Goal: Task Accomplishment & Management: Use online tool/utility

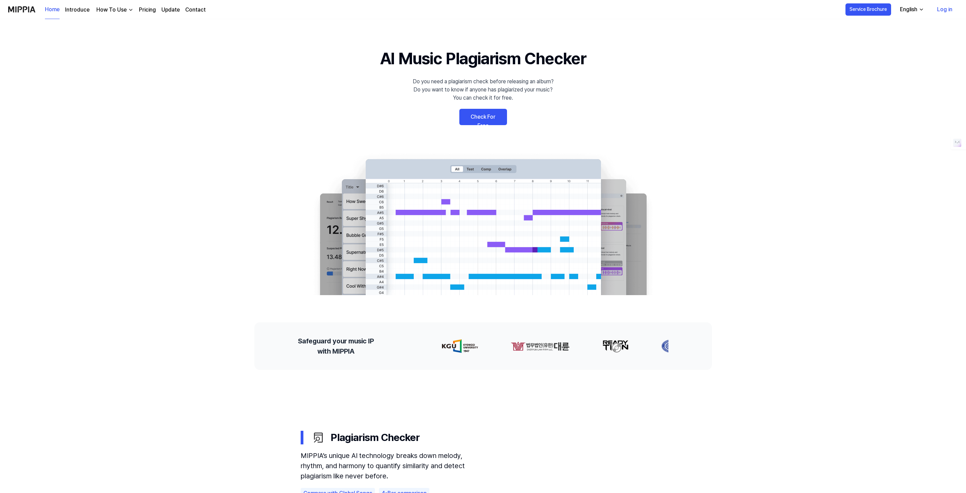
click at [493, 113] on link "Check For Free" at bounding box center [483, 117] width 48 height 16
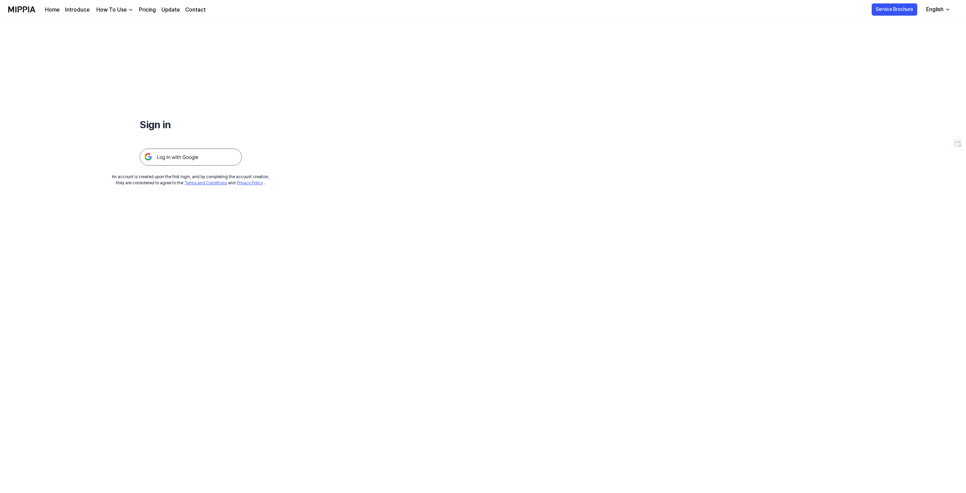
click at [196, 155] on img at bounding box center [191, 157] width 102 height 17
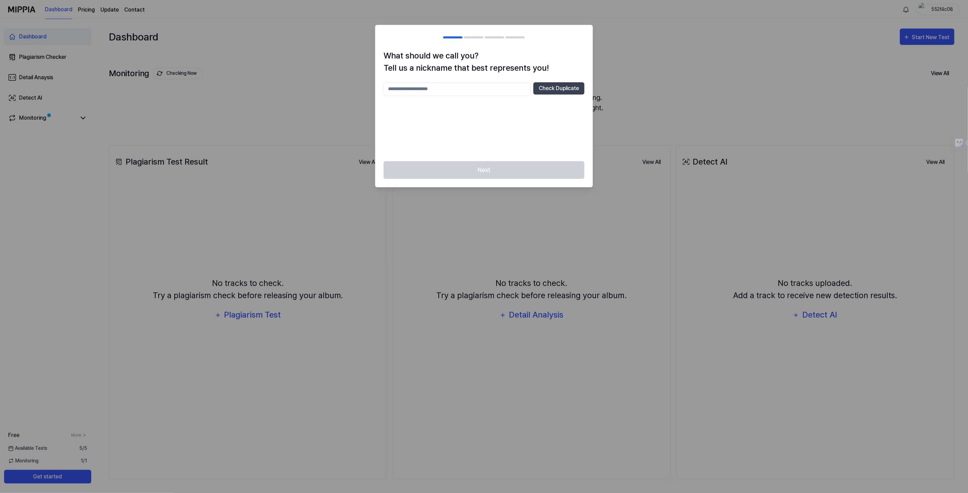
click at [448, 92] on input "text" at bounding box center [457, 89] width 147 height 14
type input "*******"
click at [557, 90] on button "Check Duplicate" at bounding box center [558, 88] width 51 height 12
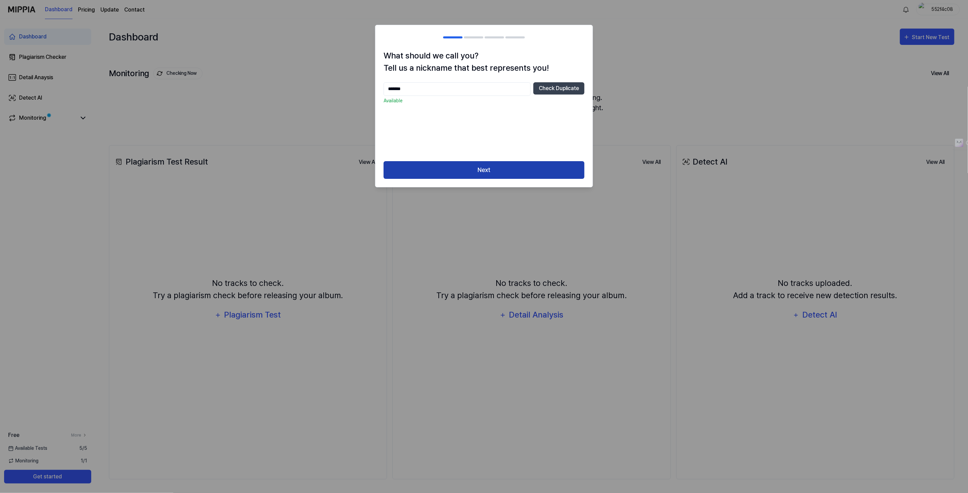
click at [471, 164] on button "Next" at bounding box center [484, 170] width 201 height 18
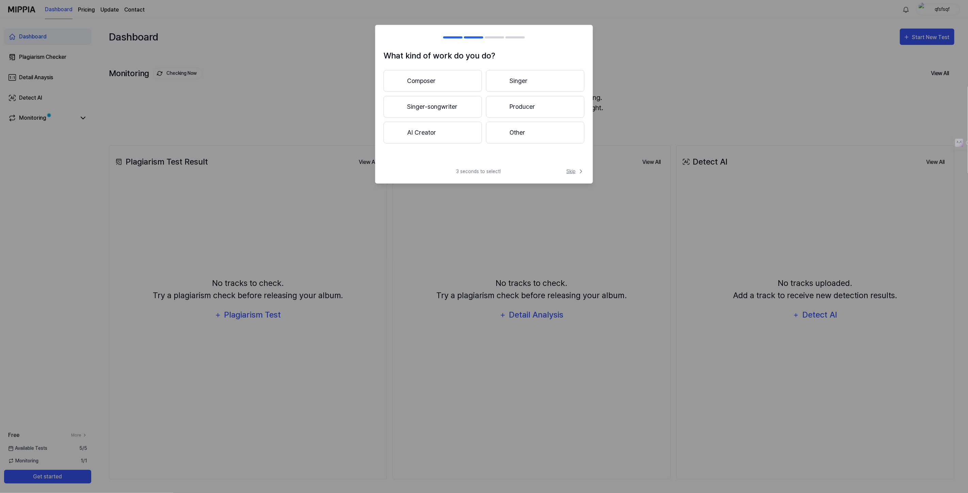
click at [579, 170] on icon at bounding box center [581, 171] width 7 height 7
click at [577, 161] on icon at bounding box center [580, 164] width 8 height 8
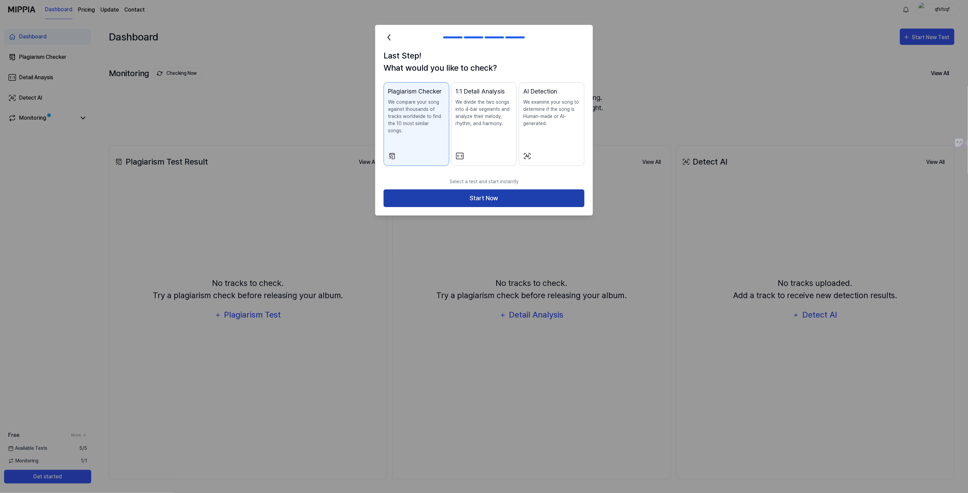
click at [451, 190] on button "Start Now" at bounding box center [484, 199] width 201 height 18
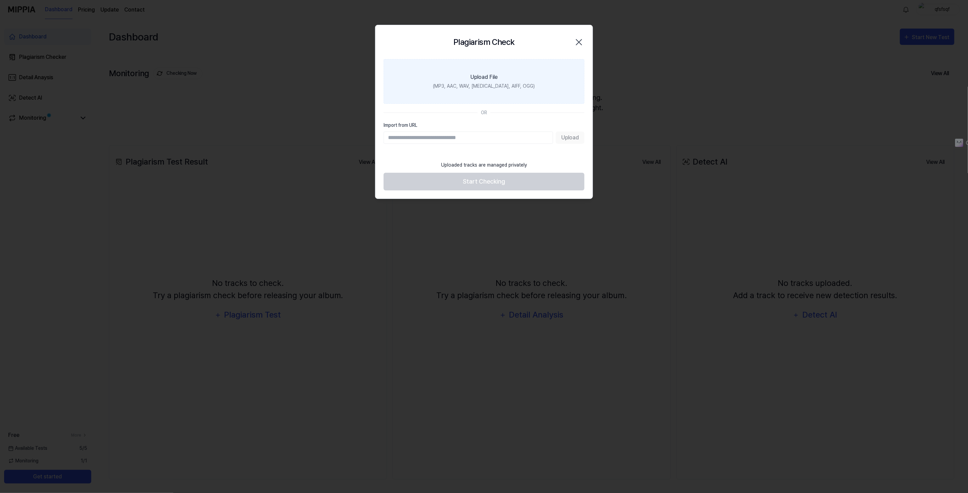
click at [479, 79] on div "Upload File" at bounding box center [483, 77] width 27 height 8
click at [0, 0] on input "Upload File (MP3, AAC, WAV, [MEDICAL_DATA], AIFF, OGG)" at bounding box center [0, 0] width 0 height 0
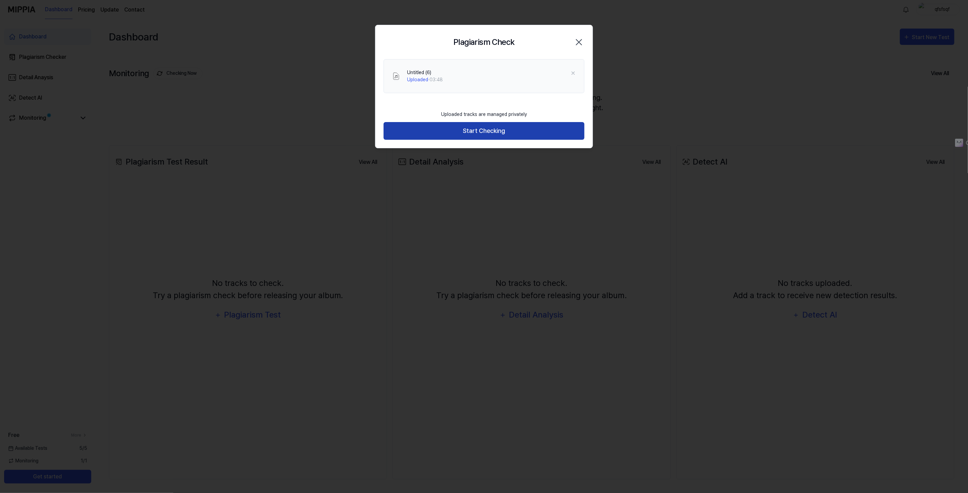
click at [478, 133] on button "Start Checking" at bounding box center [484, 131] width 201 height 18
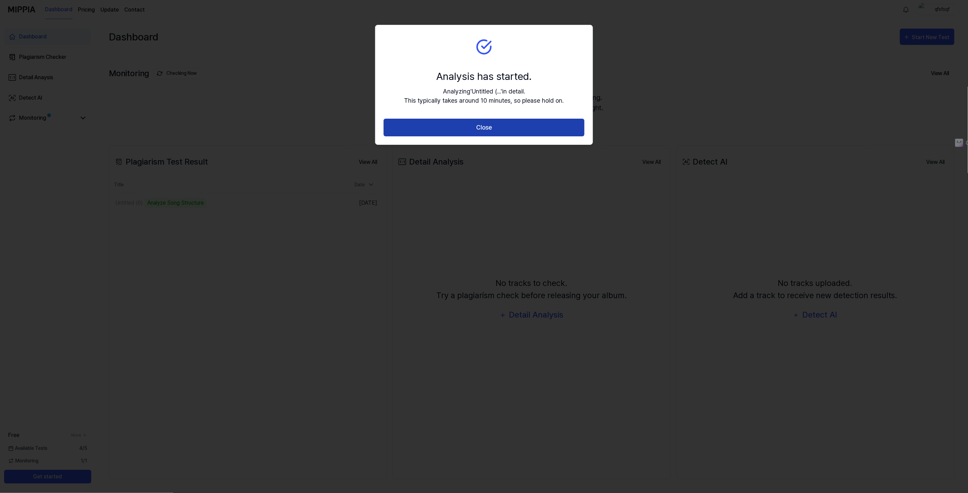
click at [483, 126] on button "Close" at bounding box center [484, 128] width 201 height 18
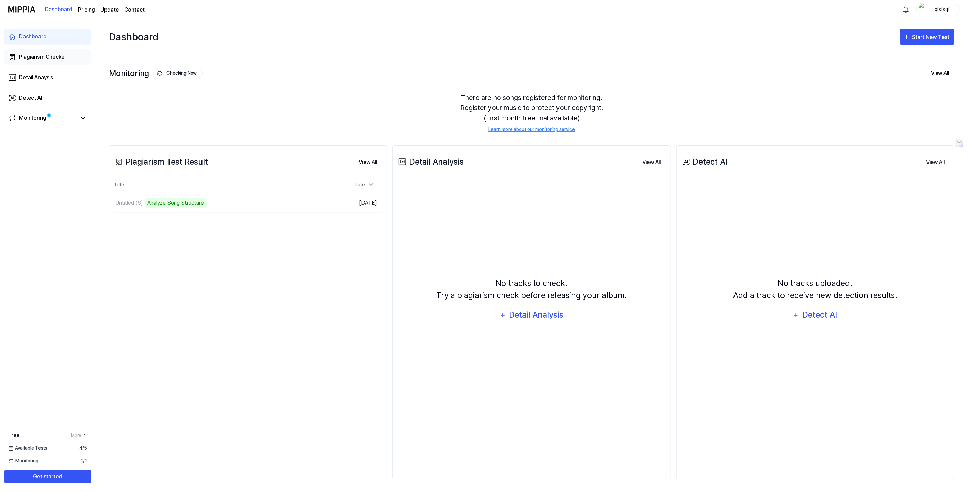
click at [47, 56] on div "Plagiarism Checker" at bounding box center [42, 57] width 47 height 8
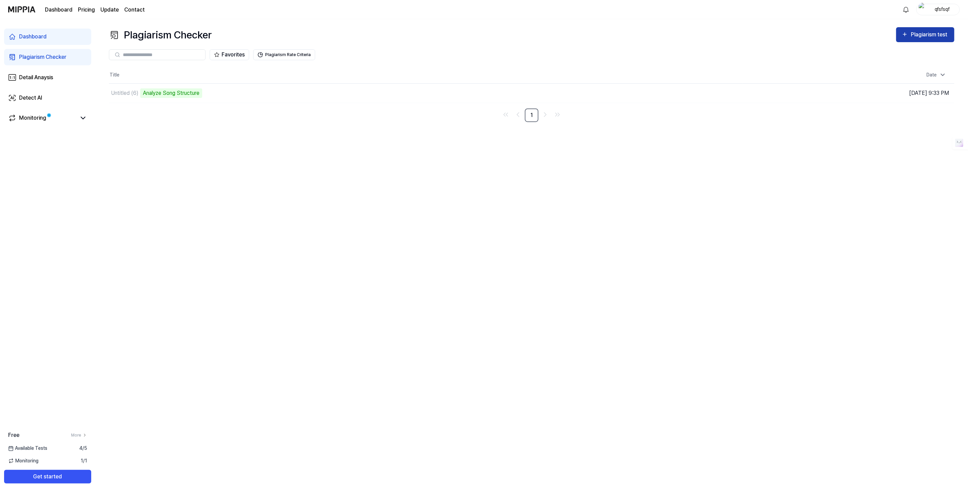
click at [916, 36] on div "Plagiarism test" at bounding box center [930, 34] width 38 height 9
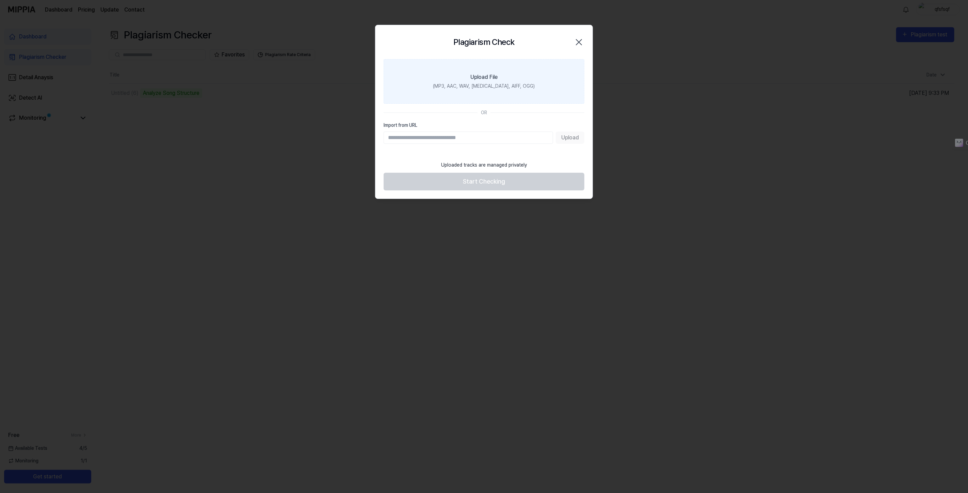
click at [496, 82] on label "Upload File (MP3, AAC, WAV, [MEDICAL_DATA], AIFF, OGG)" at bounding box center [484, 81] width 201 height 45
click at [0, 0] on input "Upload File (MP3, AAC, WAV, [MEDICAL_DATA], AIFF, OGG)" at bounding box center [0, 0] width 0 height 0
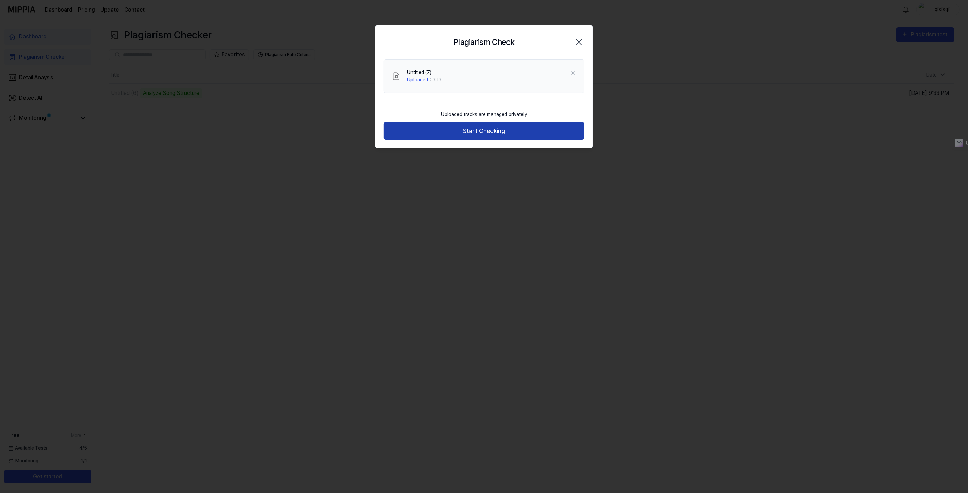
click at [490, 128] on button "Start Checking" at bounding box center [484, 131] width 201 height 18
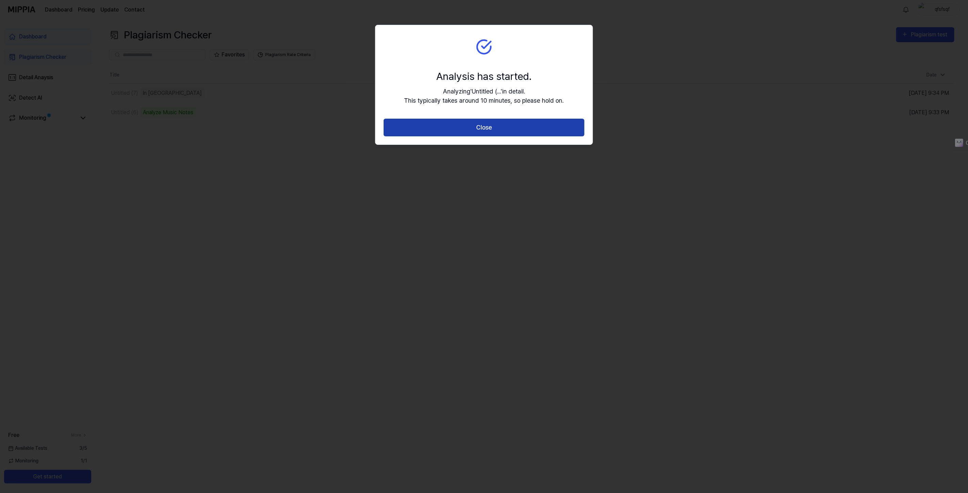
click at [501, 125] on button "Close" at bounding box center [484, 128] width 201 height 18
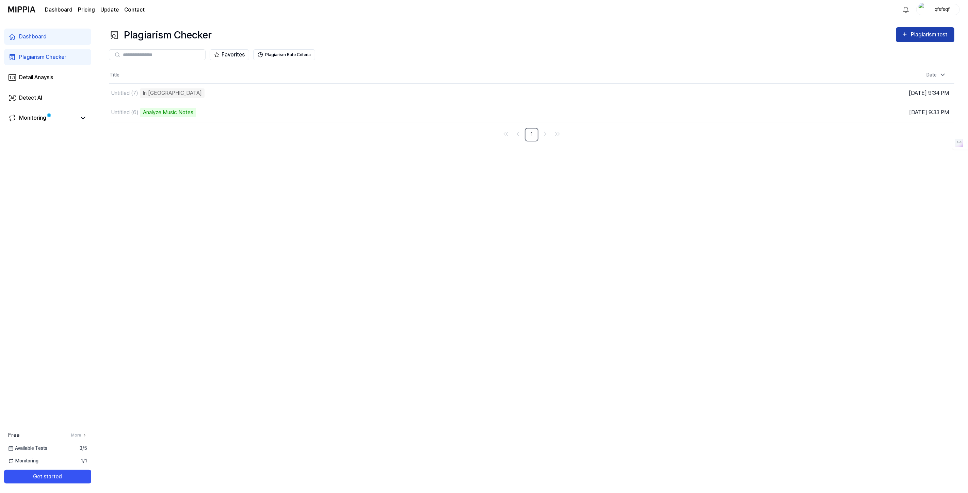
click at [932, 30] on button "Plagiarism test" at bounding box center [925, 34] width 58 height 15
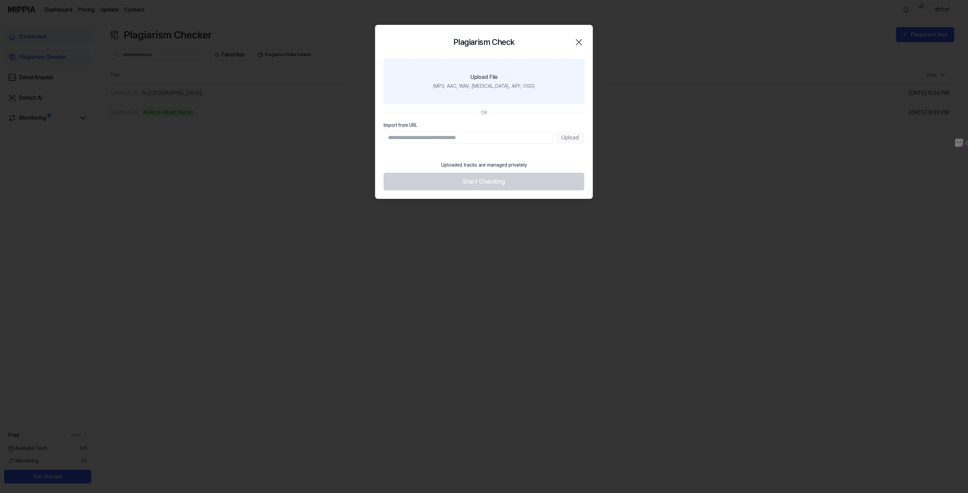
click at [489, 74] on div "Upload File" at bounding box center [483, 77] width 27 height 8
click at [0, 0] on input "Upload File (MP3, AAC, WAV, [MEDICAL_DATA], AIFF, OGG)" at bounding box center [0, 0] width 0 height 0
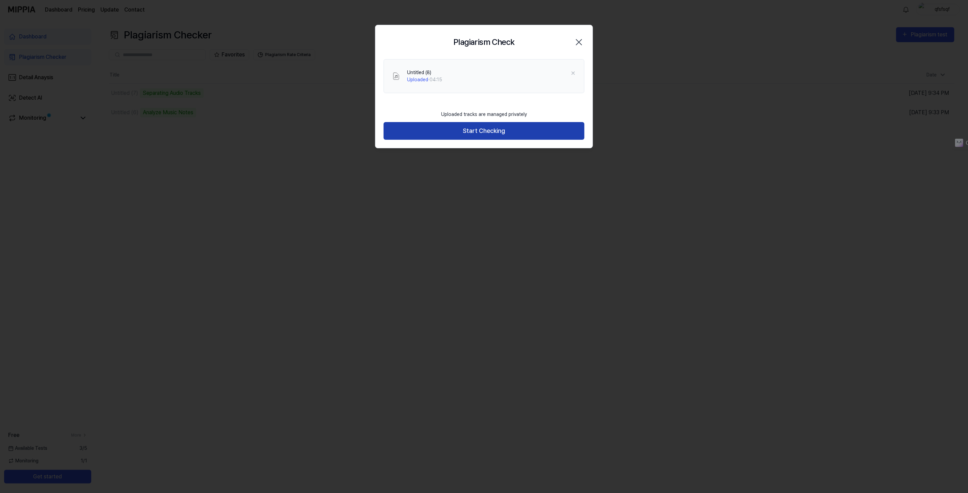
click at [474, 129] on button "Start Checking" at bounding box center [484, 131] width 201 height 18
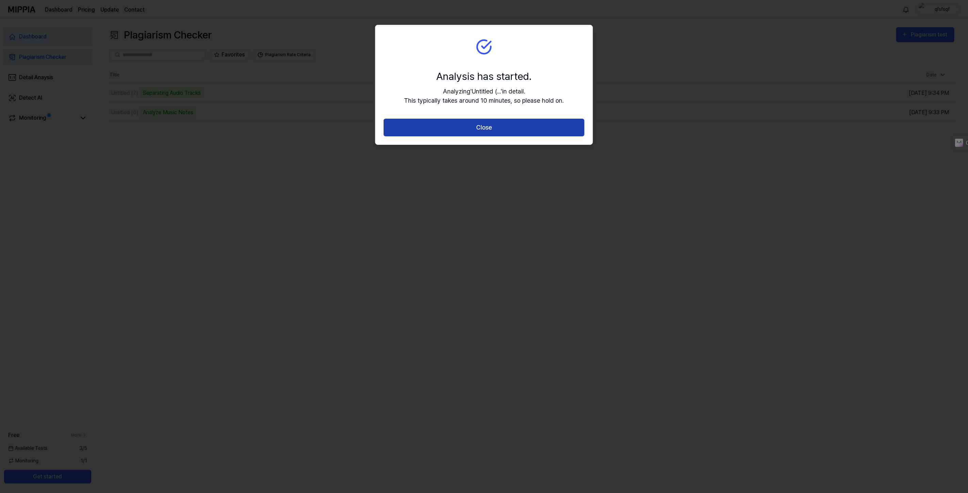
click at [477, 124] on button "Close" at bounding box center [484, 128] width 201 height 18
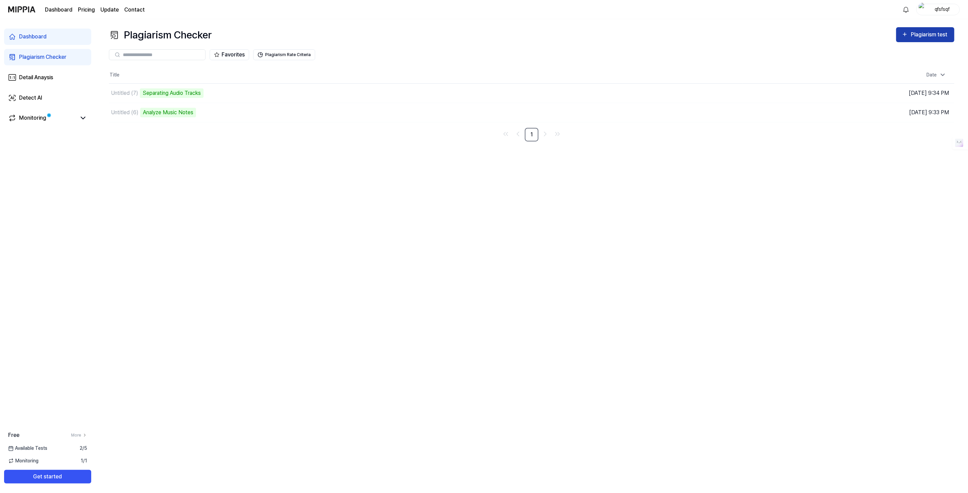
click at [915, 33] on div "Plagiarism test" at bounding box center [930, 34] width 38 height 9
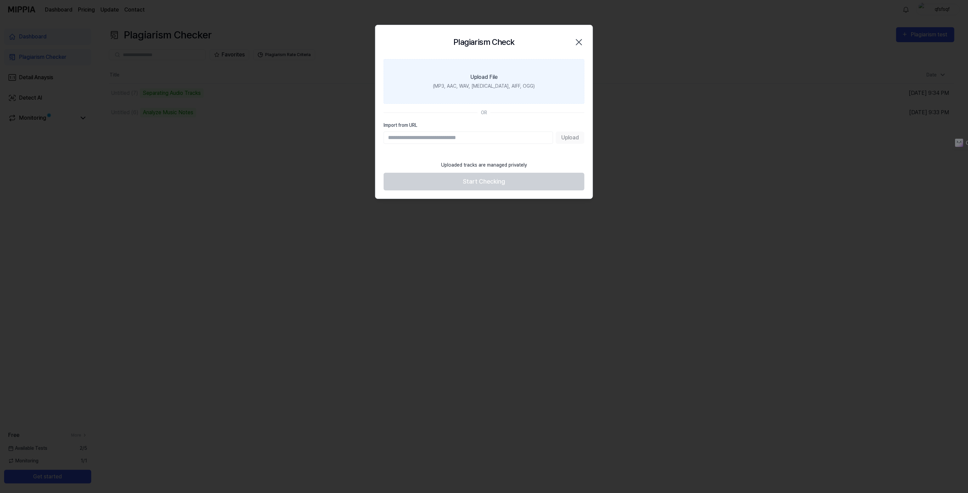
click at [500, 85] on div "(MP3, AAC, WAV, [MEDICAL_DATA], AIFF, OGG)" at bounding box center [484, 86] width 102 height 7
click at [0, 0] on input "Upload File (MP3, AAC, WAV, [MEDICAL_DATA], AIFF, OGG)" at bounding box center [0, 0] width 0 height 0
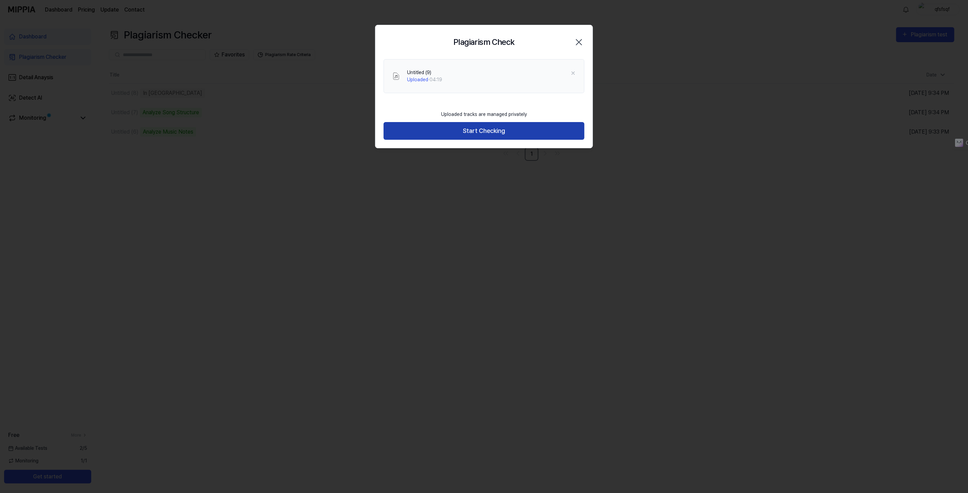
click at [474, 135] on button "Start Checking" at bounding box center [484, 131] width 201 height 18
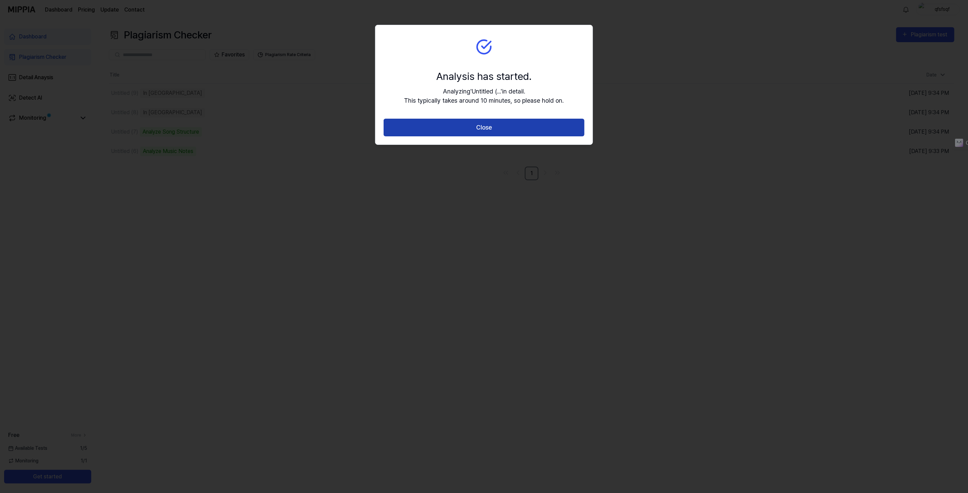
click at [476, 128] on button "Close" at bounding box center [484, 128] width 201 height 18
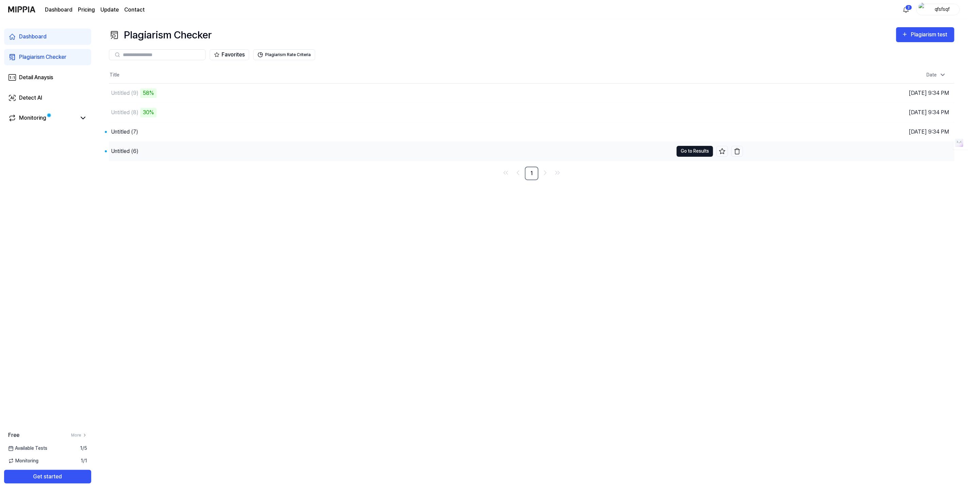
drag, startPoint x: 694, startPoint y: 151, endPoint x: 684, endPoint y: 147, distance: 10.7
click at [684, 147] on button "Go to Results" at bounding box center [695, 151] width 36 height 11
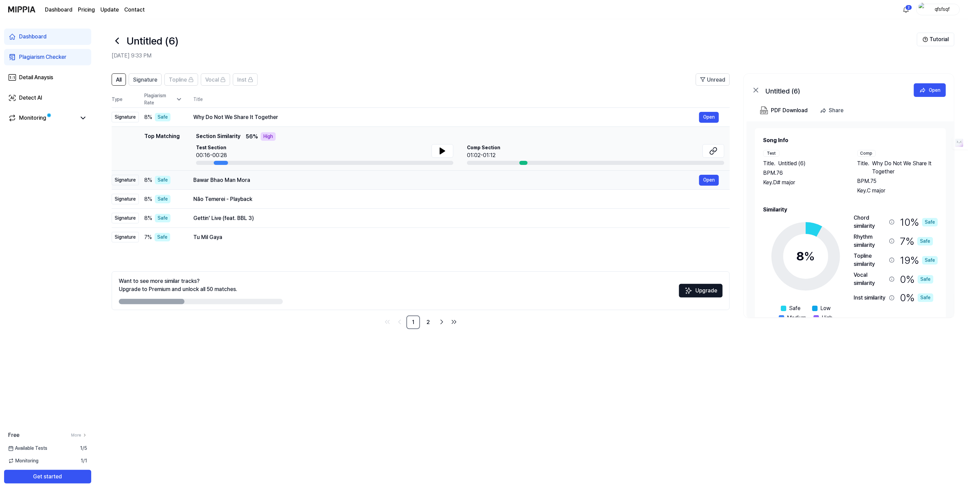
click at [192, 181] on td "Bawar Bhao Man Mora Open" at bounding box center [455, 180] width 547 height 19
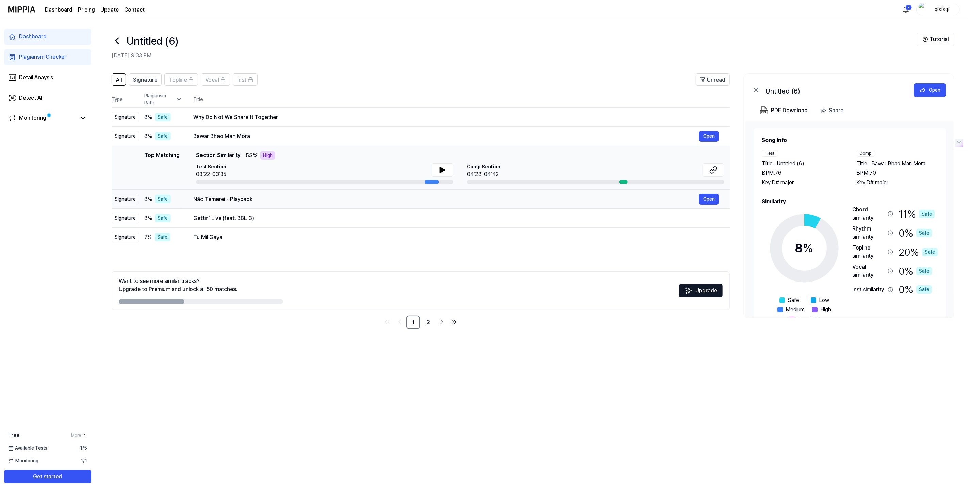
click at [194, 198] on div "Não Temerei - Playback" at bounding box center [446, 199] width 506 height 8
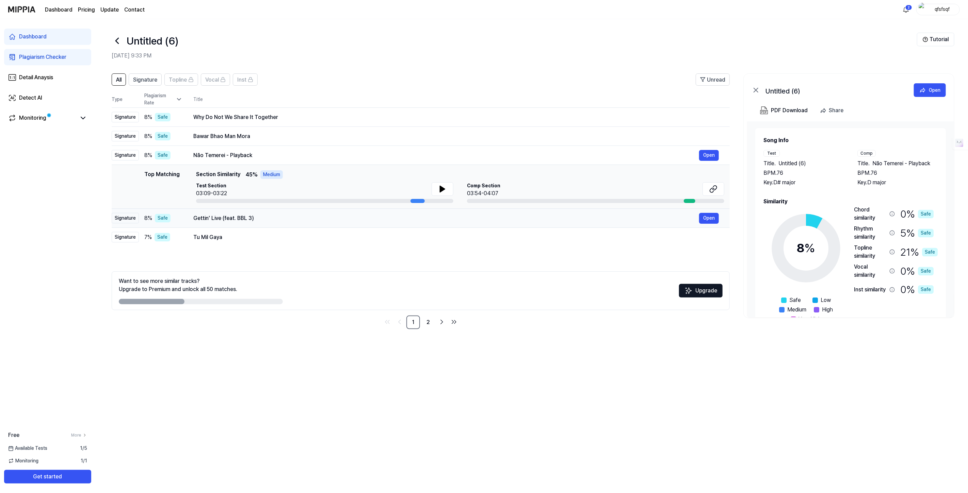
click at [191, 212] on td "Gettin' Live (feat. BBL 3) Open" at bounding box center [455, 218] width 547 height 19
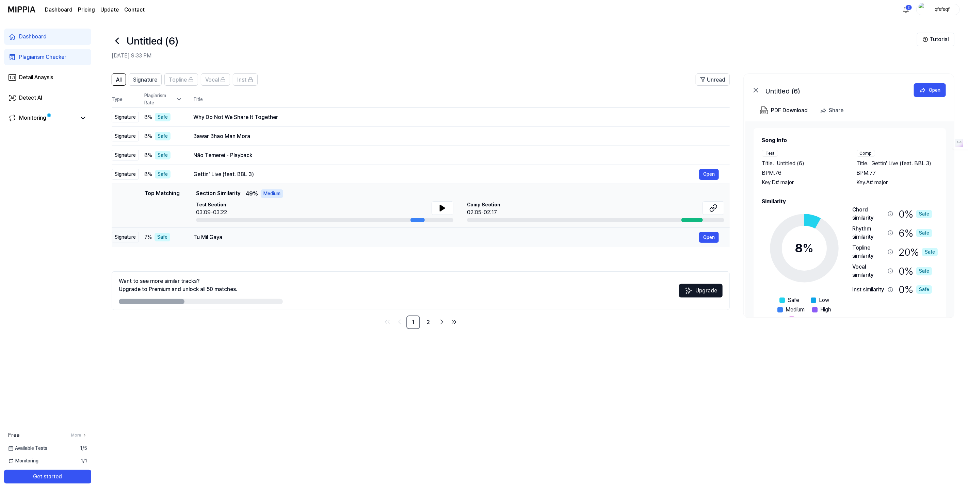
click at [190, 237] on td "Tu Mil Gaya Open" at bounding box center [455, 237] width 547 height 19
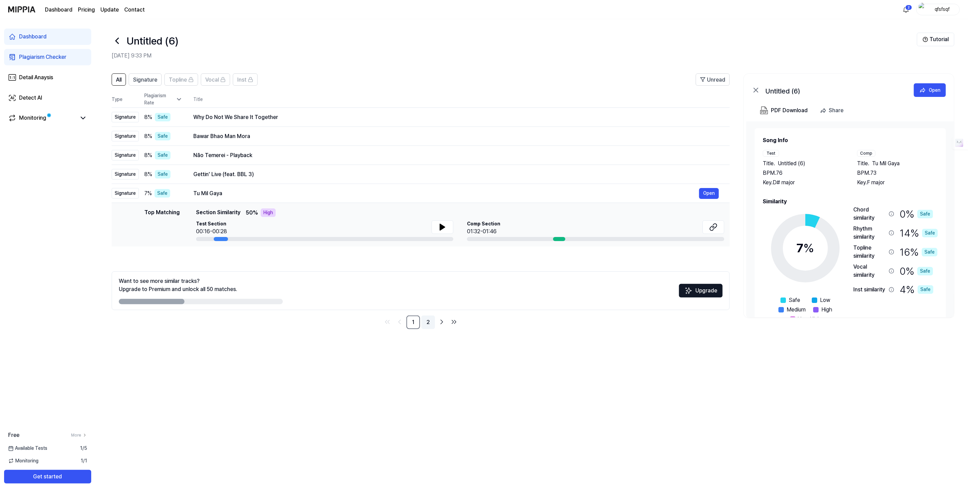
click at [429, 323] on link "2" at bounding box center [428, 323] width 14 height 14
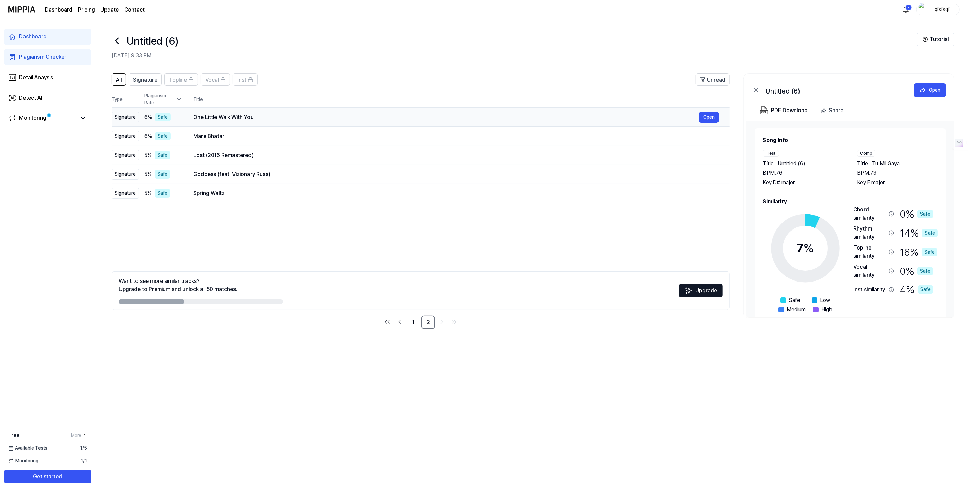
click at [205, 116] on div "One Little Walk With You" at bounding box center [446, 117] width 506 height 8
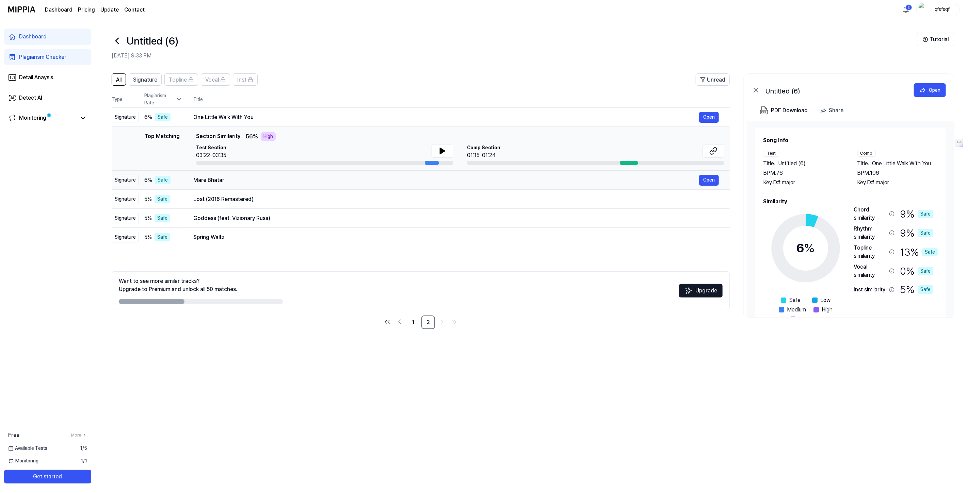
click at [208, 175] on div "Mare Bhatar Open" at bounding box center [455, 180] width 525 height 11
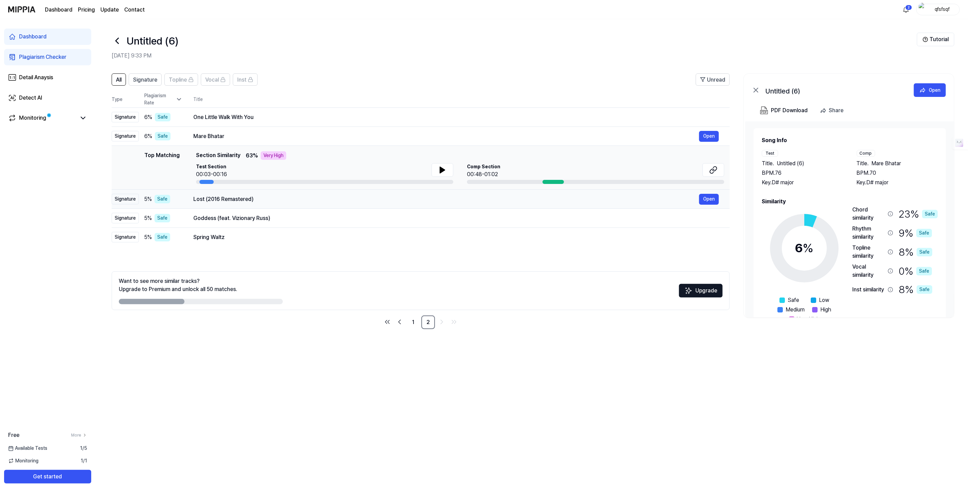
click at [210, 199] on div "Lost (2016 Remastered)" at bounding box center [446, 199] width 506 height 8
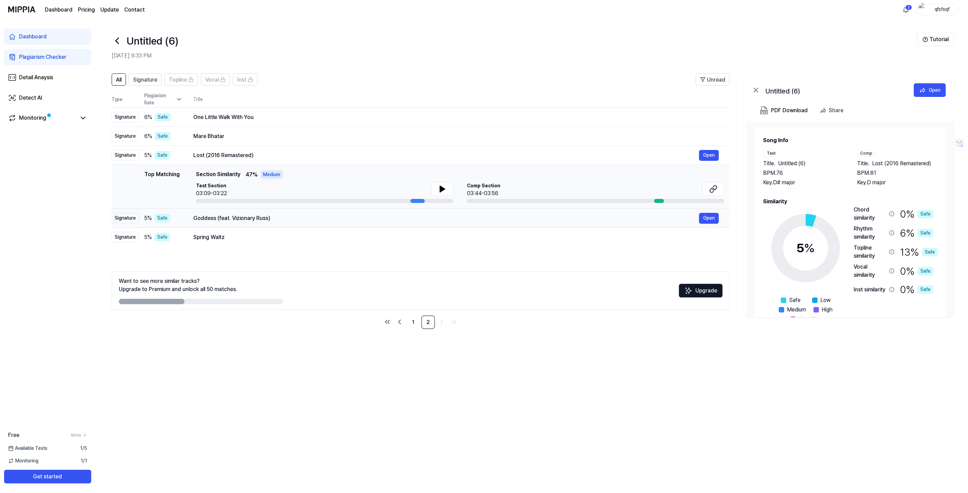
click at [212, 220] on div "Goddess (feat. Vizionary Russ)" at bounding box center [446, 218] width 506 height 8
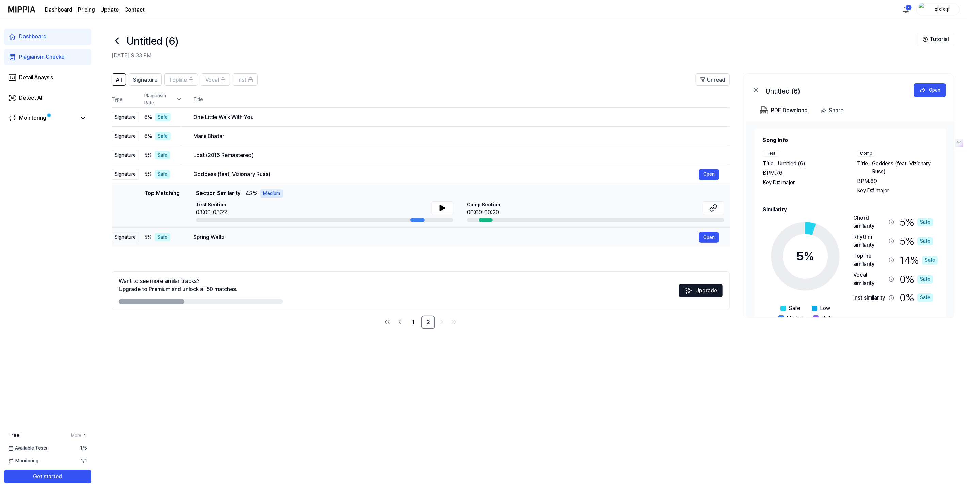
click at [205, 239] on div "Spring Waltz" at bounding box center [446, 237] width 506 height 8
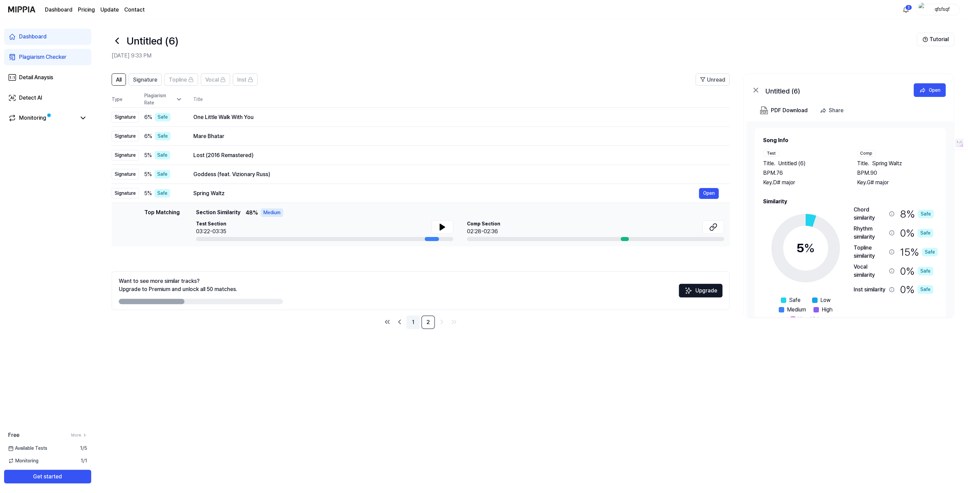
click at [411, 322] on link "1" at bounding box center [413, 323] width 14 height 14
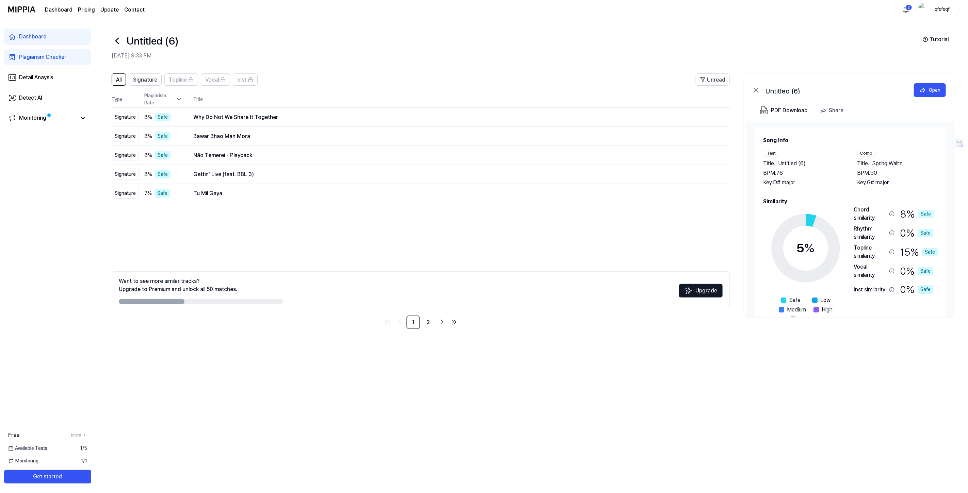
click at [116, 39] on icon at bounding box center [117, 40] width 11 height 11
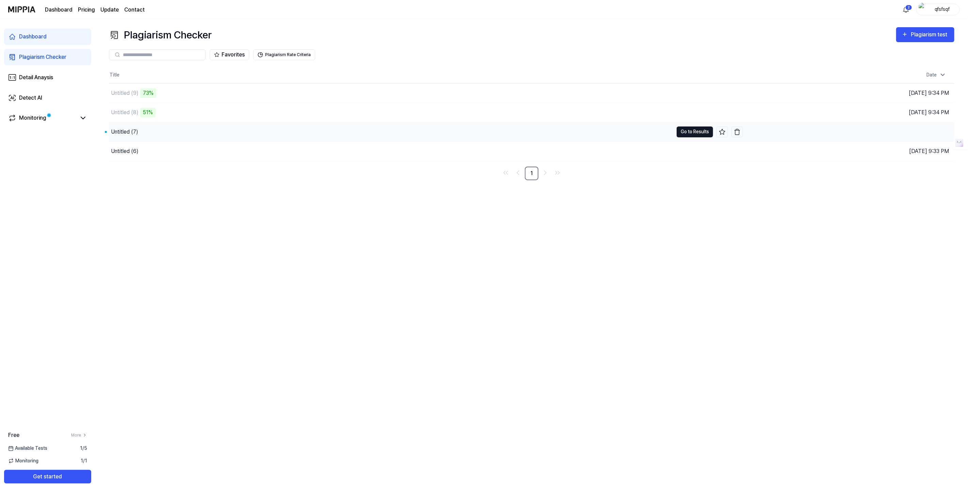
click at [691, 135] on button "Go to Results" at bounding box center [695, 132] width 36 height 11
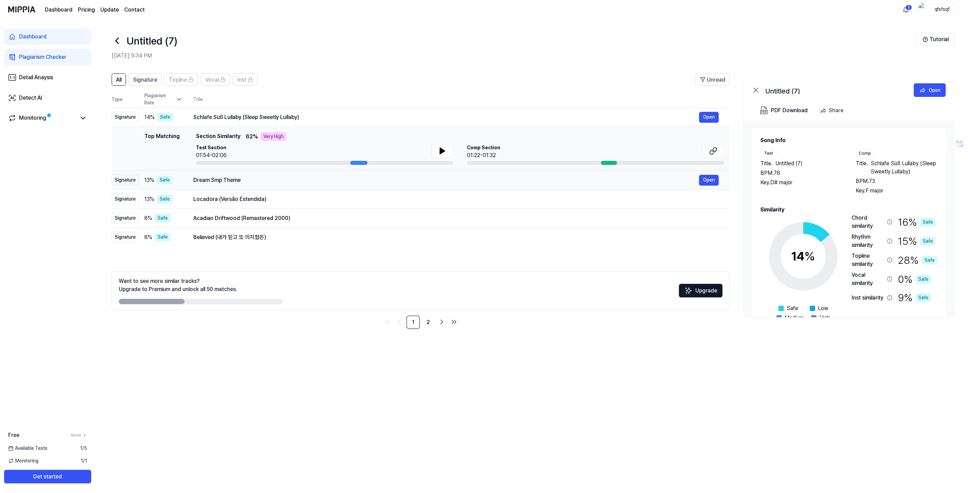
click at [256, 179] on div "Dream Smp Theme" at bounding box center [446, 180] width 506 height 8
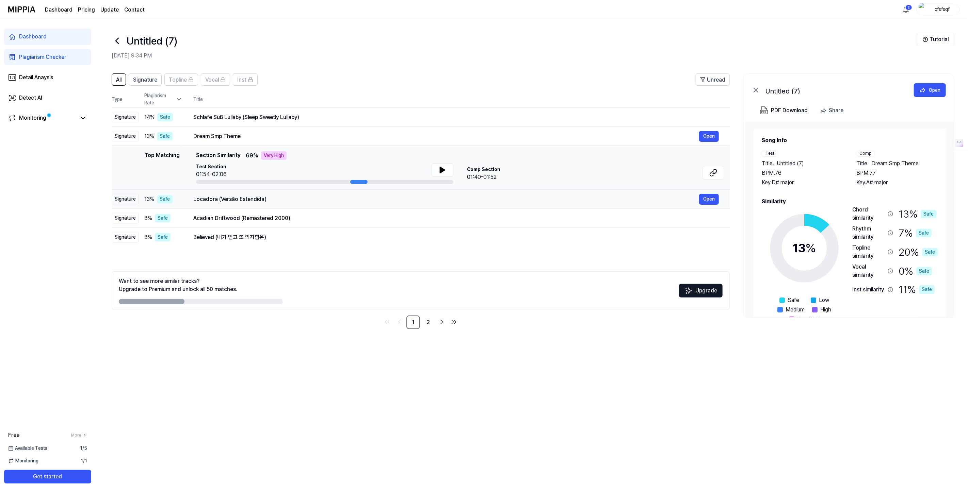
click at [243, 195] on div "Locadora (Versão Estendida)" at bounding box center [446, 199] width 506 height 8
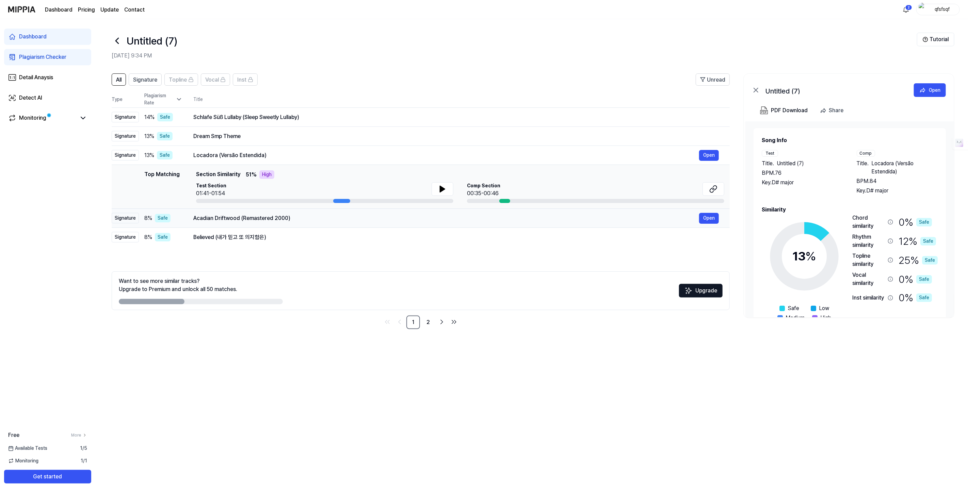
click at [243, 214] on div "Acadian Driftwood (Remastered 2000)" at bounding box center [446, 218] width 506 height 8
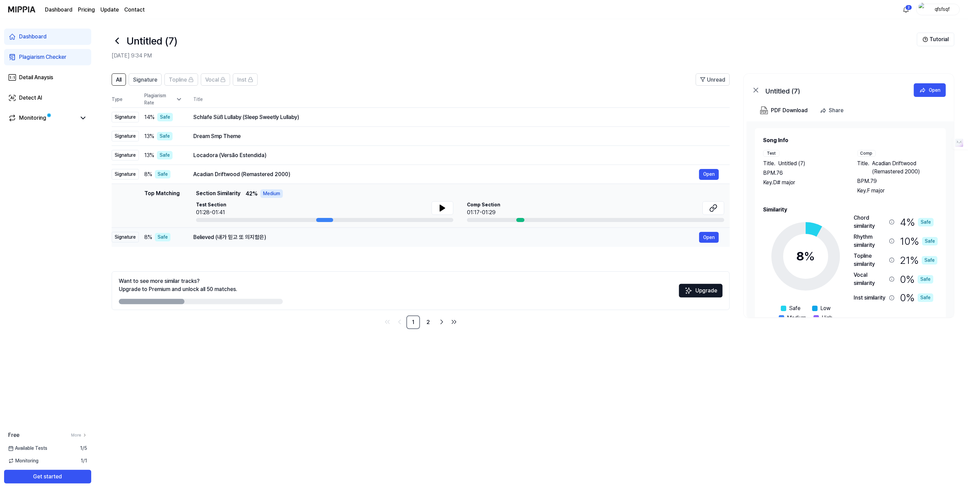
click at [243, 235] on div "Believed (내가 믿고 또 의지함은)" at bounding box center [446, 237] width 506 height 8
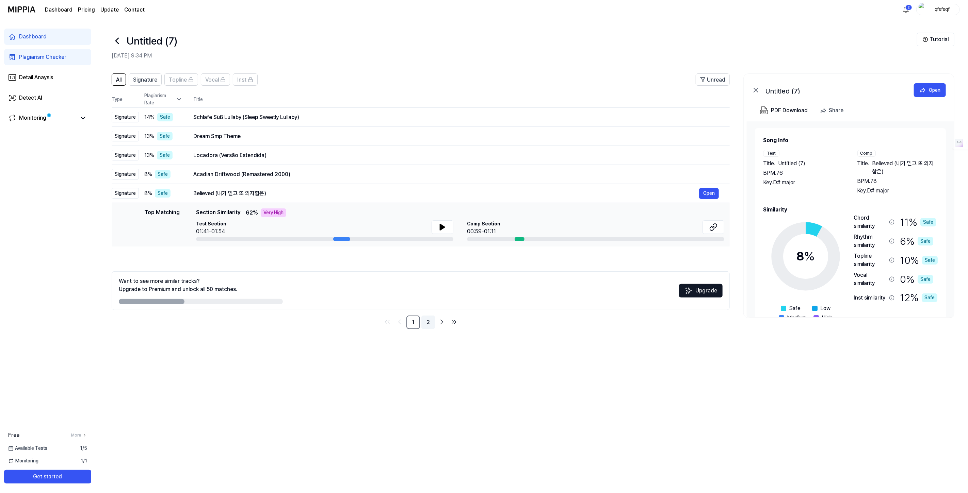
click at [426, 325] on link "2" at bounding box center [428, 323] width 14 height 14
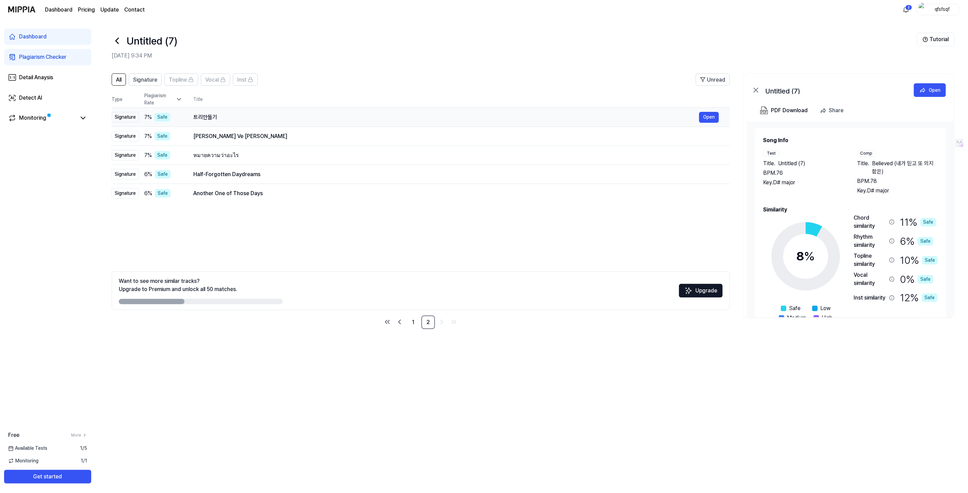
click at [230, 119] on div "트리만들기" at bounding box center [446, 117] width 506 height 8
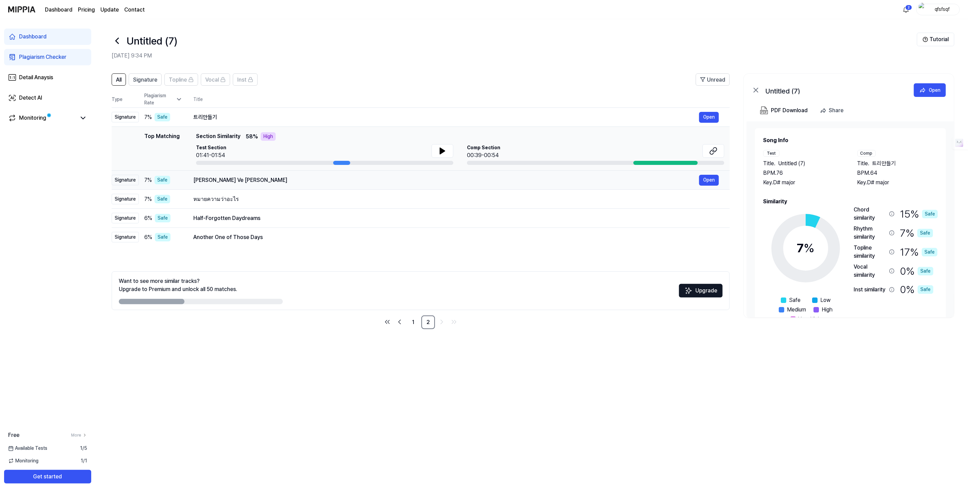
click at [224, 179] on div "Tom Ve Jerry" at bounding box center [446, 180] width 506 height 8
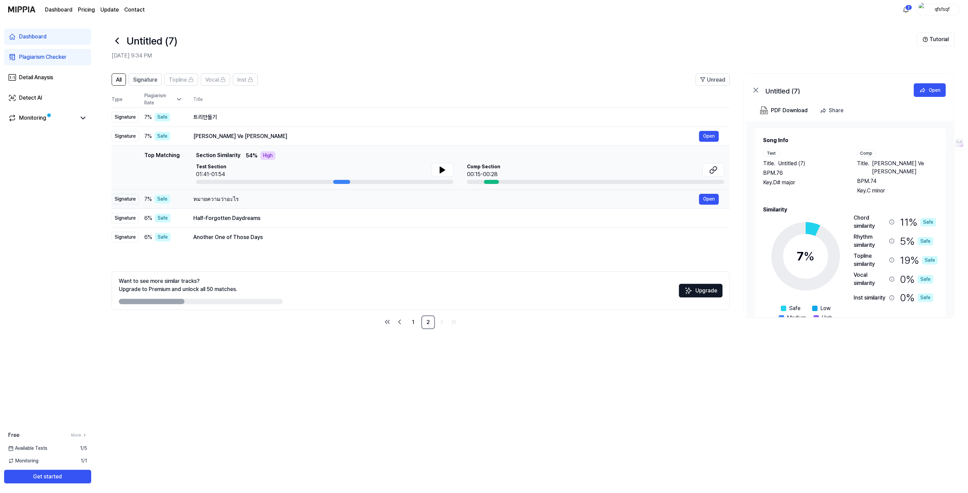
click at [225, 199] on div "หมายความว่าอะไร" at bounding box center [446, 199] width 506 height 8
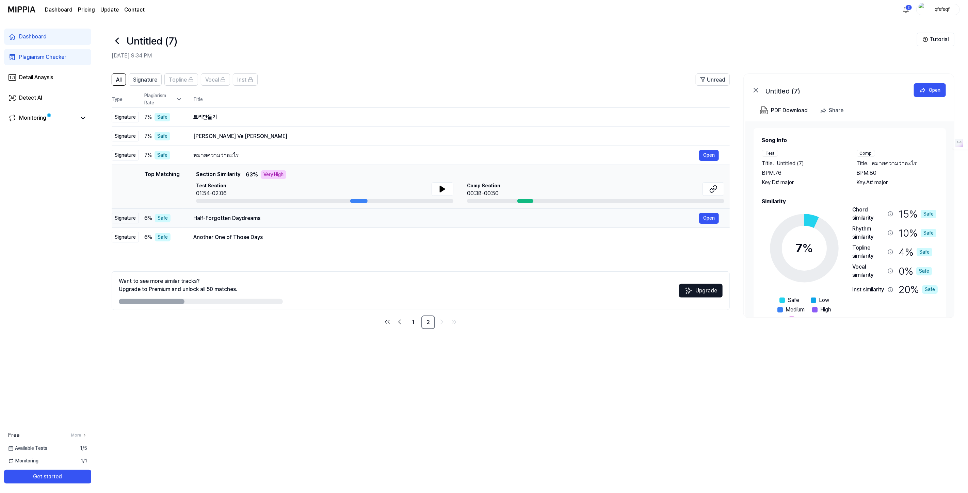
click at [225, 216] on div "Half-Forgotten Daydreams" at bounding box center [446, 218] width 506 height 8
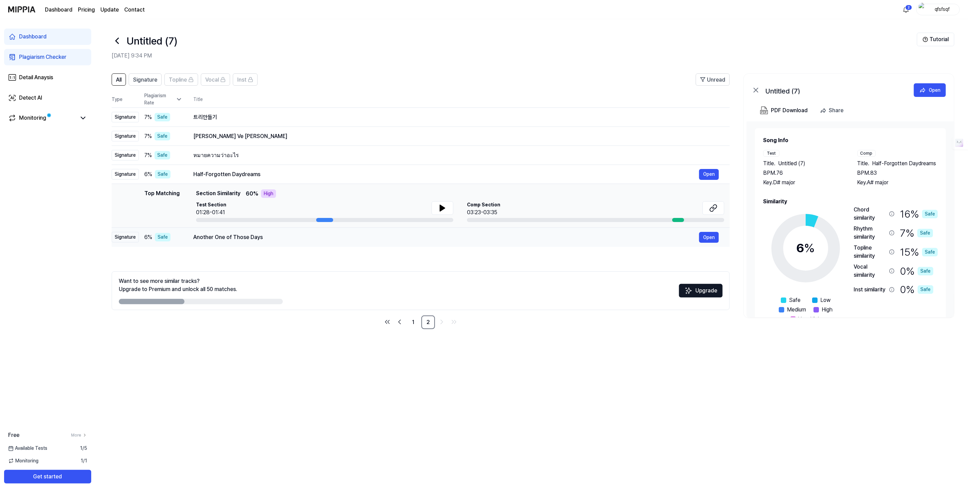
click at [227, 233] on div "Another One of Those Days" at bounding box center [446, 237] width 506 height 8
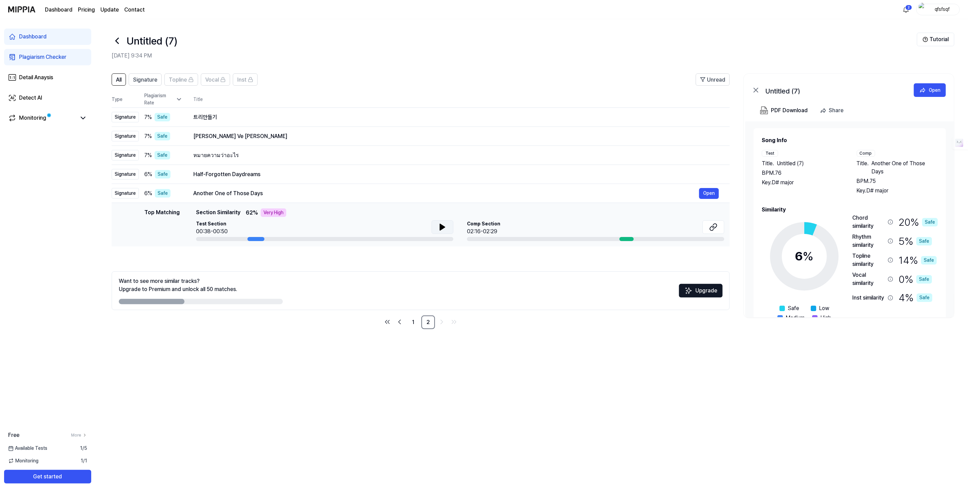
click at [446, 227] on button at bounding box center [443, 228] width 22 height 14
click at [442, 224] on icon at bounding box center [442, 227] width 8 height 8
click at [115, 41] on icon at bounding box center [117, 40] width 11 height 11
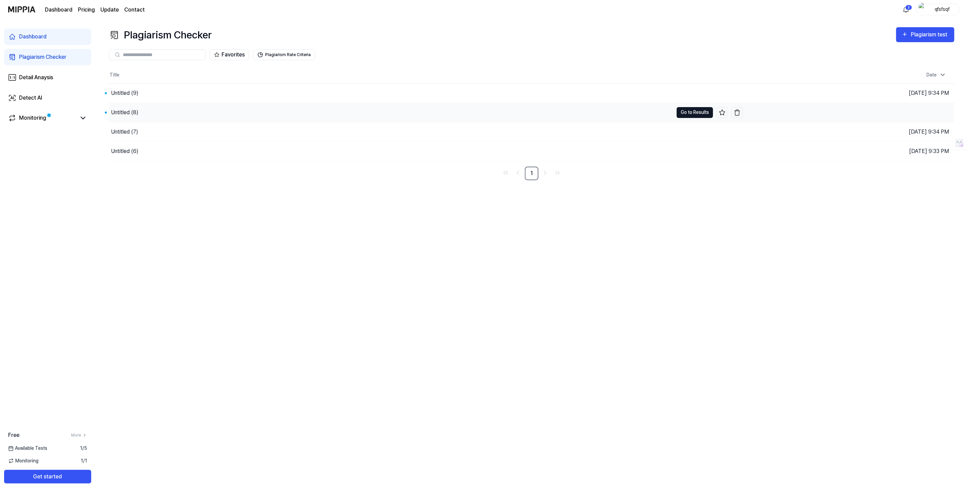
click at [694, 113] on button "Go to Results" at bounding box center [695, 112] width 36 height 11
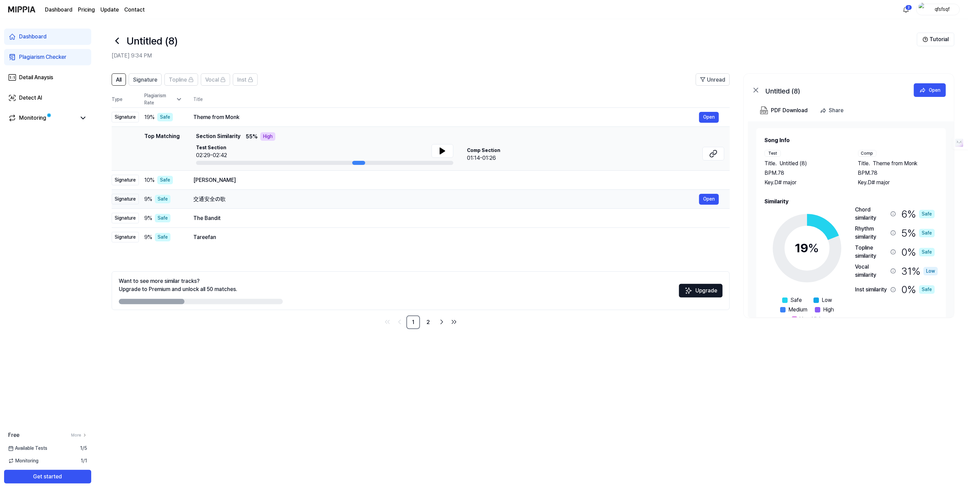
click at [216, 188] on td "Marta Open" at bounding box center [455, 180] width 547 height 19
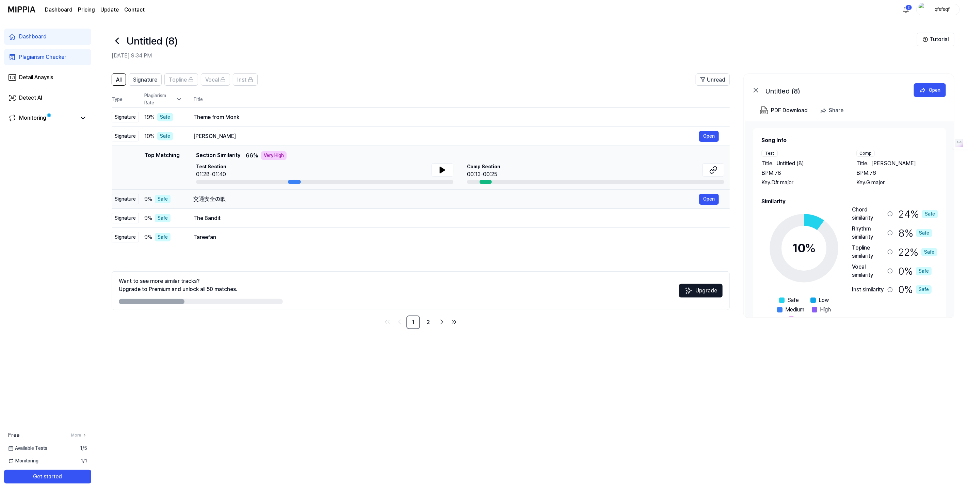
click at [217, 196] on div "交通安全の歌" at bounding box center [446, 199] width 506 height 8
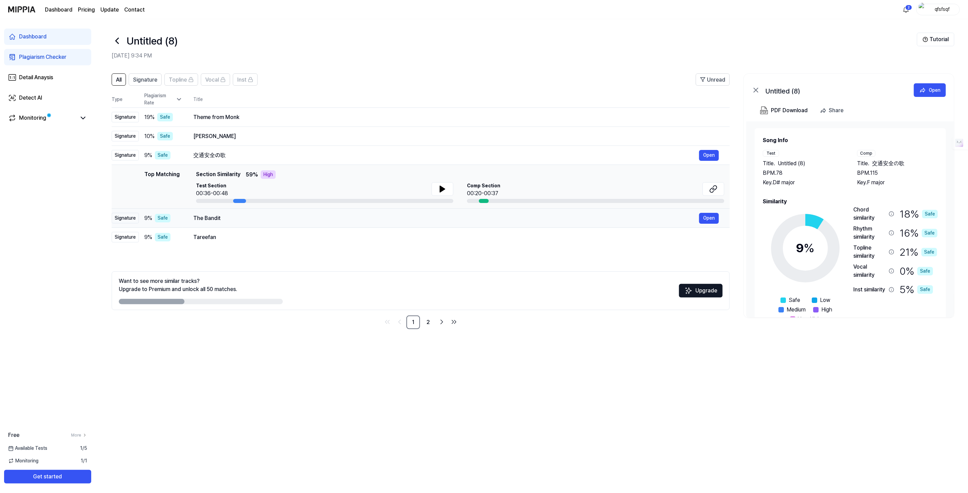
click at [213, 212] on td "The Bandit Open" at bounding box center [455, 218] width 547 height 19
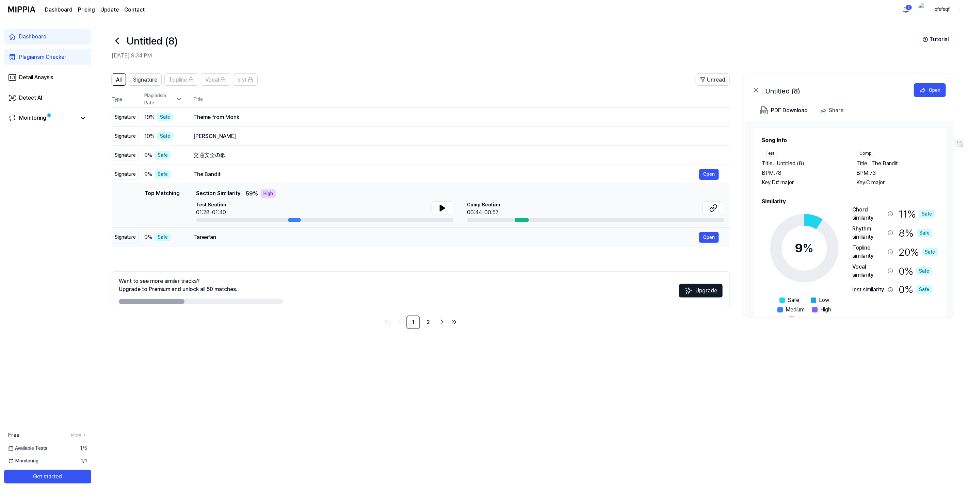
click at [213, 239] on div "Tareefan" at bounding box center [446, 237] width 506 height 8
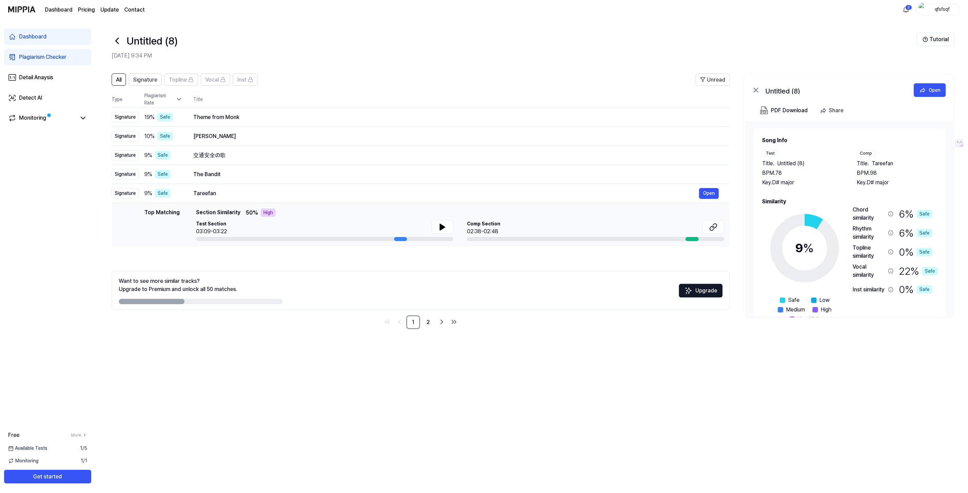
click at [119, 39] on icon at bounding box center [117, 40] width 11 height 11
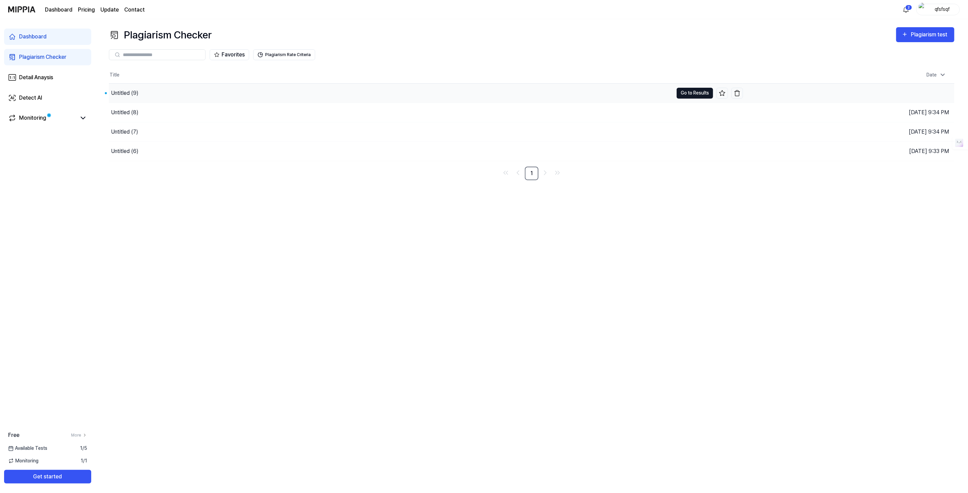
click at [699, 93] on button "Go to Results" at bounding box center [695, 93] width 36 height 11
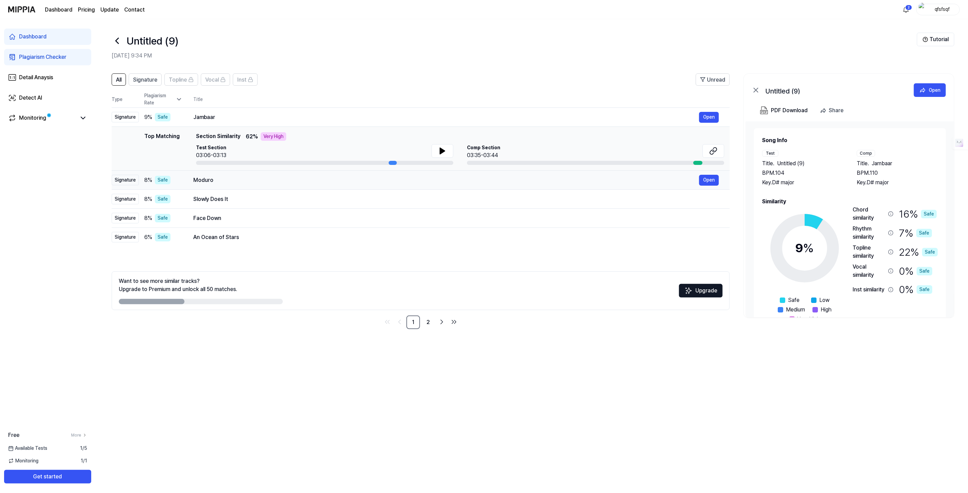
click at [253, 179] on div "Moduro" at bounding box center [446, 180] width 506 height 8
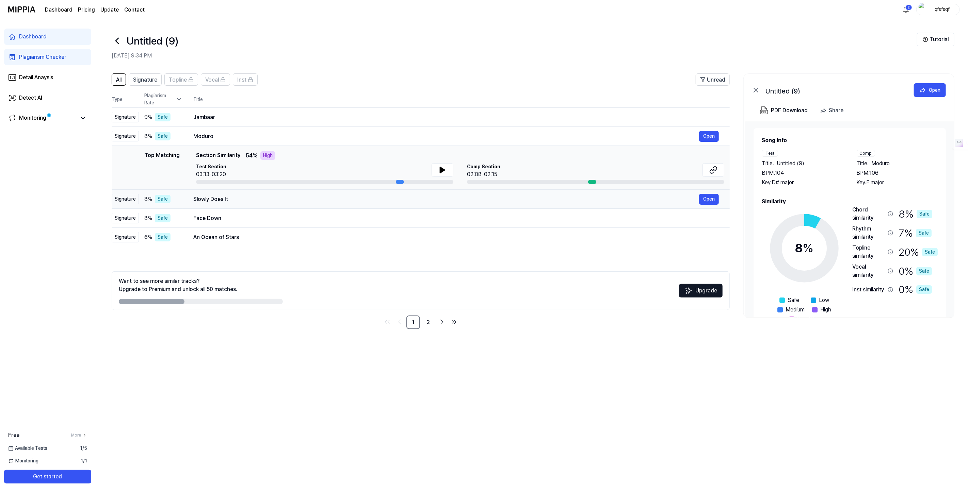
click at [234, 194] on div "Slowly Does It Open" at bounding box center [455, 199] width 525 height 11
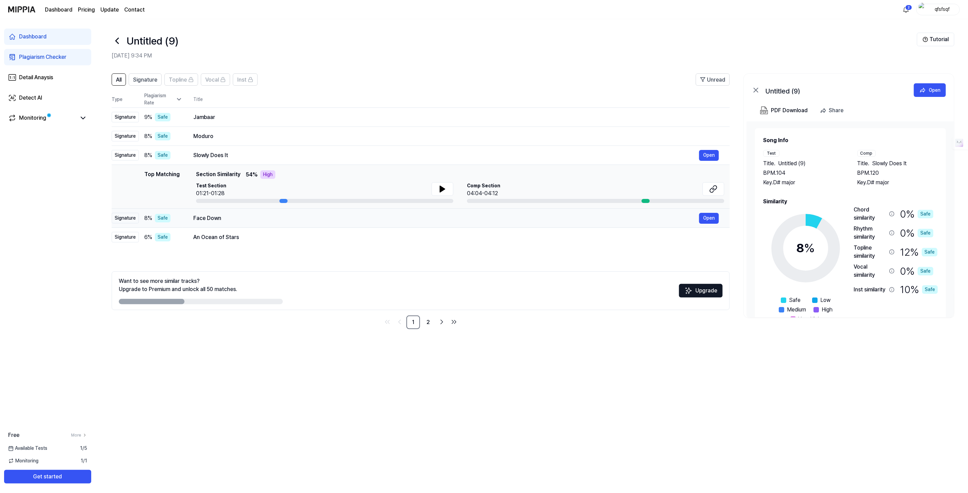
click at [224, 221] on div "Face Down" at bounding box center [446, 218] width 506 height 8
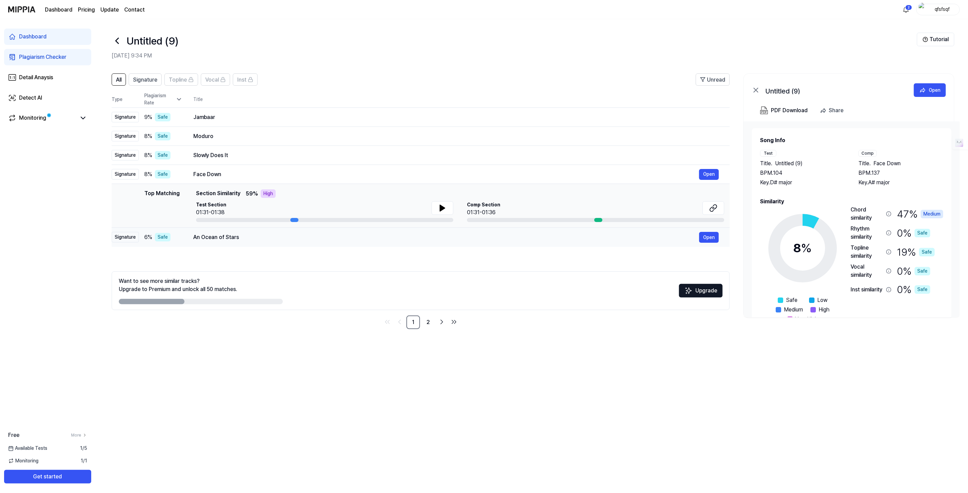
click at [225, 236] on div "An Ocean of Stars" at bounding box center [446, 237] width 506 height 8
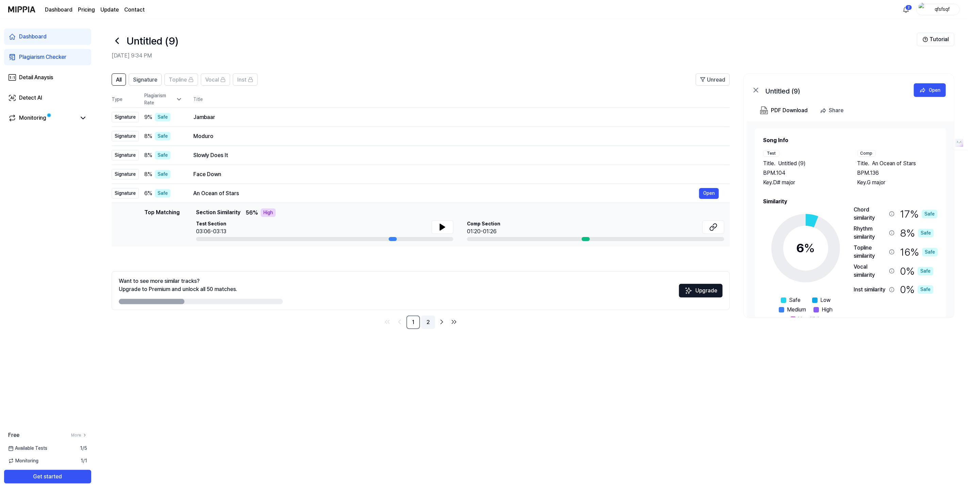
click at [427, 321] on link "2" at bounding box center [428, 323] width 14 height 14
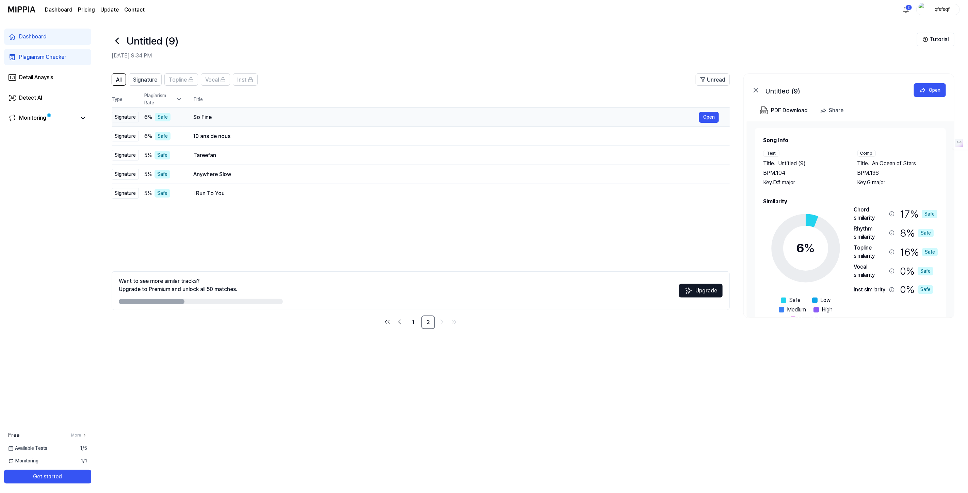
click at [229, 123] on td "So Fine Open" at bounding box center [455, 117] width 547 height 19
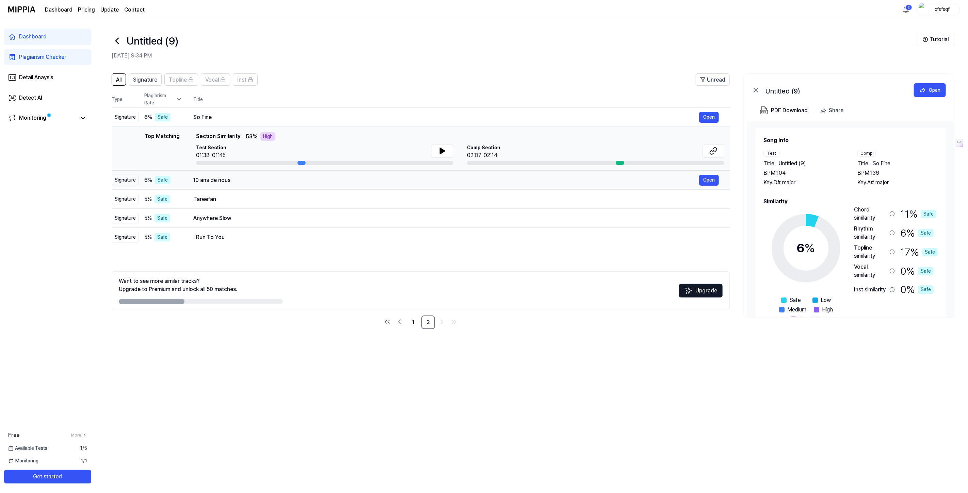
click at [231, 177] on div "10 ans de nous" at bounding box center [446, 180] width 506 height 8
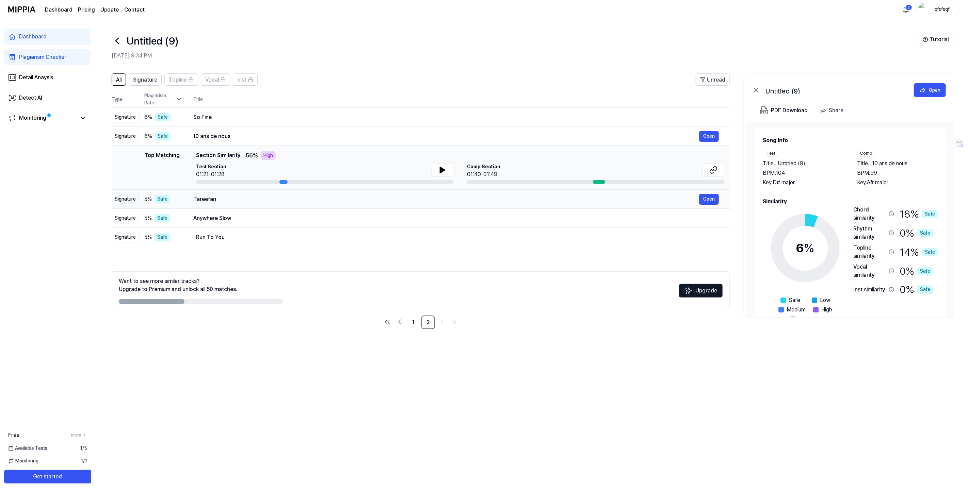
click at [219, 198] on div "Tareefan" at bounding box center [446, 199] width 506 height 8
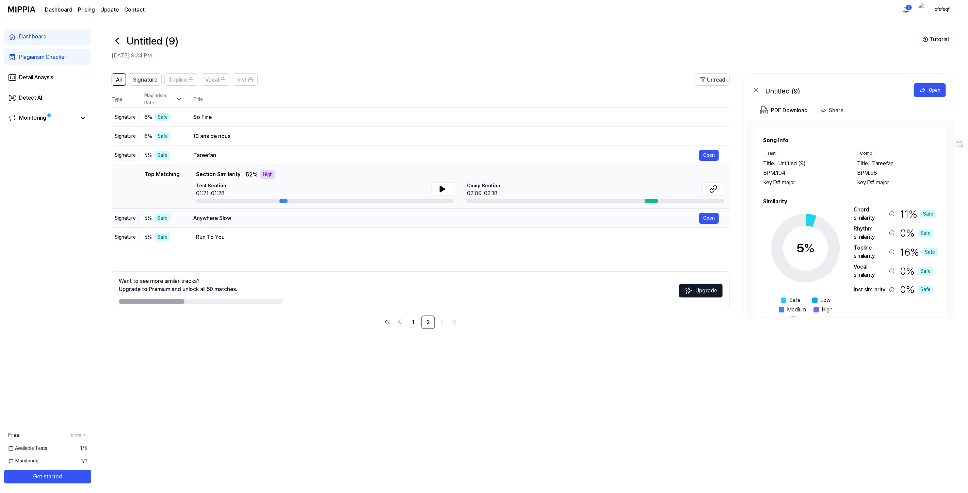
click at [221, 219] on div "Anywhere Slow" at bounding box center [446, 218] width 506 height 8
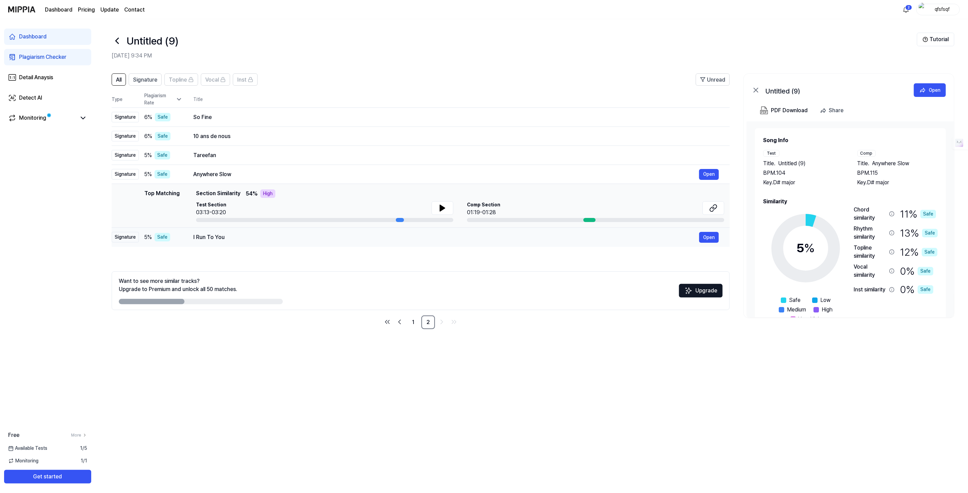
click at [213, 237] on div "I Run To You" at bounding box center [446, 237] width 506 height 8
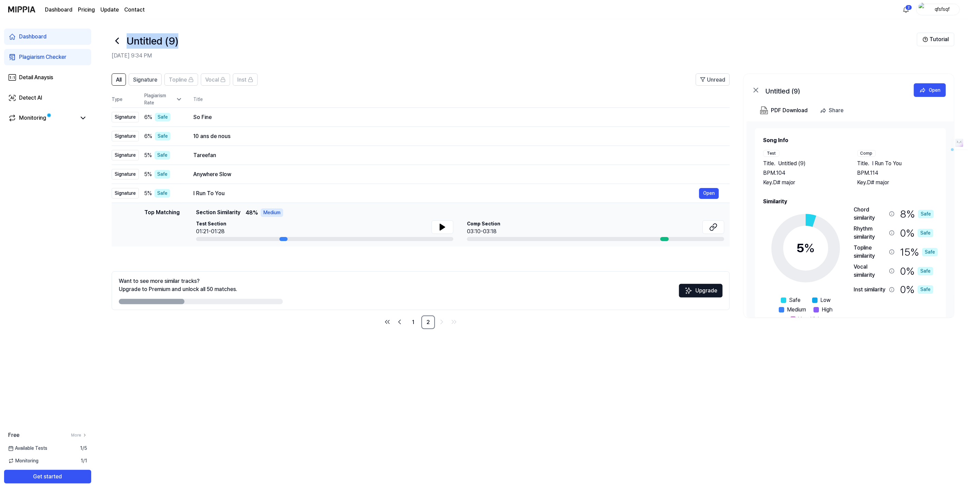
drag, startPoint x: 182, startPoint y: 40, endPoint x: 128, endPoint y: 36, distance: 54.9
click at [128, 36] on div "Untitled (9)" at bounding box center [514, 41] width 805 height 16
click at [151, 44] on h1 "Untitled (9)" at bounding box center [153, 40] width 52 height 15
click at [45, 53] on div "Plagiarism Checker" at bounding box center [42, 57] width 47 height 8
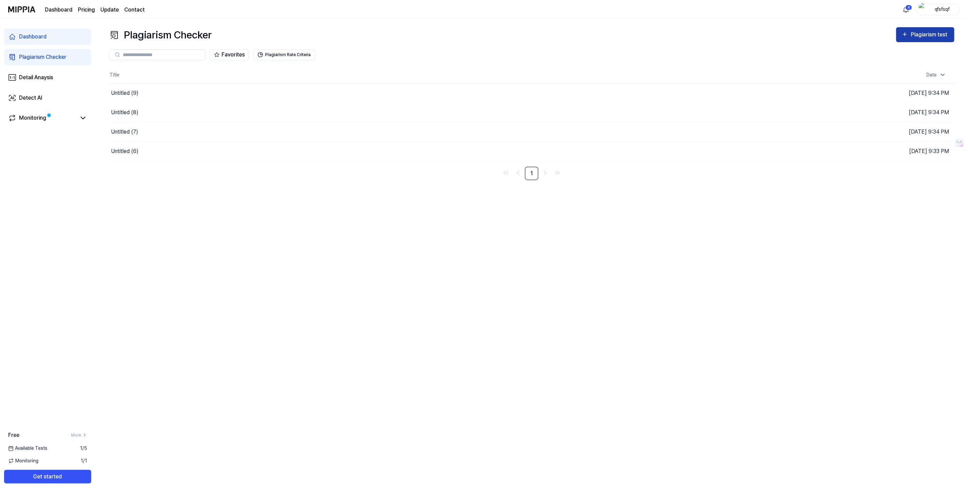
click at [919, 37] on div "Plagiarism test" at bounding box center [930, 34] width 38 height 9
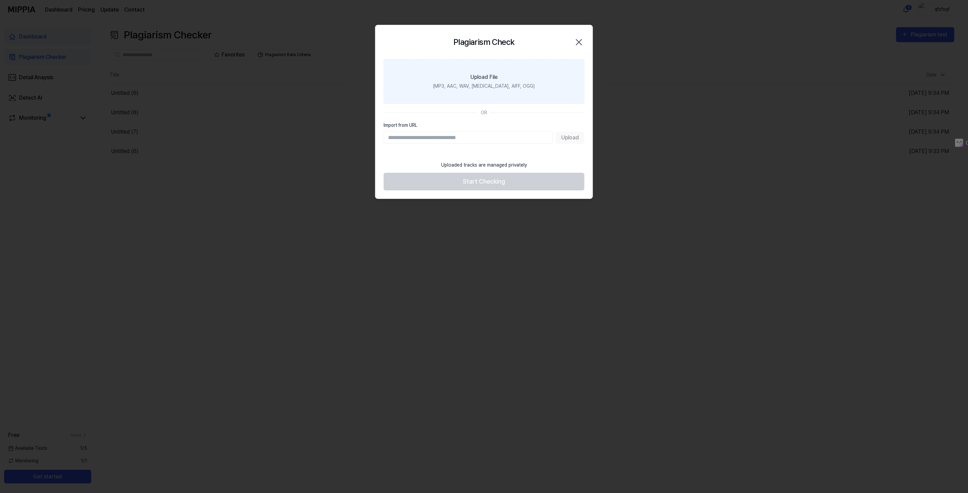
click at [494, 71] on label "Upload File (MP3, AAC, WAV, [MEDICAL_DATA], AIFF, OGG)" at bounding box center [484, 81] width 201 height 45
click at [0, 0] on input "Upload File (MP3, AAC, WAV, [MEDICAL_DATA], AIFF, OGG)" at bounding box center [0, 0] width 0 height 0
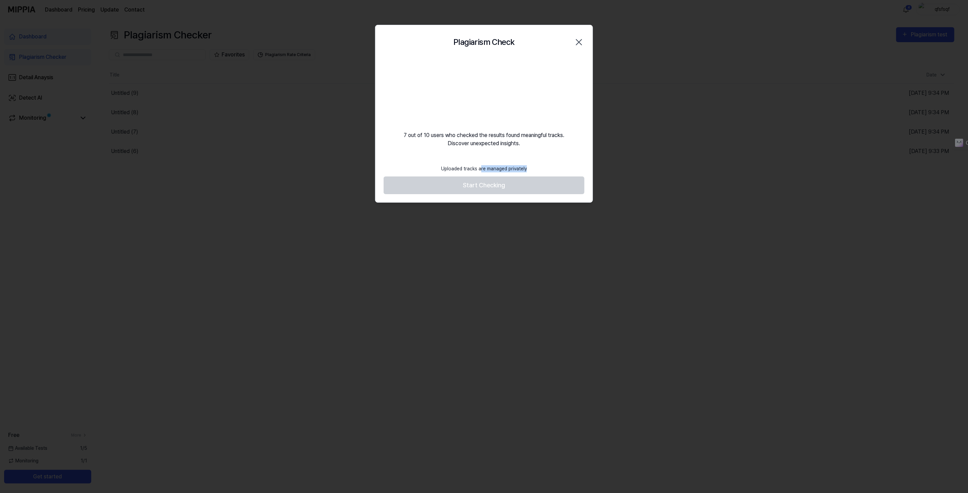
drag, startPoint x: 480, startPoint y: 169, endPoint x: 539, endPoint y: 164, distance: 59.1
click at [539, 164] on footer "Uploaded tracks are managed privately Start Checking" at bounding box center [484, 177] width 201 height 33
click at [497, 166] on div "Uploaded tracks are managed privately" at bounding box center [484, 168] width 94 height 15
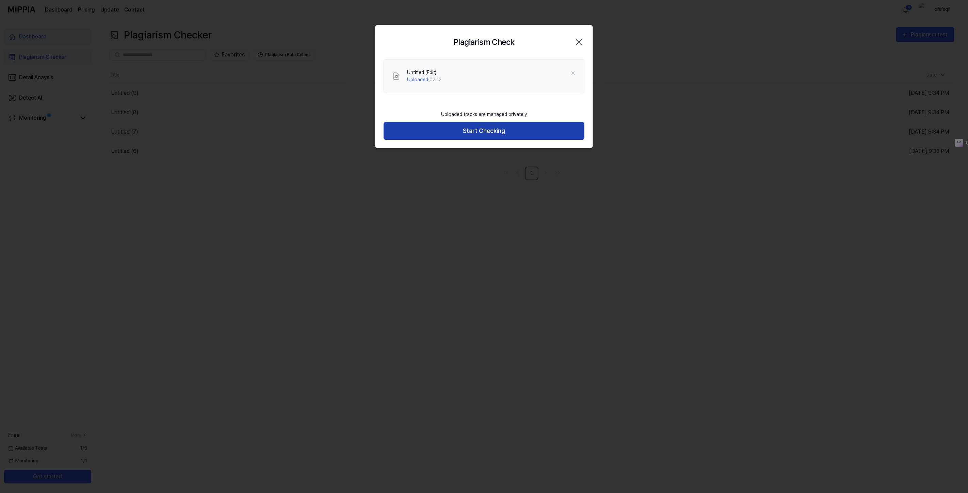
click at [489, 132] on button "Start Checking" at bounding box center [484, 131] width 201 height 18
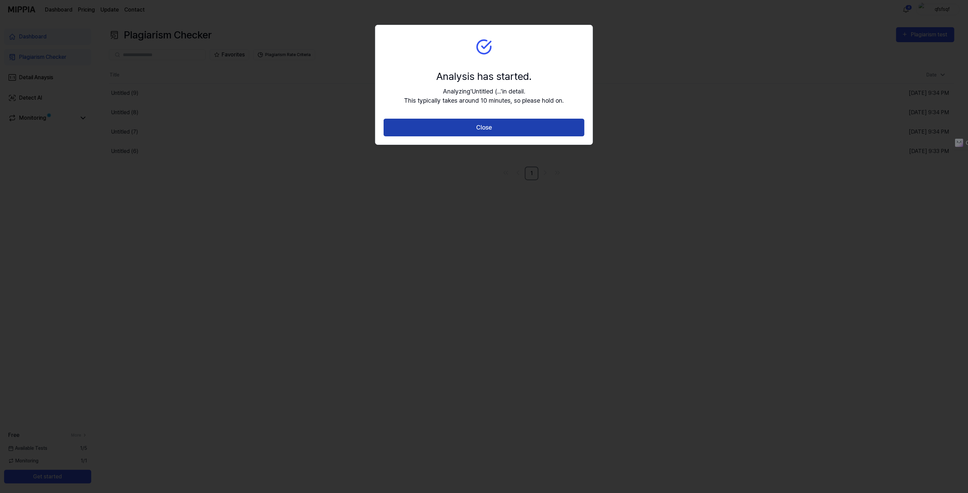
click at [483, 128] on button "Close" at bounding box center [484, 128] width 201 height 18
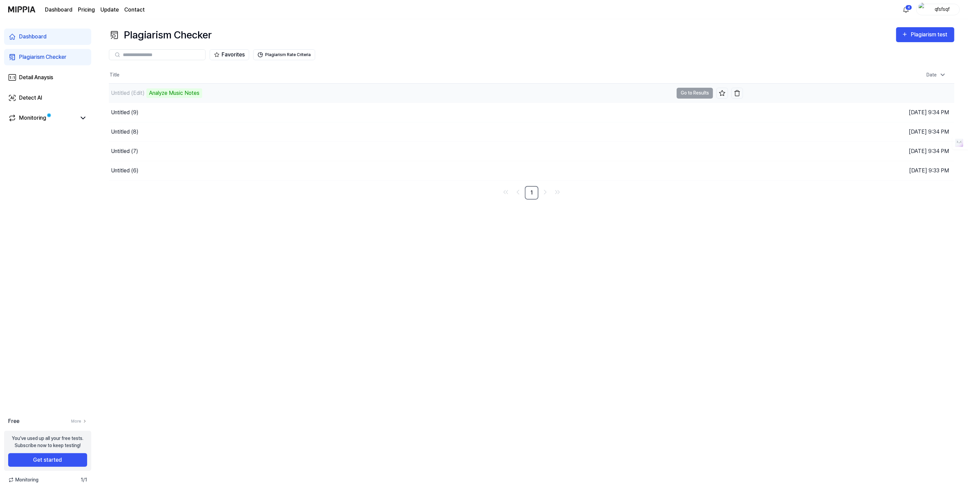
click at [210, 93] on div "Untitled (Edit) Analyze Music Notes" at bounding box center [391, 93] width 564 height 19
click at [682, 89] on button "Go to Results" at bounding box center [695, 93] width 36 height 11
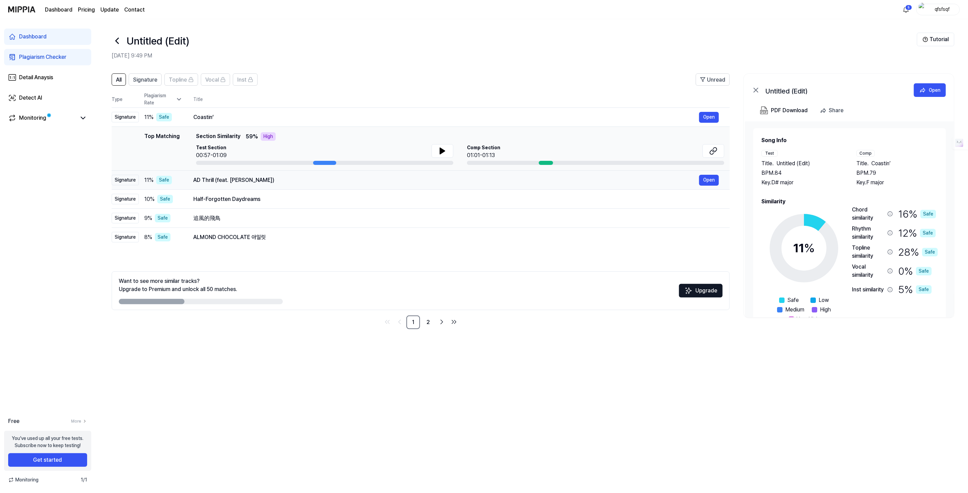
click at [266, 182] on div "AD Thrill (feat. Deon Malik)" at bounding box center [446, 180] width 506 height 8
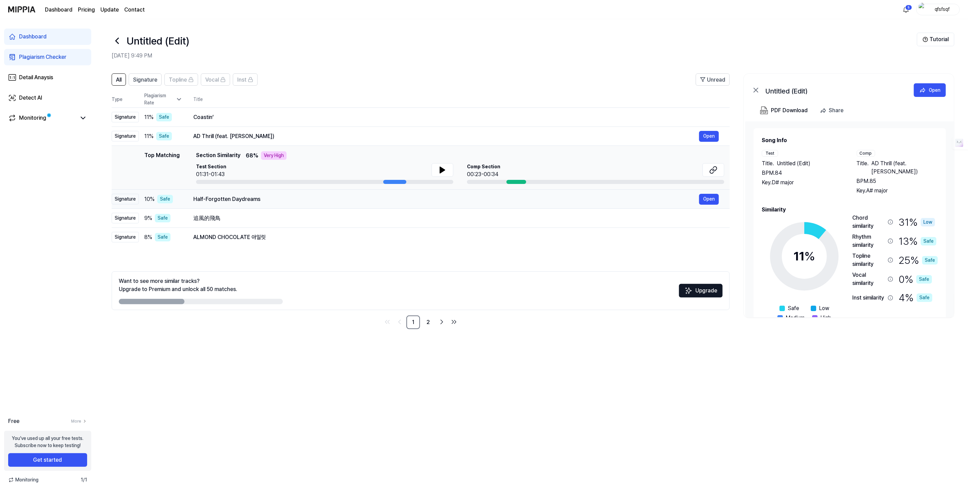
click at [258, 198] on div "Half-Forgotten Daydreams" at bounding box center [446, 199] width 506 height 8
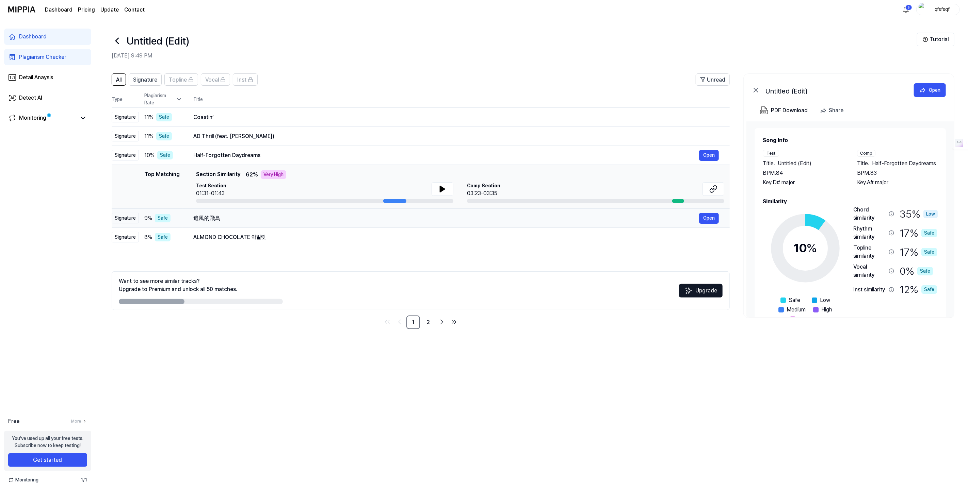
click at [257, 216] on div "追風的飛鳥" at bounding box center [446, 218] width 506 height 8
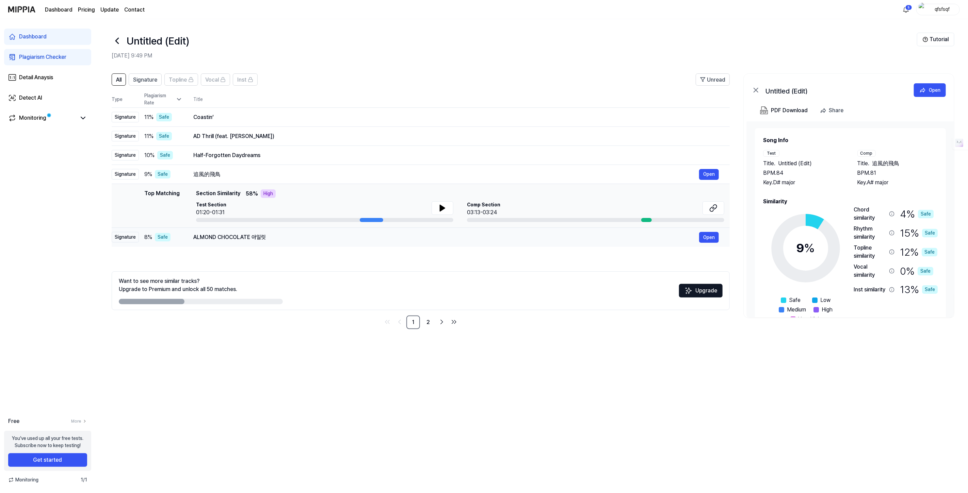
click at [256, 234] on div "ALMOND CHOCOLATE 아일릿" at bounding box center [446, 237] width 506 height 8
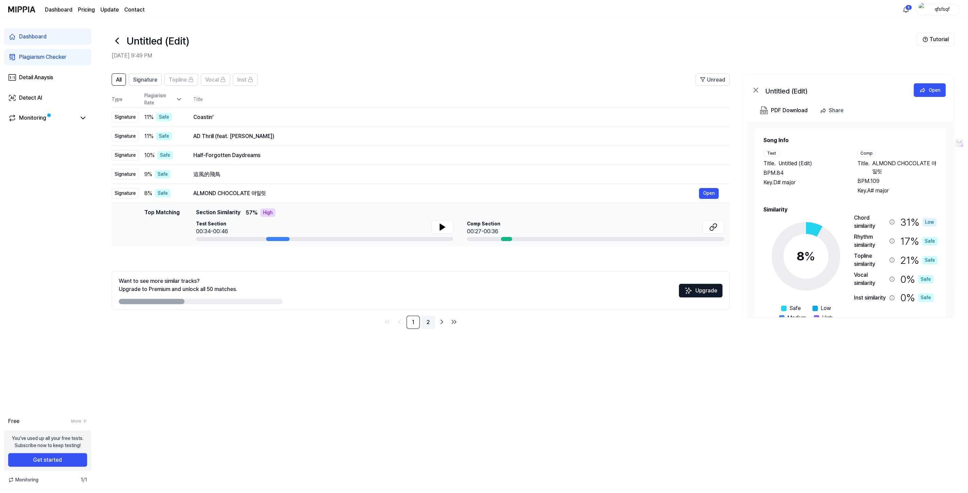
click at [427, 322] on link "2" at bounding box center [428, 323] width 14 height 14
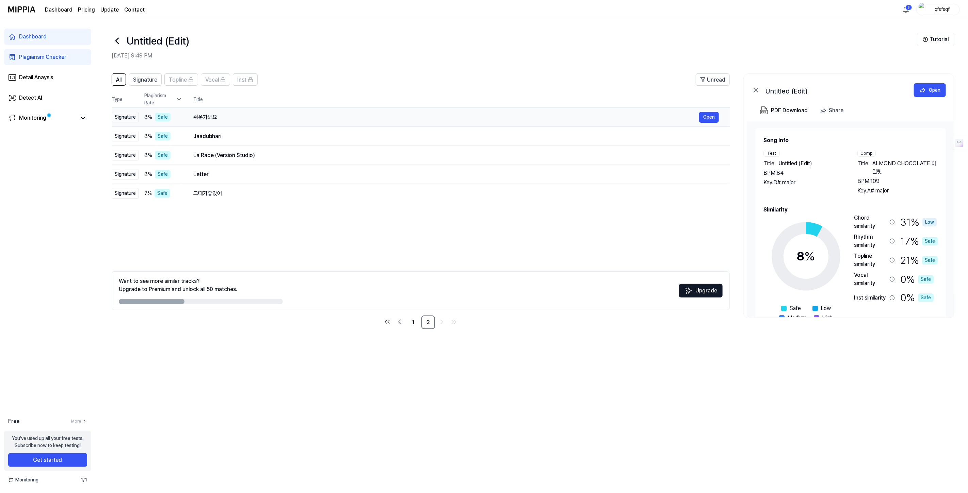
click at [240, 108] on td "쉬운가봐요 Open" at bounding box center [455, 117] width 547 height 19
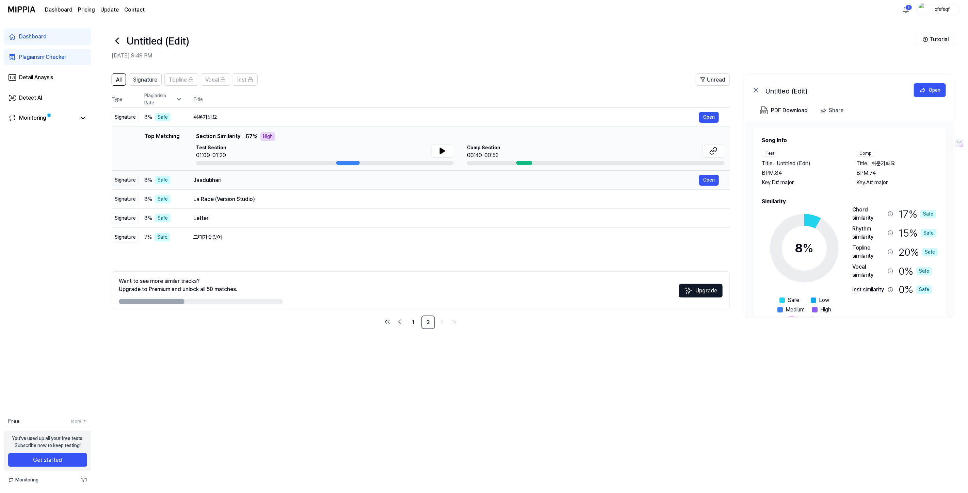
click at [248, 177] on div "Jaadubhari" at bounding box center [446, 180] width 506 height 8
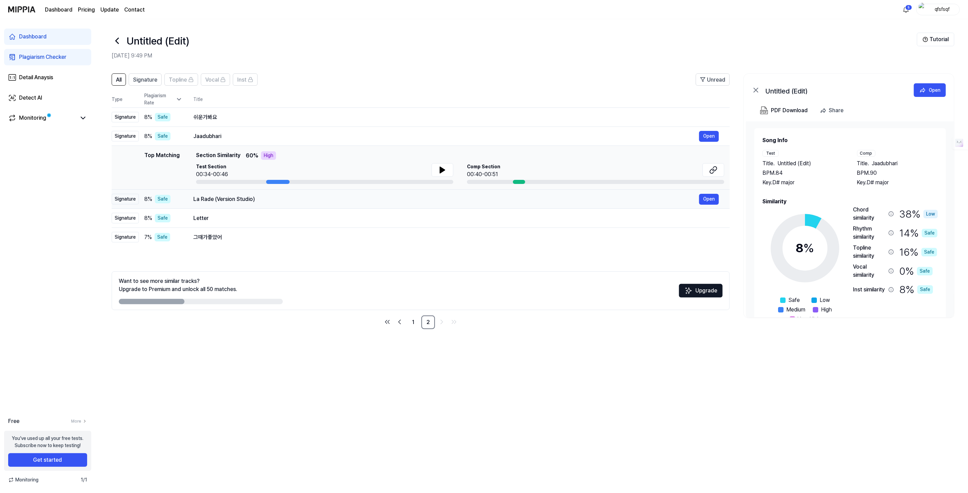
click at [245, 195] on div "La Rade (Version Studio) Open" at bounding box center [455, 199] width 525 height 11
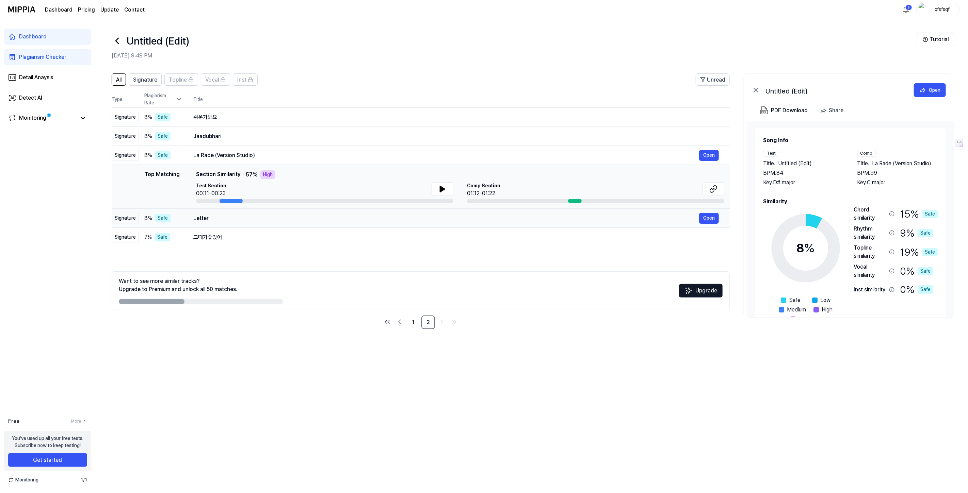
click at [243, 215] on div "Letter" at bounding box center [446, 218] width 506 height 8
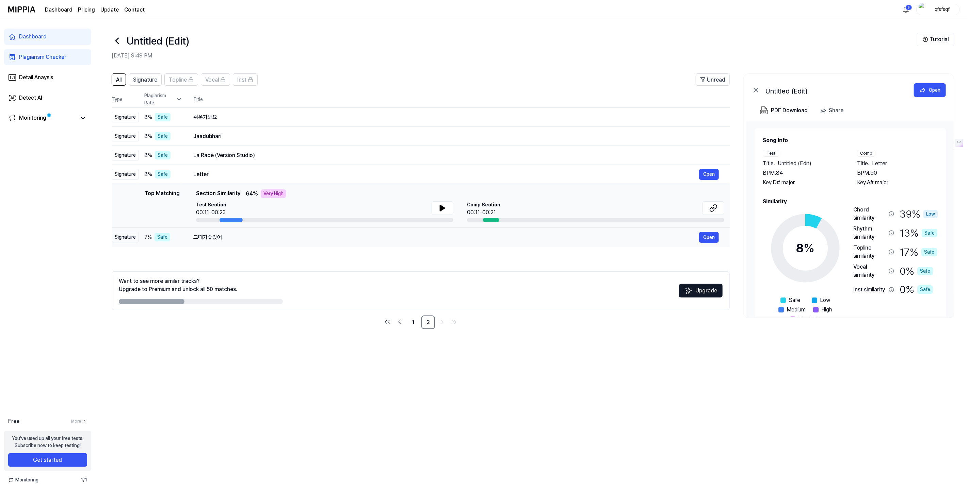
click at [246, 234] on div "그때가좋았어" at bounding box center [446, 237] width 506 height 8
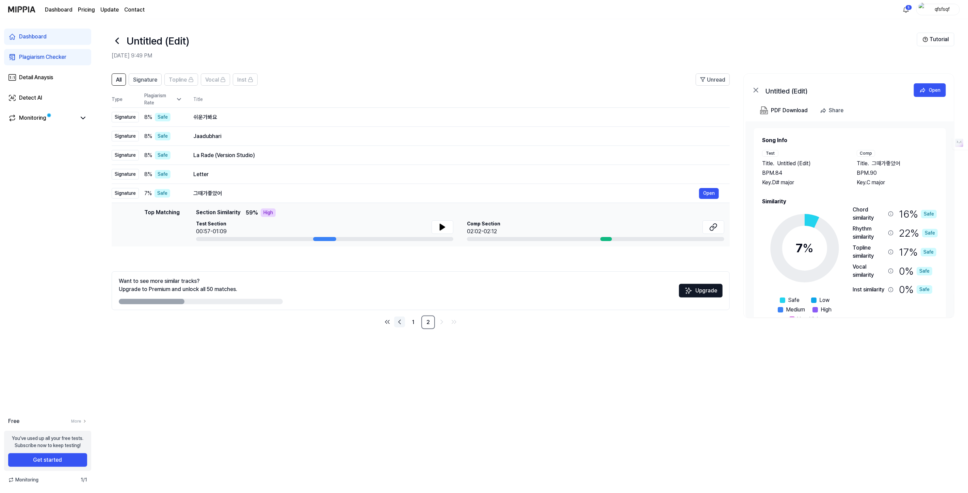
click at [396, 319] on icon "Go to previous page" at bounding box center [399, 322] width 8 height 8
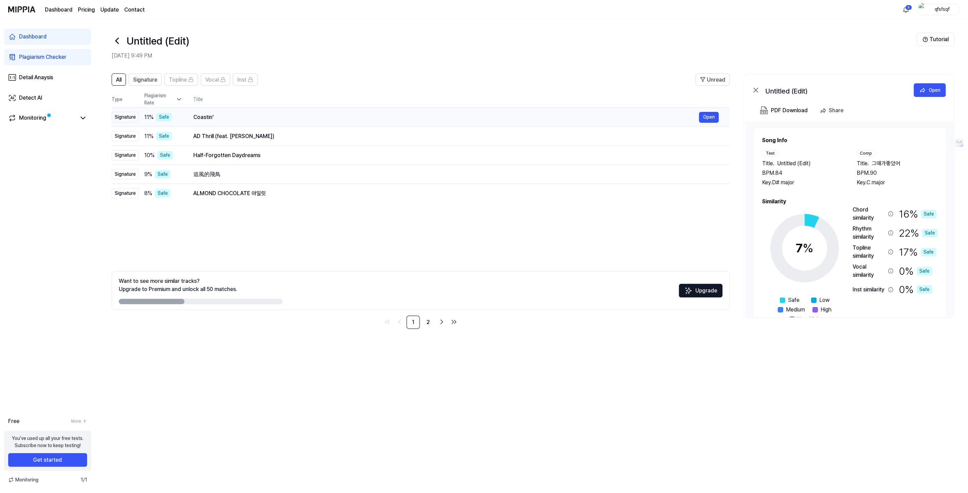
click at [237, 120] on div "Coastin’" at bounding box center [446, 117] width 506 height 8
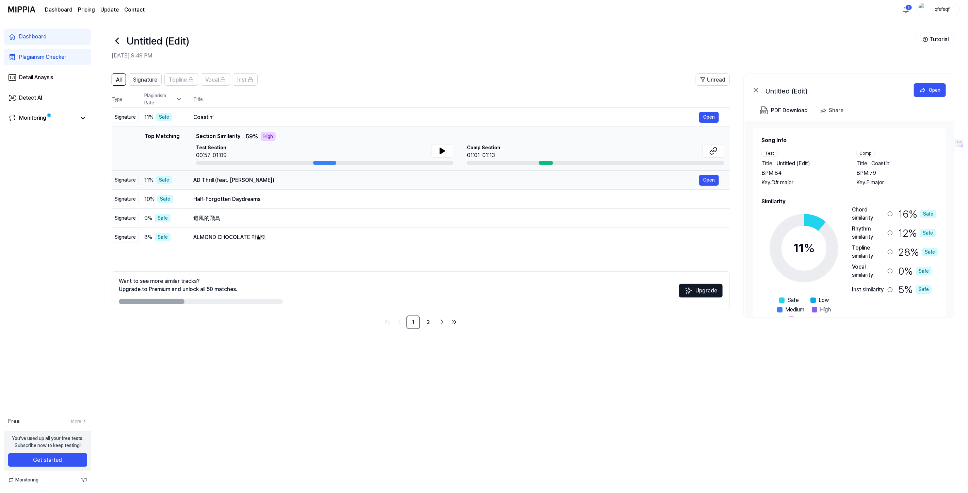
click at [251, 181] on div "AD Thrill (feat. Deon Malik)" at bounding box center [446, 180] width 506 height 8
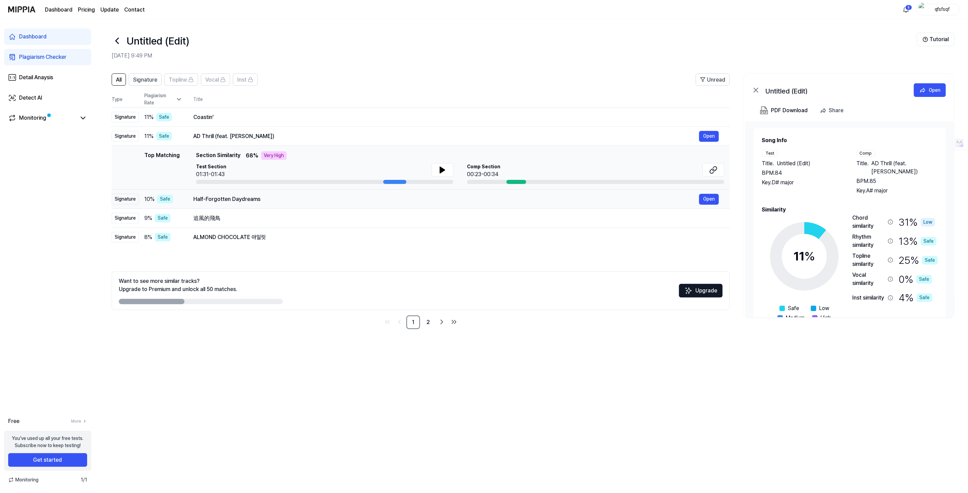
click at [252, 202] on div "Half-Forgotten Daydreams" at bounding box center [446, 199] width 506 height 8
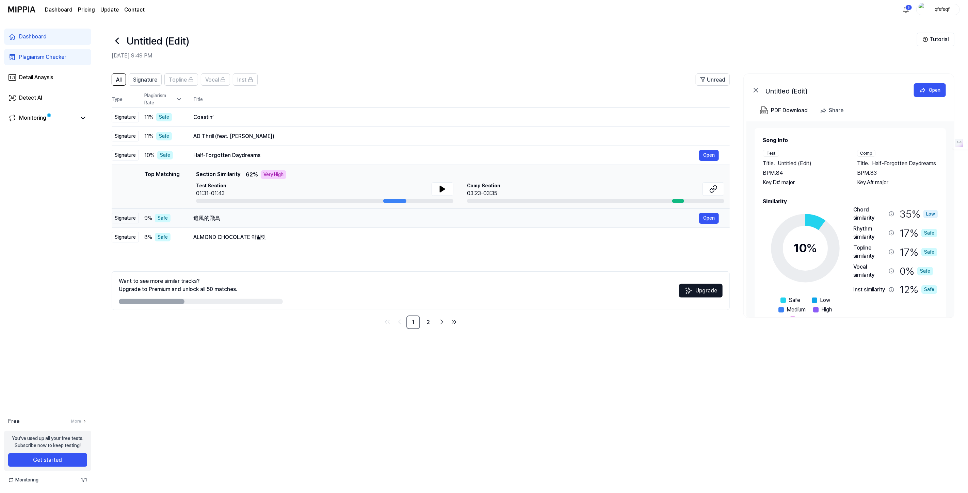
click at [239, 221] on div "追風的飛鳥" at bounding box center [446, 218] width 506 height 8
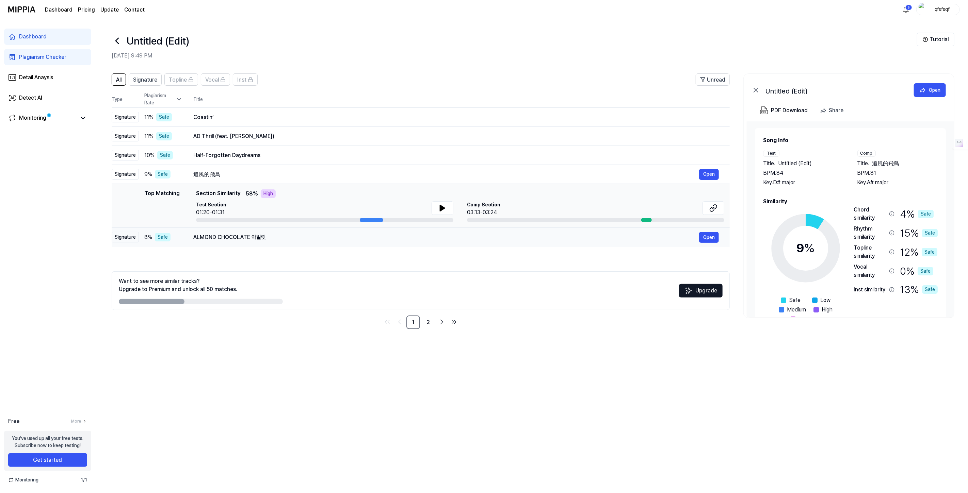
click at [242, 233] on div "ALMOND CHOCOLATE 아일릿" at bounding box center [446, 237] width 506 height 8
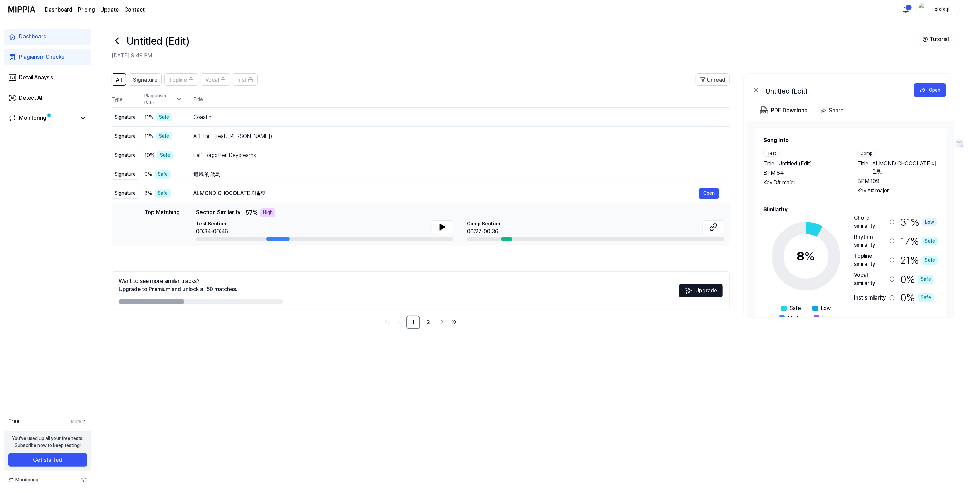
click at [116, 40] on icon at bounding box center [117, 40] width 11 height 11
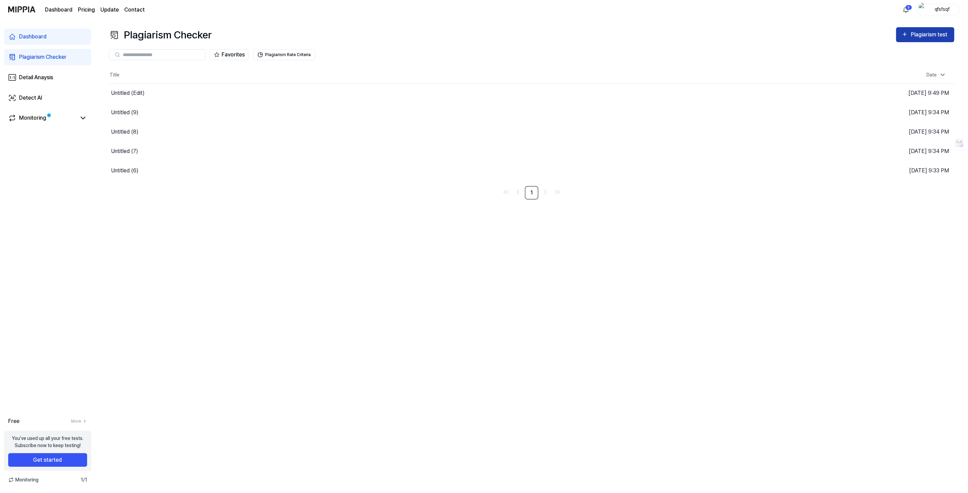
click at [919, 33] on div "Plagiarism test" at bounding box center [930, 34] width 38 height 9
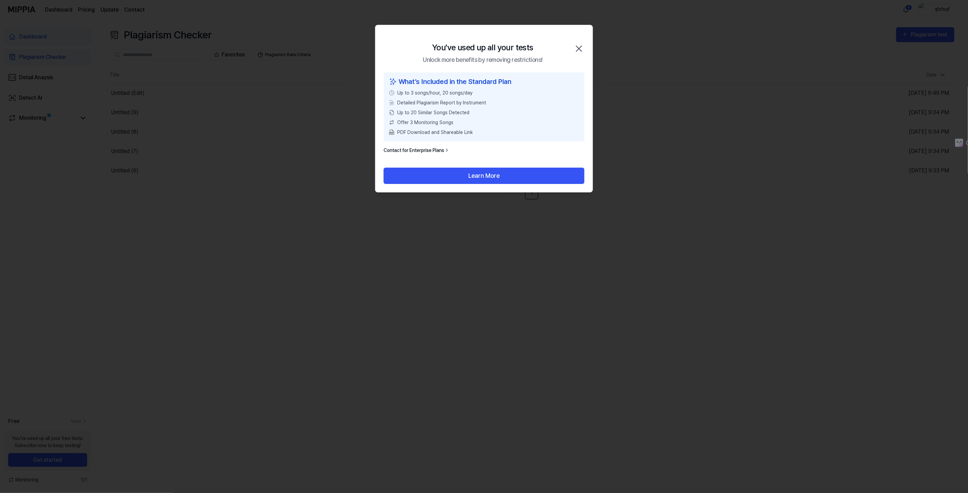
click at [582, 49] on icon "button" at bounding box center [578, 48] width 11 height 11
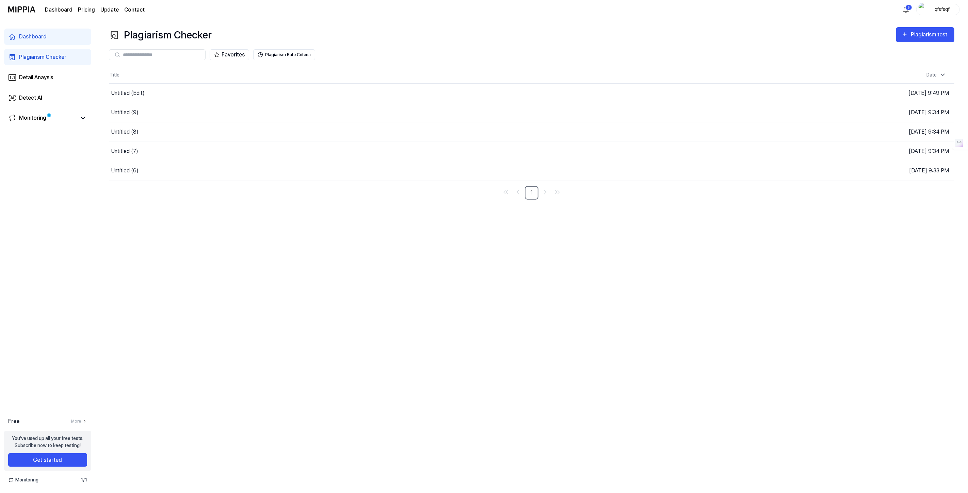
click at [946, 9] on div "qfsfsqf" at bounding box center [942, 8] width 27 height 7
click at [682, 170] on button "Go to Results" at bounding box center [695, 170] width 36 height 11
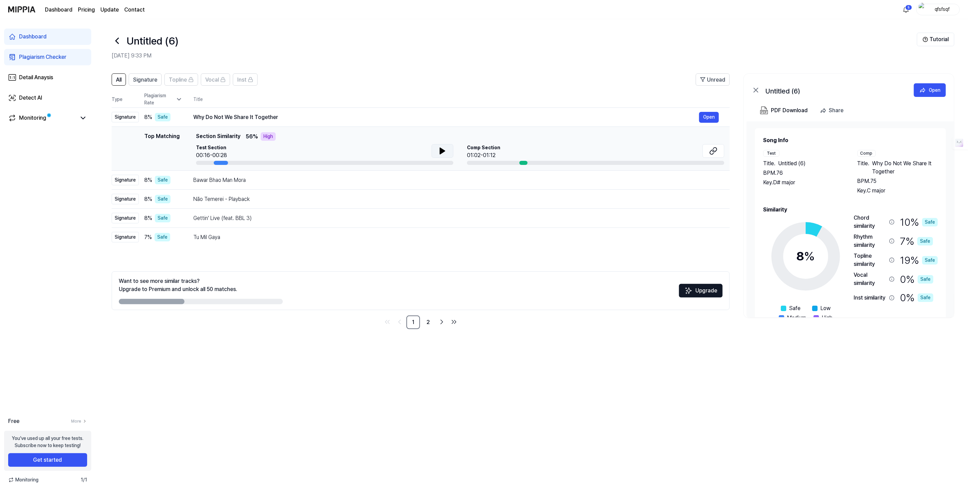
click at [447, 155] on button at bounding box center [443, 151] width 22 height 14
click at [443, 150] on icon at bounding box center [443, 150] width 1 height 5
click at [119, 38] on icon at bounding box center [117, 40] width 11 height 11
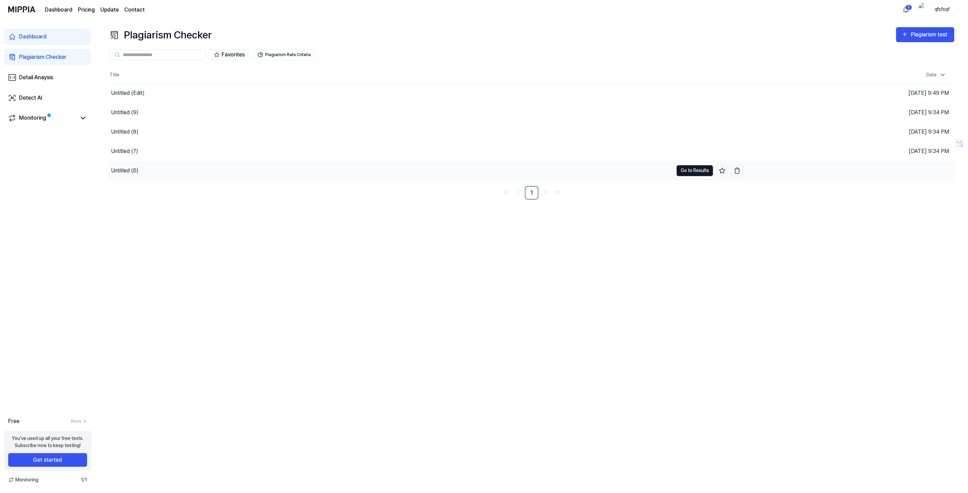
click at [696, 169] on button "Go to Results" at bounding box center [695, 170] width 36 height 11
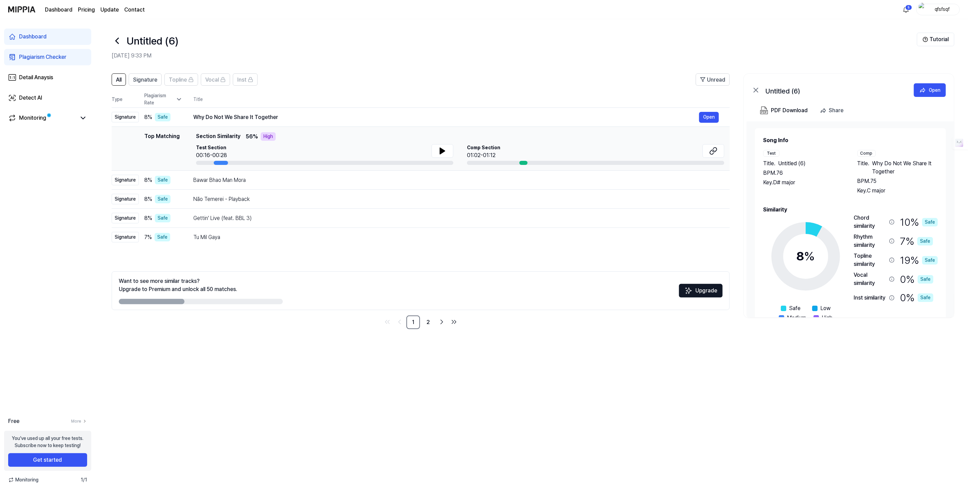
click at [116, 38] on icon at bounding box center [117, 40] width 11 height 11
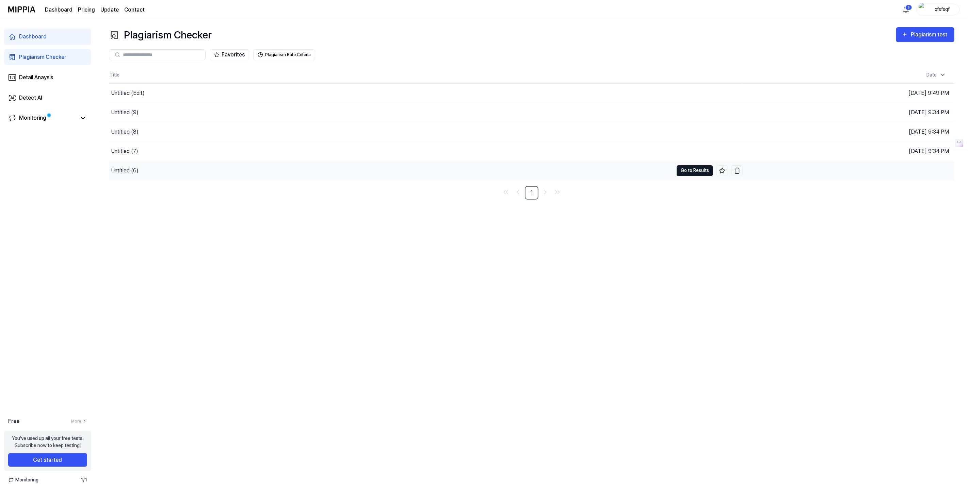
click at [698, 172] on button "Go to Results" at bounding box center [695, 170] width 36 height 11
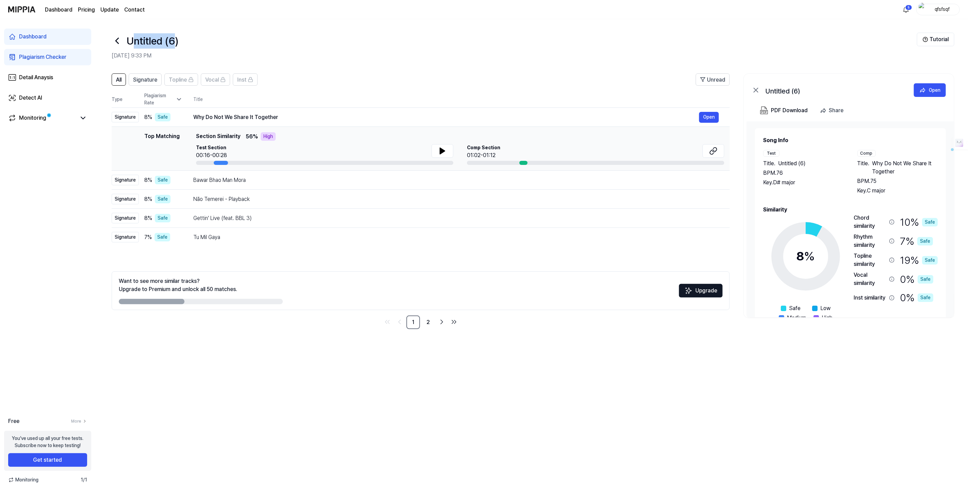
drag, startPoint x: 177, startPoint y: 41, endPoint x: 132, endPoint y: 35, distance: 45.0
click at [132, 35] on h1 "Untitled (6)" at bounding box center [153, 40] width 52 height 15
click at [146, 38] on h1 "Untitled (6)" at bounding box center [153, 40] width 52 height 15
click at [225, 182] on div "Bawar Bhao Man Mora" at bounding box center [446, 180] width 506 height 8
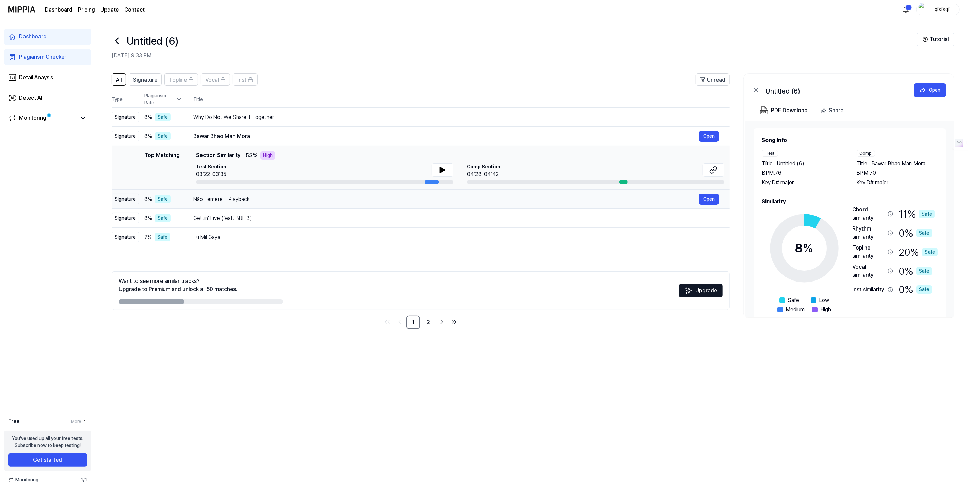
click at [227, 190] on td "Não Temerei - Playback Open" at bounding box center [455, 199] width 547 height 19
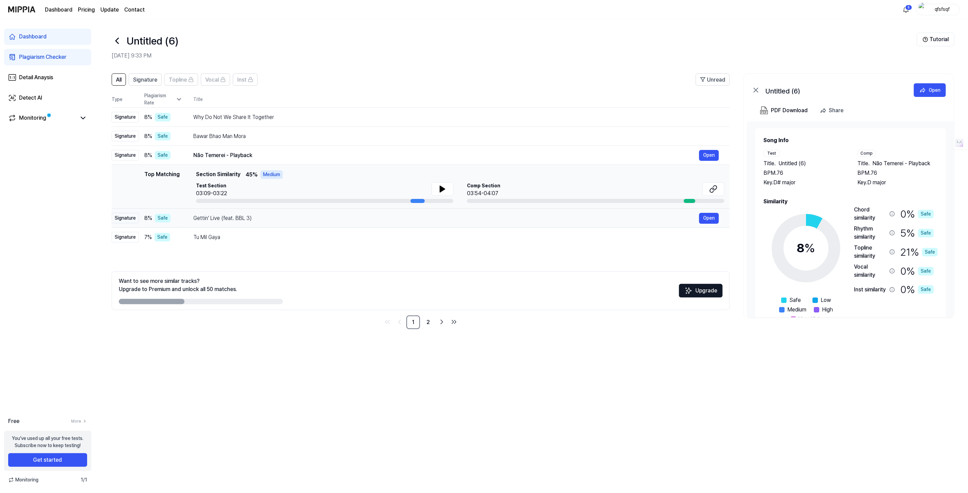
click at [229, 214] on div "Gettin' Live (feat. BBL 3)" at bounding box center [446, 218] width 506 height 8
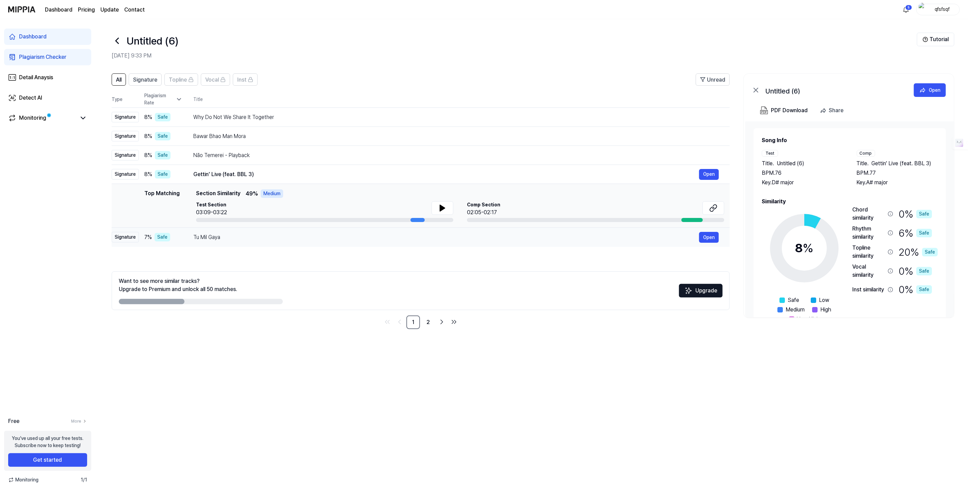
click at [228, 235] on div "Tu Mil Gaya" at bounding box center [446, 237] width 506 height 8
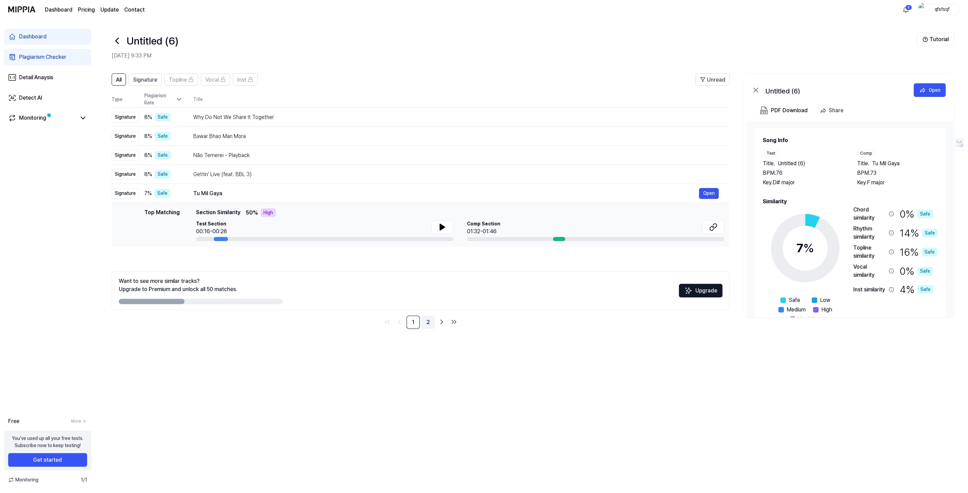
click at [431, 320] on link "2" at bounding box center [428, 323] width 14 height 14
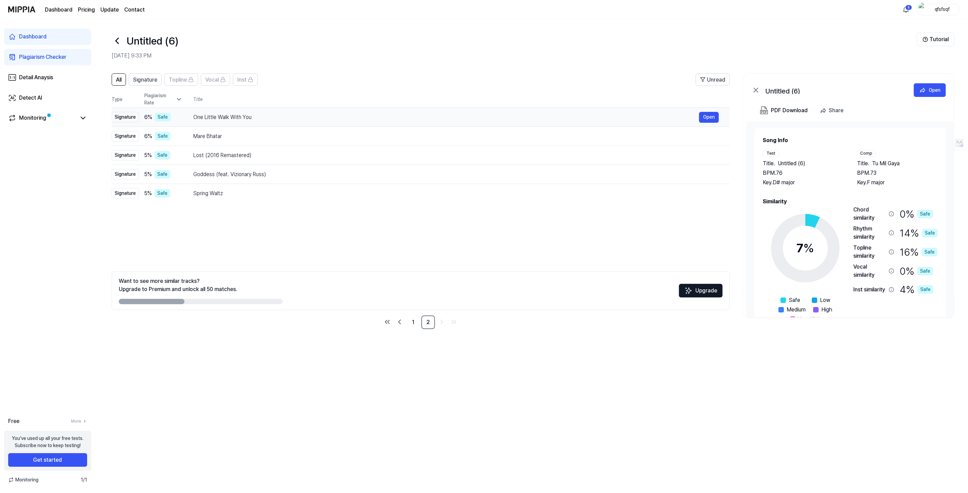
click at [255, 116] on div "One Little Walk With You" at bounding box center [446, 117] width 506 height 8
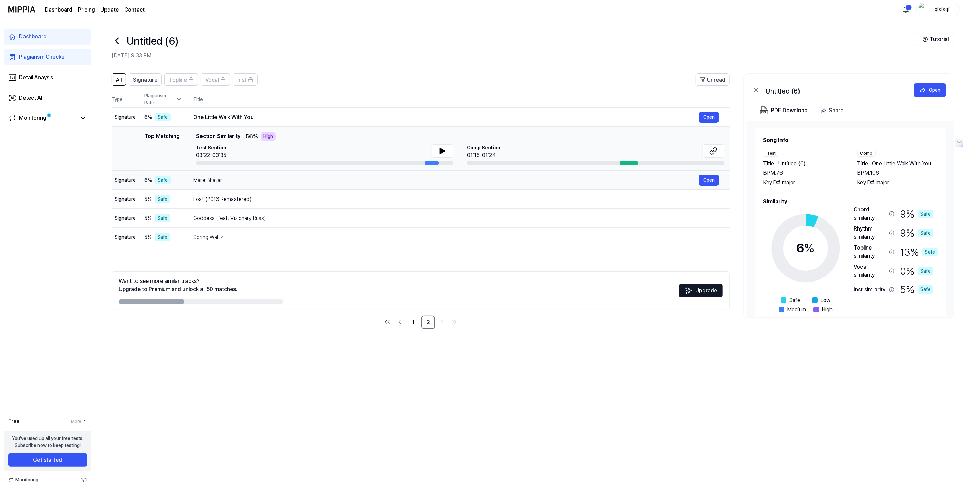
click at [256, 178] on div "Mare Bhatar" at bounding box center [446, 180] width 506 height 8
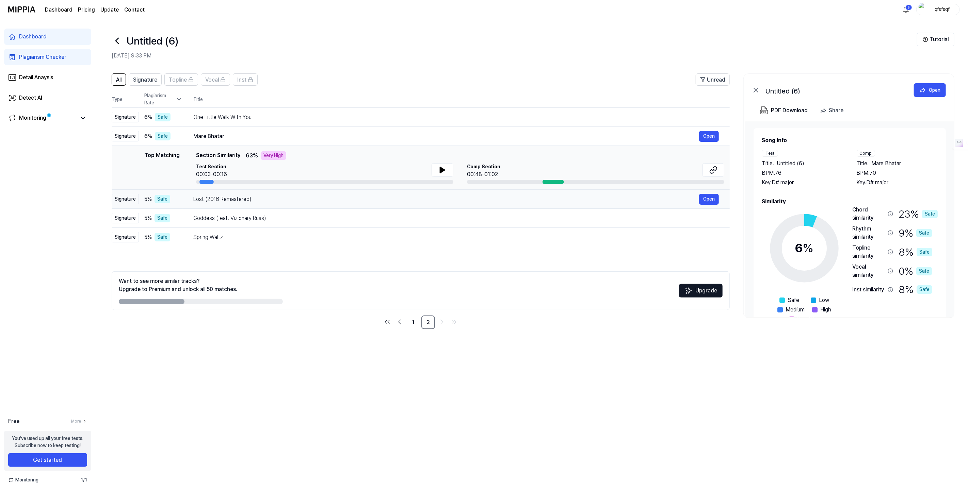
click at [255, 194] on div "Lost (2016 Remastered) Open" at bounding box center [455, 199] width 525 height 11
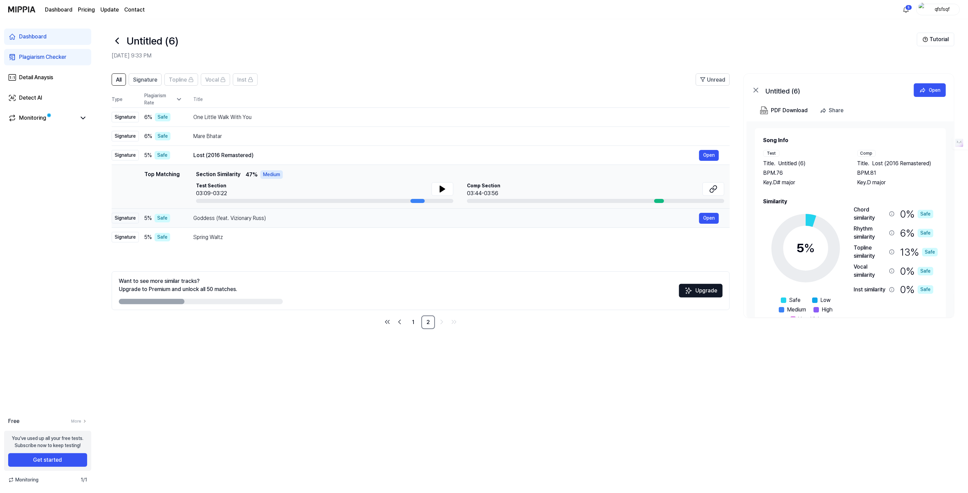
click at [252, 220] on div "Goddess (feat. Vizionary Russ)" at bounding box center [446, 218] width 506 height 8
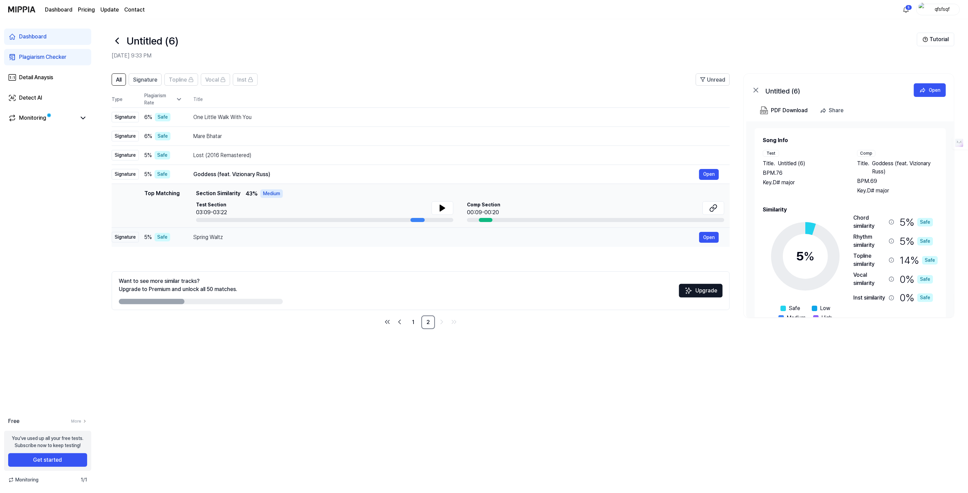
click at [244, 233] on div "Spring Waltz" at bounding box center [446, 237] width 506 height 8
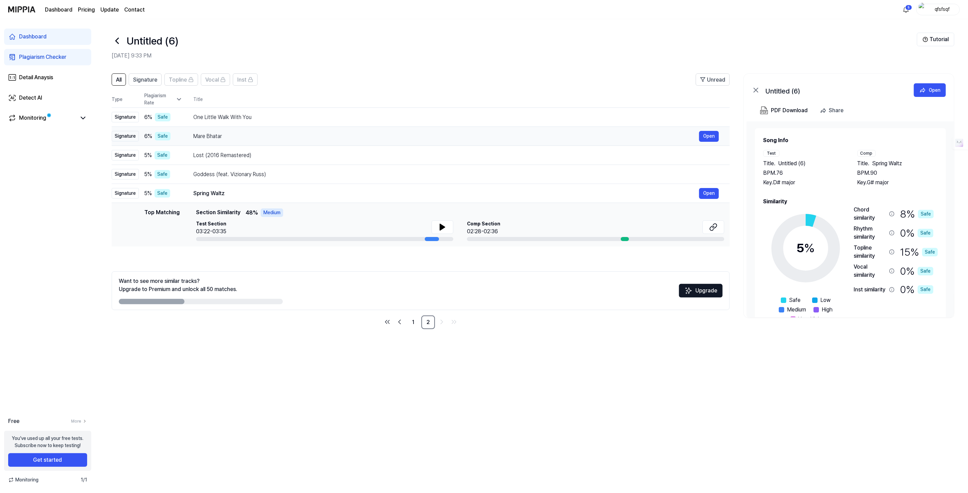
click at [257, 133] on div "Mare Bhatar" at bounding box center [446, 136] width 506 height 8
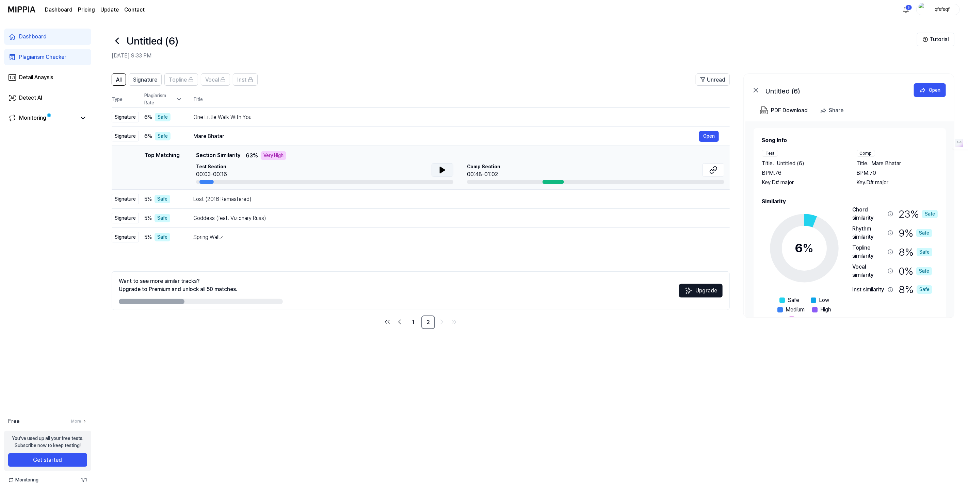
click at [442, 171] on icon at bounding box center [442, 170] width 5 height 6
click at [112, 43] on icon at bounding box center [117, 40] width 11 height 11
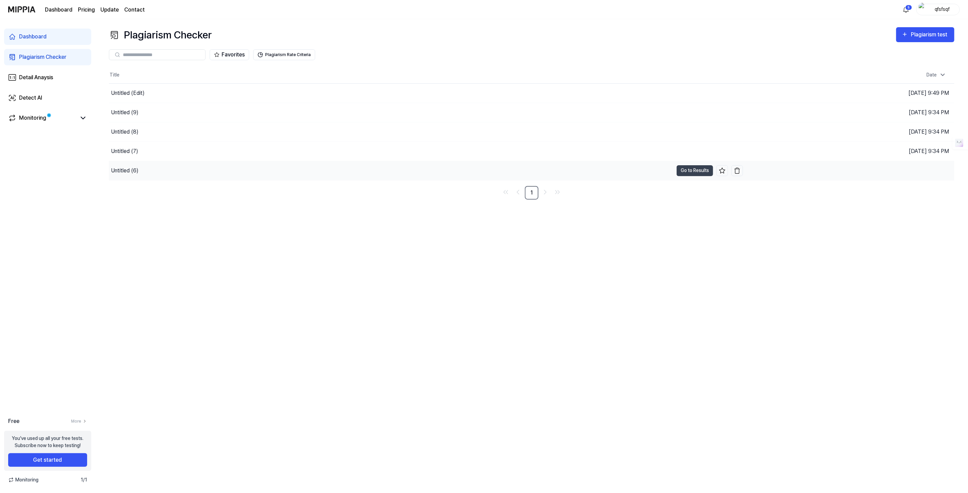
click at [181, 171] on div "Untitled (6)" at bounding box center [391, 170] width 564 height 19
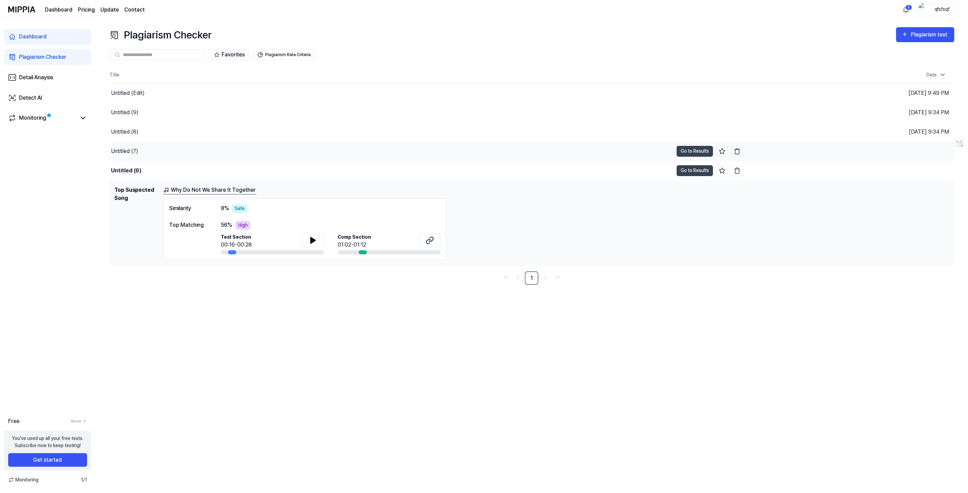
click at [188, 153] on div "Untitled (7)" at bounding box center [391, 151] width 564 height 19
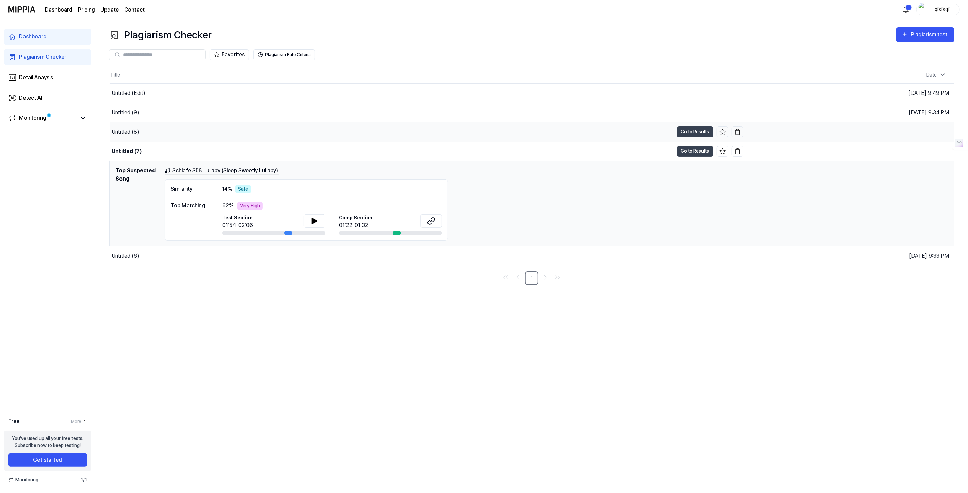
click at [192, 137] on div "Untitled (8)" at bounding box center [392, 132] width 564 height 19
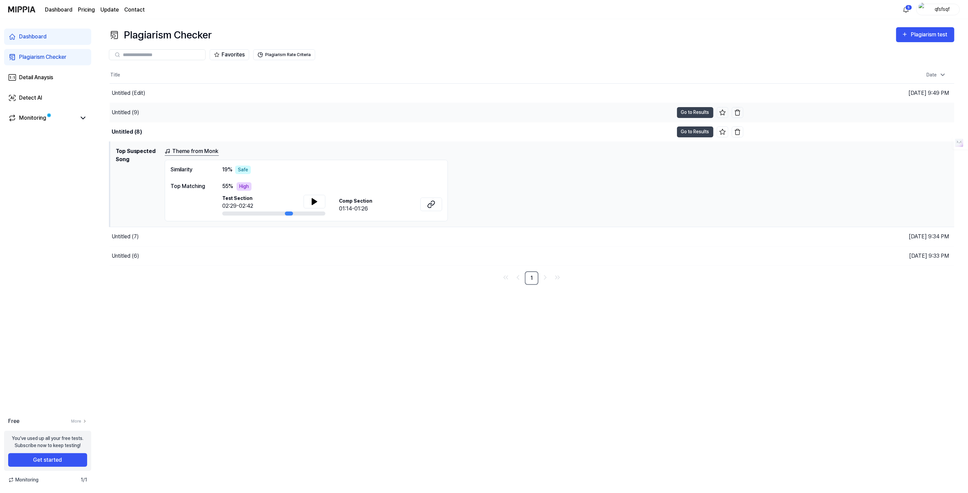
click at [198, 115] on div "Untitled (9)" at bounding box center [392, 112] width 564 height 19
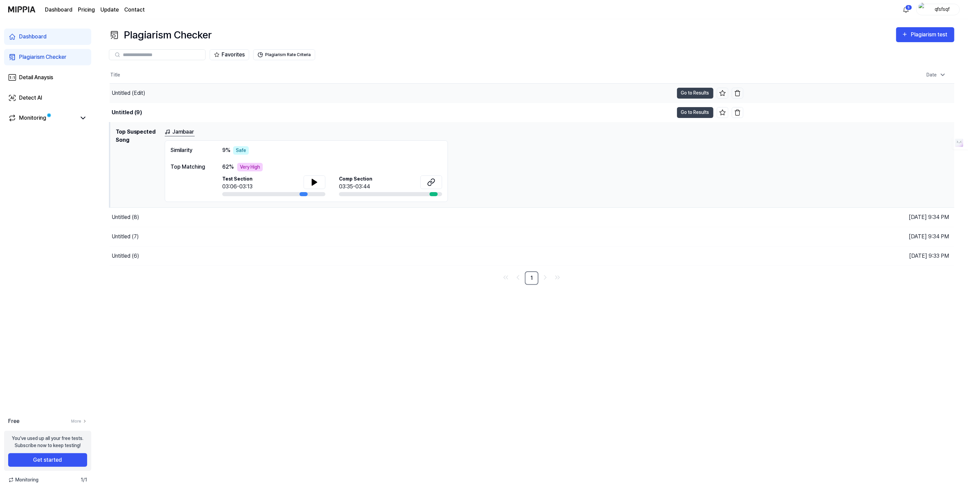
click at [205, 91] on div "Untitled (Edit)" at bounding box center [392, 93] width 564 height 19
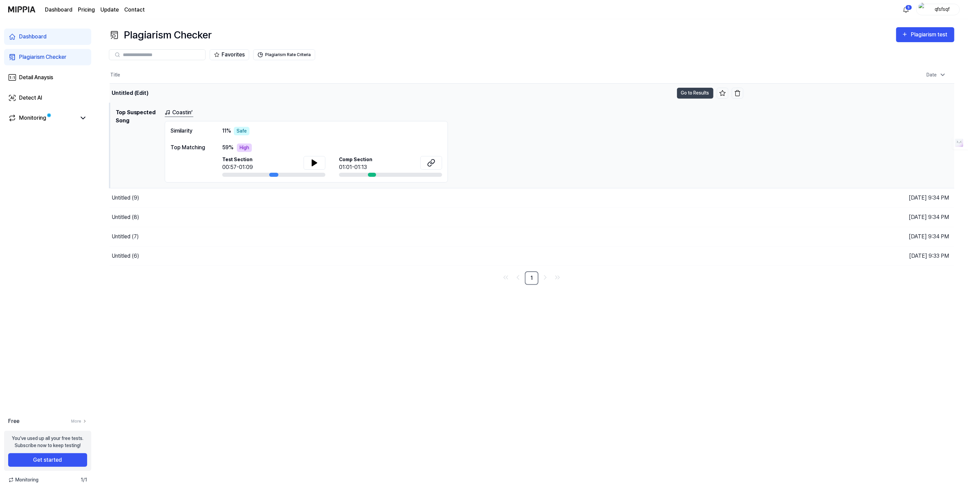
click at [189, 92] on div "Untitled (Edit)" at bounding box center [392, 93] width 564 height 19
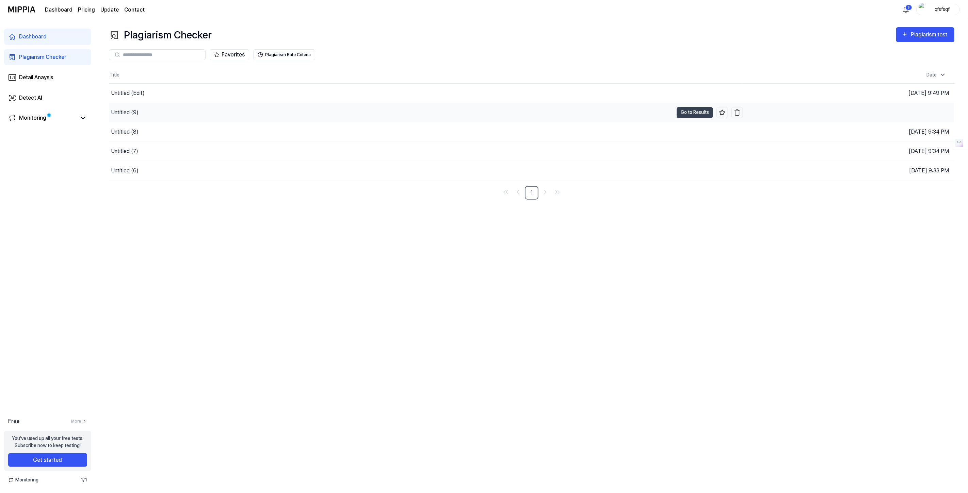
click at [191, 116] on div "Untitled (9)" at bounding box center [391, 112] width 564 height 19
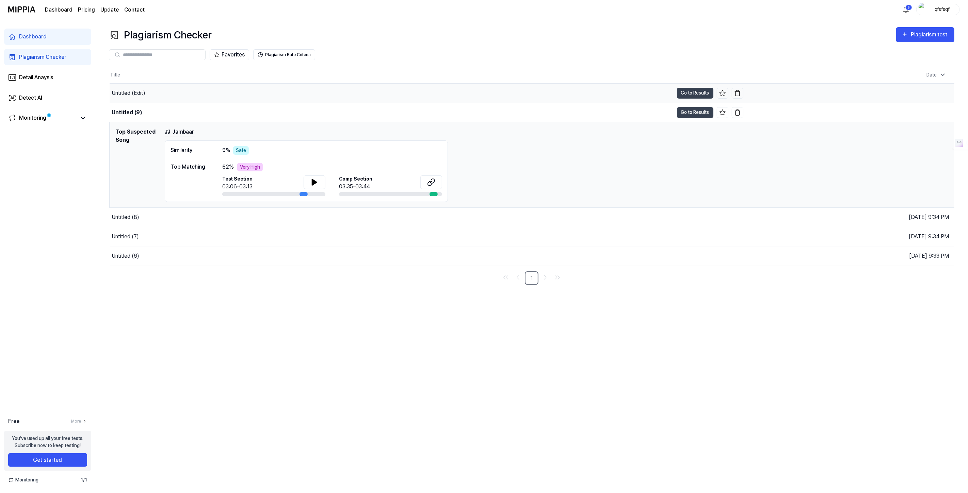
click at [201, 92] on div "Untitled (Edit)" at bounding box center [392, 93] width 564 height 19
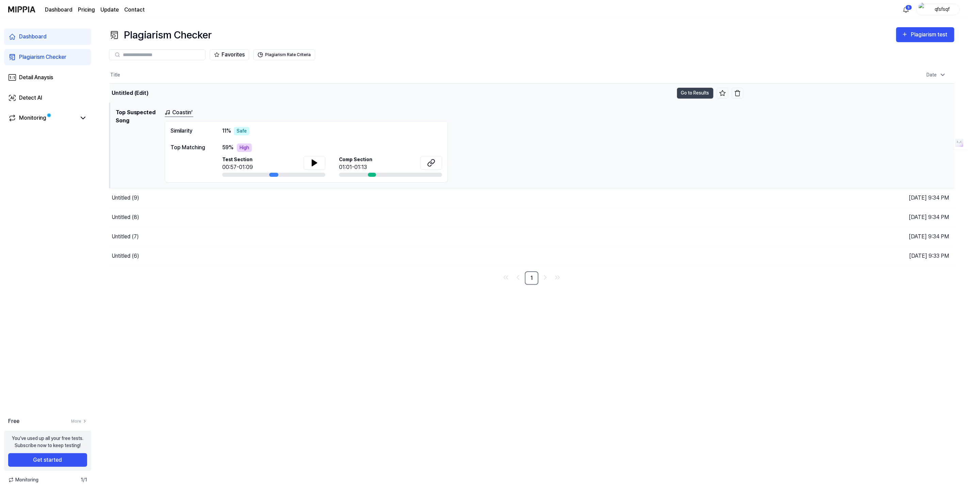
click at [196, 92] on div "Untitled (Edit)" at bounding box center [392, 93] width 564 height 19
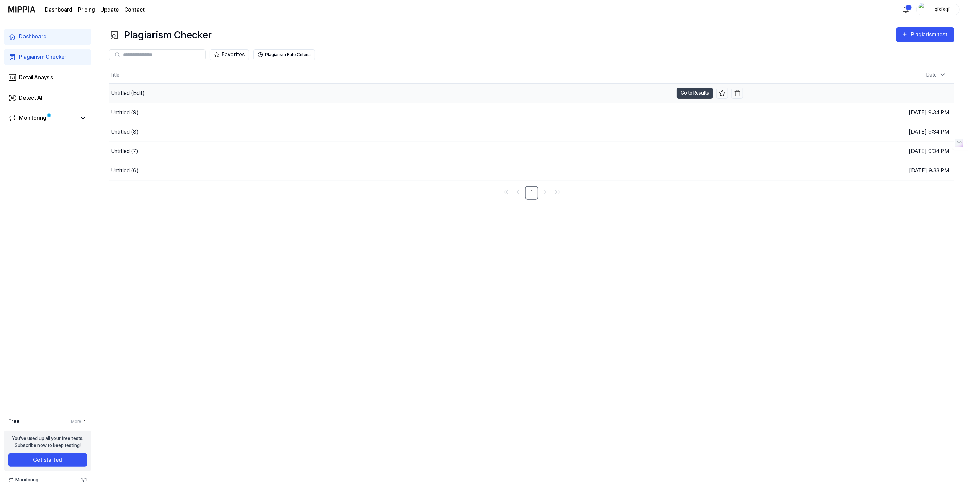
click at [195, 93] on div "Untitled (Edit)" at bounding box center [391, 93] width 564 height 19
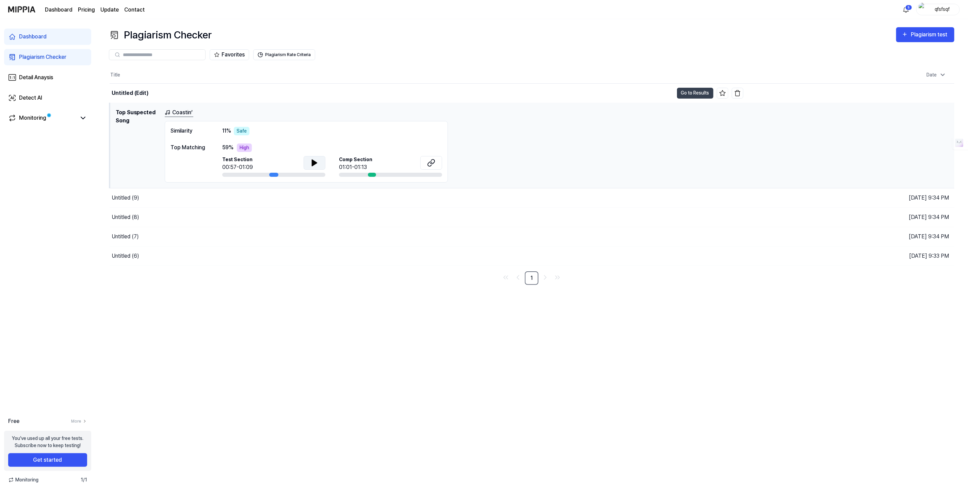
click at [311, 161] on icon at bounding box center [314, 163] width 8 height 8
click at [312, 160] on icon at bounding box center [312, 162] width 1 height 5
click at [212, 100] on div "Untitled (Edit)" at bounding box center [392, 93] width 564 height 19
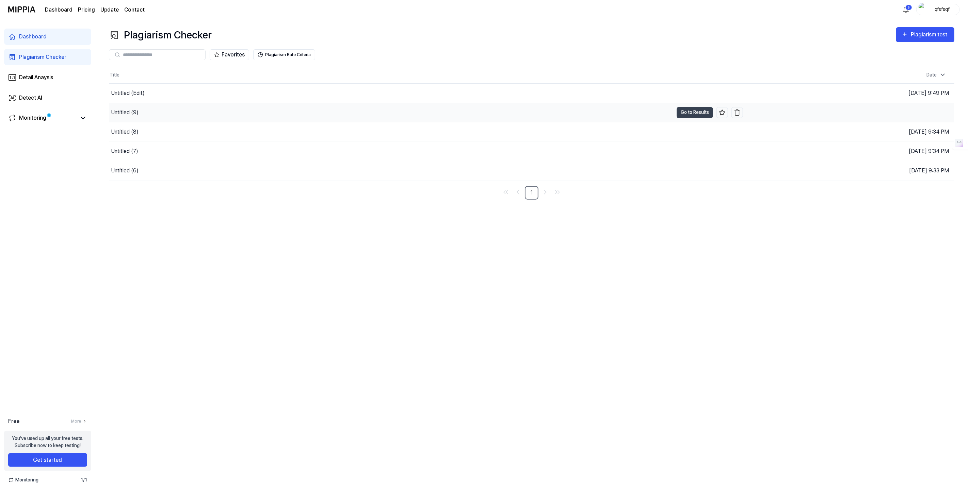
click at [204, 109] on div "Untitled (9)" at bounding box center [391, 112] width 564 height 19
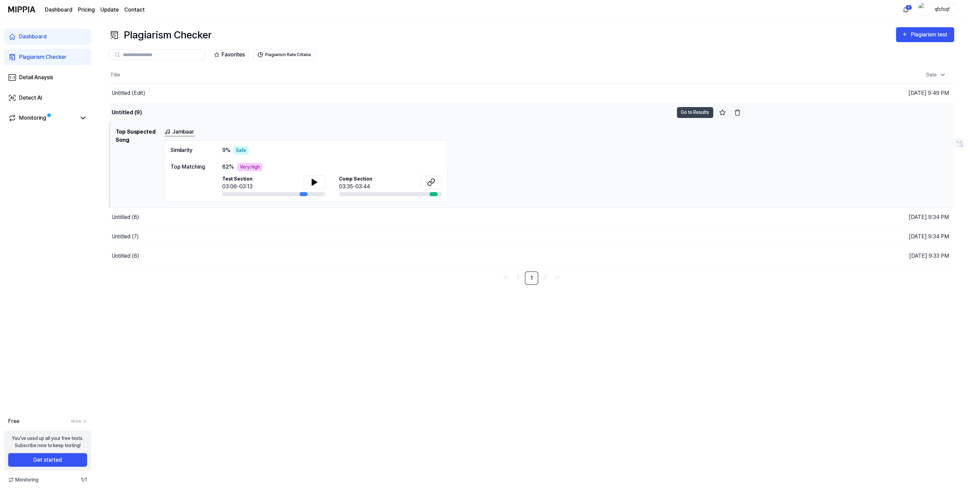
click at [204, 109] on div "Untitled (9)" at bounding box center [392, 112] width 564 height 19
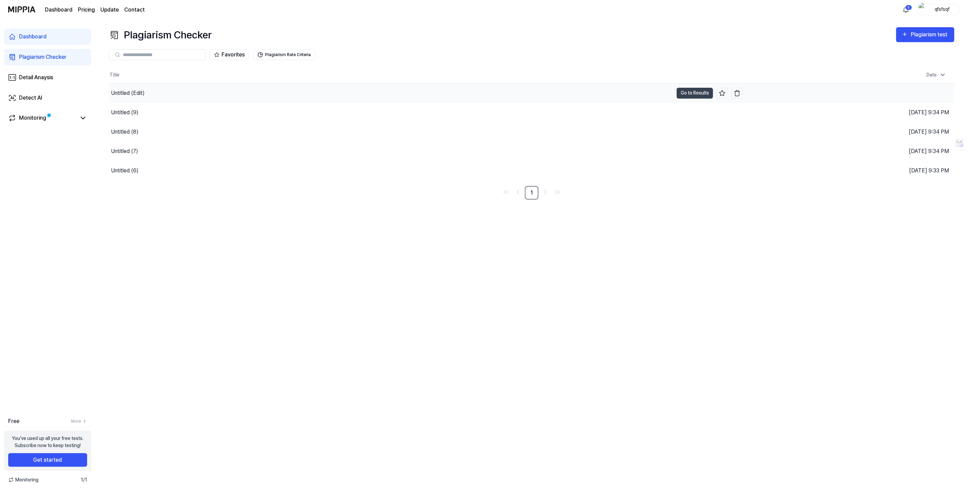
click at [212, 95] on div "Untitled (Edit)" at bounding box center [391, 93] width 564 height 19
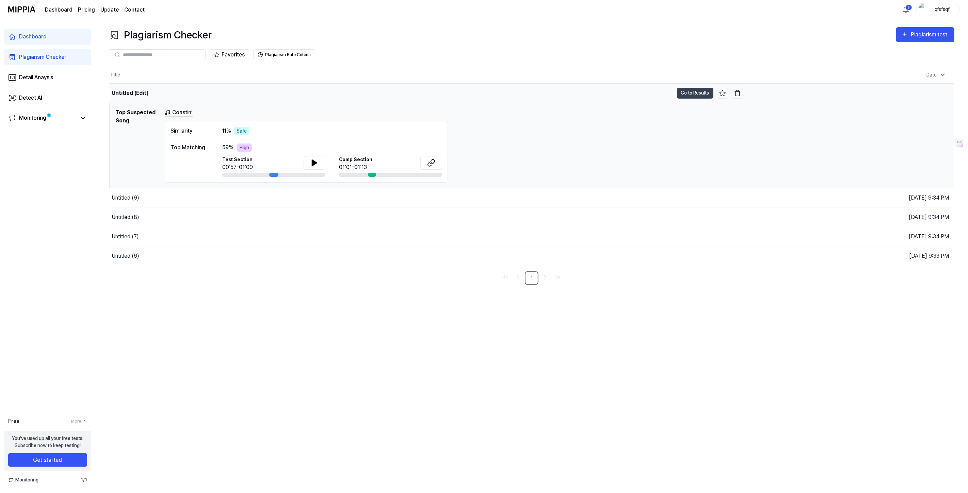
click at [213, 95] on div "Untitled (Edit)" at bounding box center [392, 93] width 564 height 19
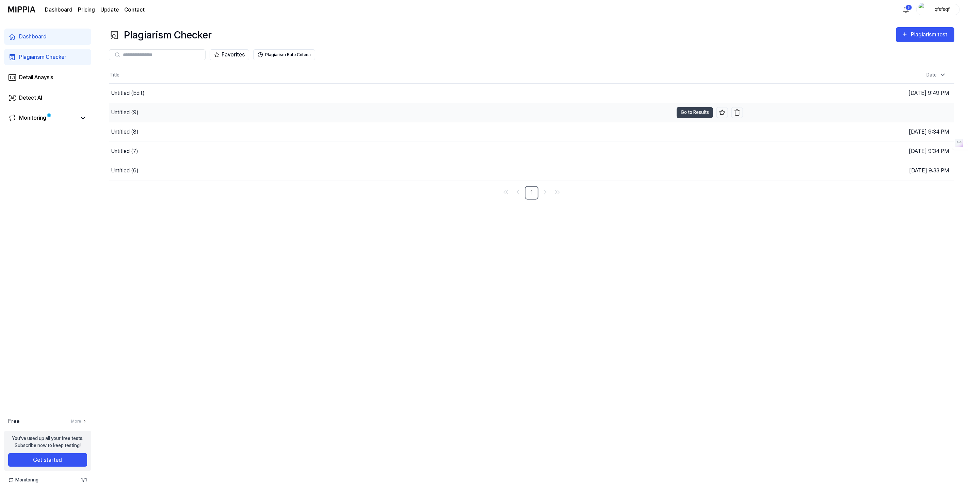
click at [205, 113] on div "Untitled (9)" at bounding box center [391, 112] width 564 height 19
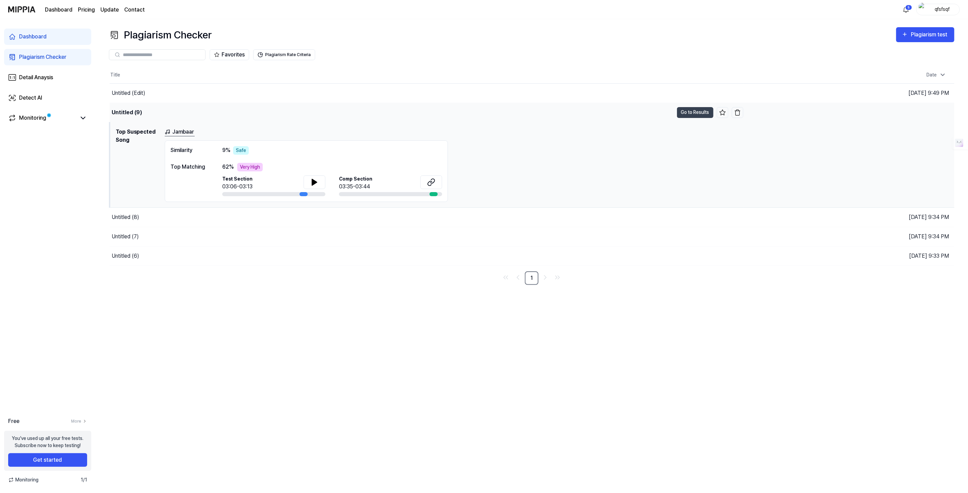
click at [205, 113] on div "Untitled (9)" at bounding box center [392, 112] width 564 height 19
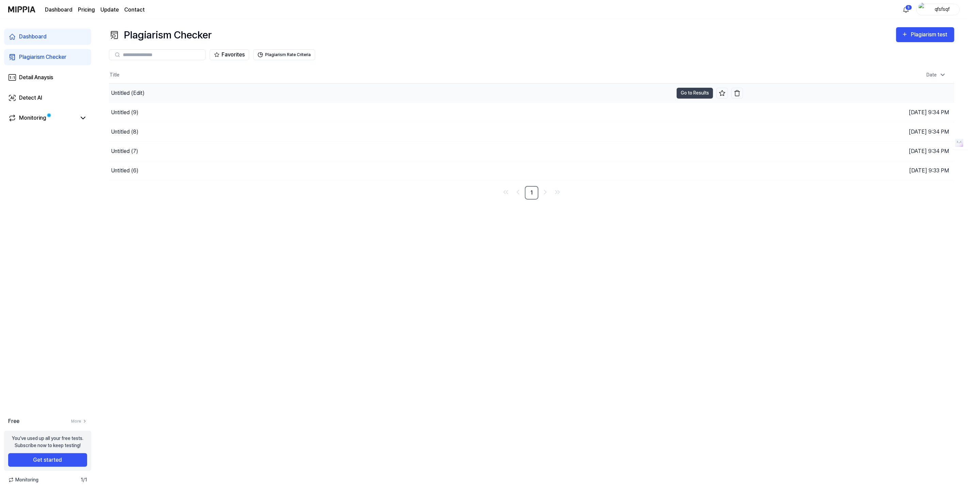
click at [214, 94] on div "Untitled (Edit)" at bounding box center [391, 93] width 564 height 19
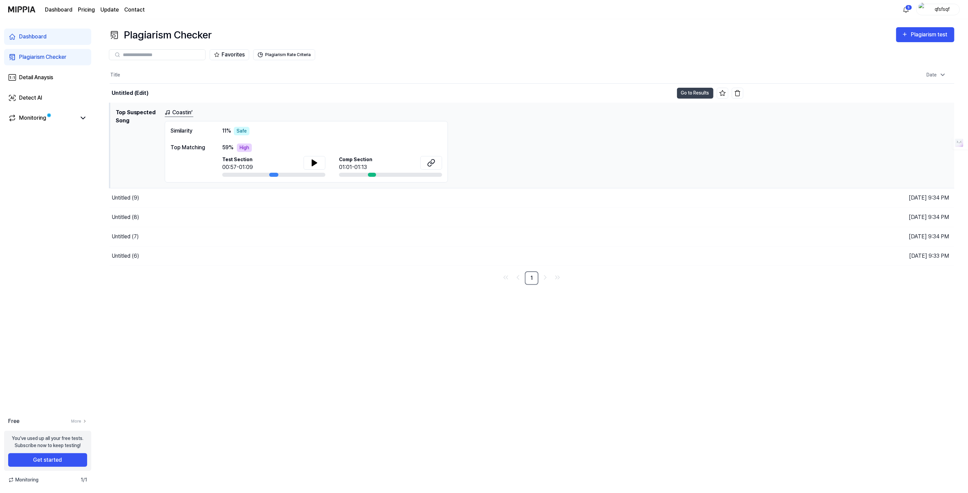
click at [942, 7] on div "qfsfsqf" at bounding box center [942, 8] width 27 height 7
click at [899, 62] on button "Log out" at bounding box center [916, 62] width 78 height 7
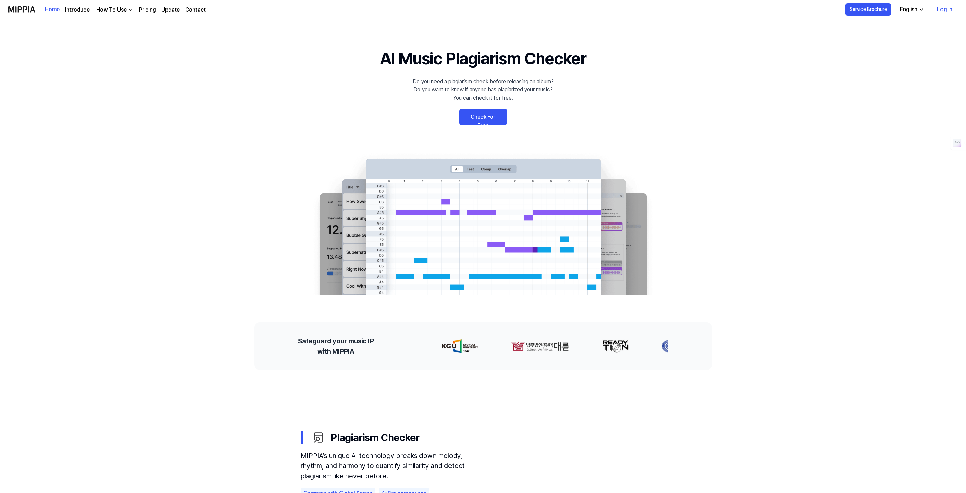
click at [474, 117] on link "Check For Free" at bounding box center [483, 117] width 48 height 16
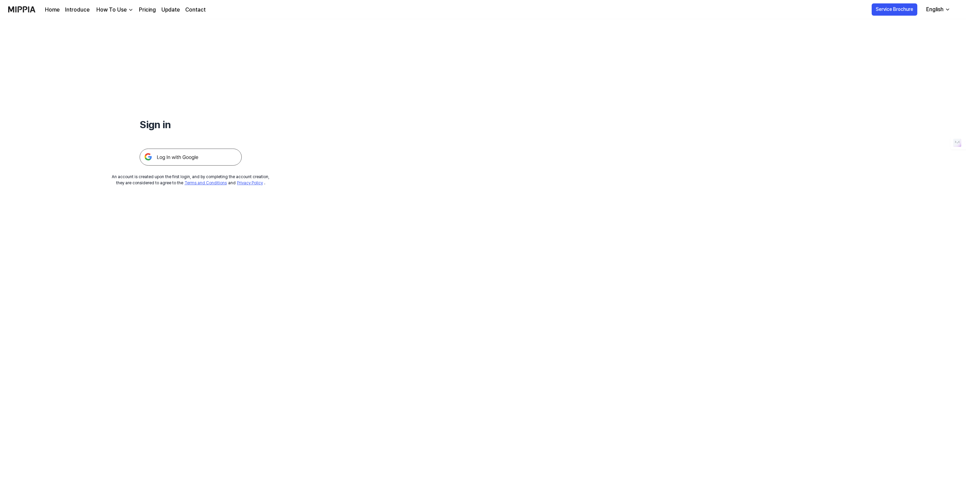
click at [175, 165] on img at bounding box center [191, 157] width 102 height 17
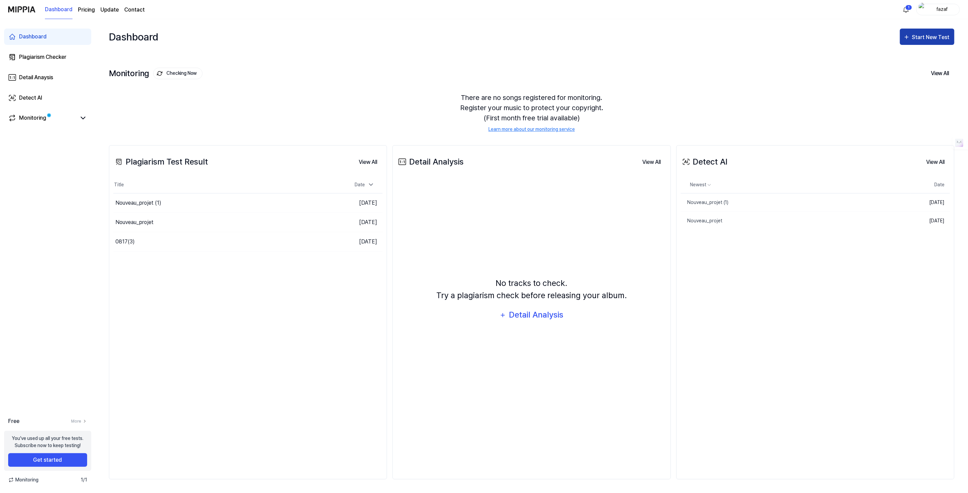
click at [918, 31] on button "Start New Test" at bounding box center [927, 37] width 54 height 16
click at [903, 59] on div "Plagiarism test" at bounding box center [918, 58] width 59 height 9
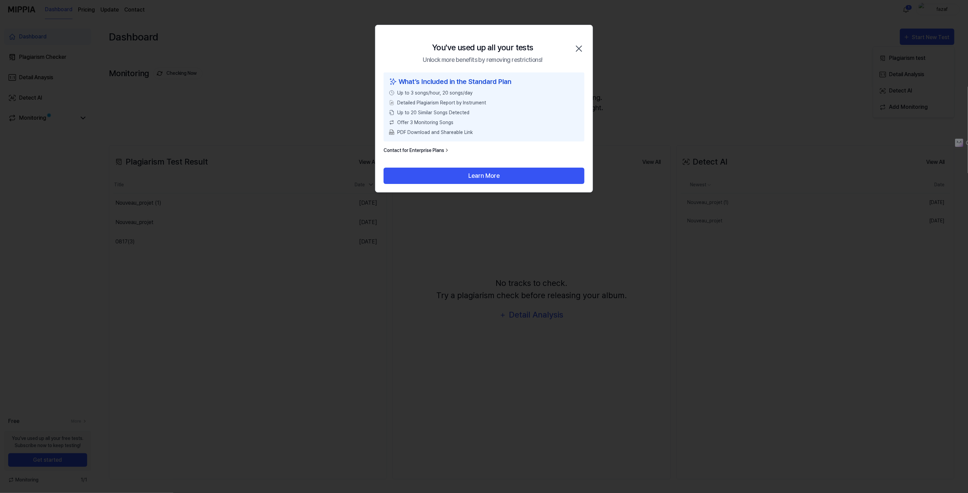
click at [575, 51] on icon "button" at bounding box center [578, 48] width 11 height 11
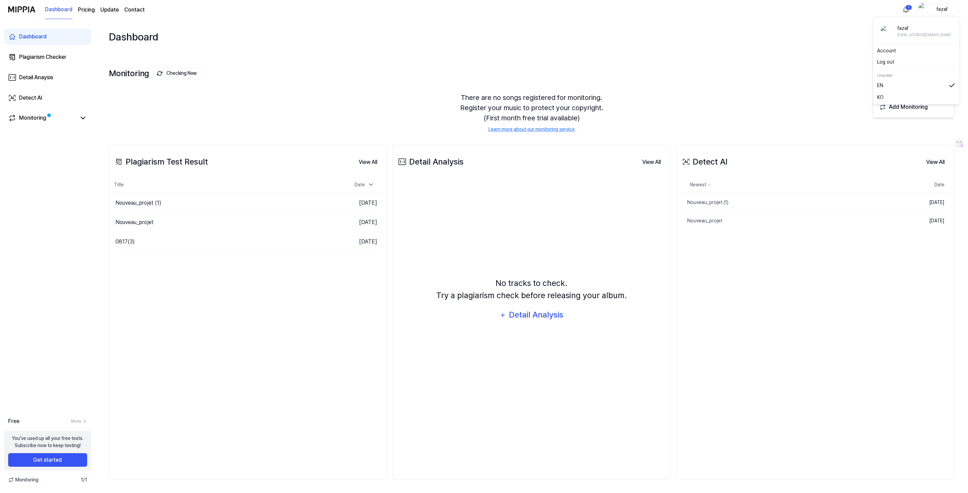
click at [946, 6] on div "fazaf" at bounding box center [942, 8] width 27 height 7
click at [890, 64] on button "Log out" at bounding box center [916, 62] width 78 height 7
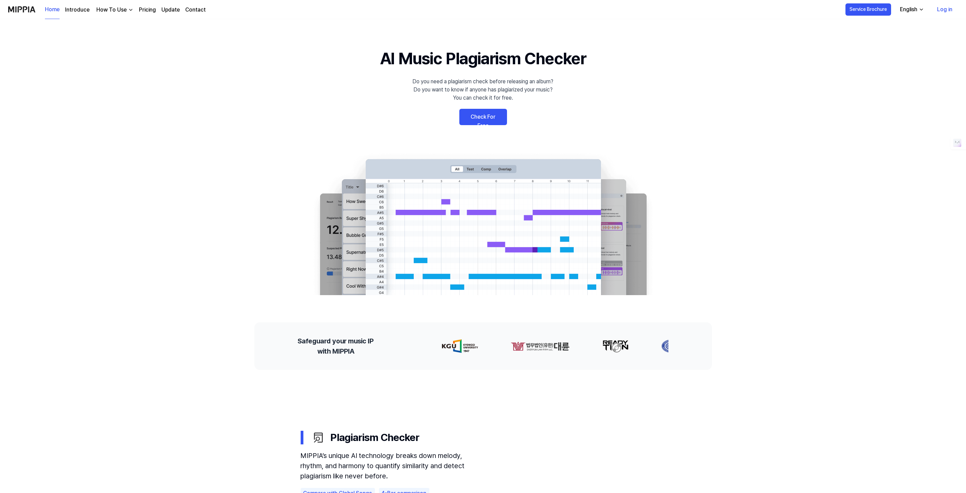
click at [477, 112] on link "Check For Free" at bounding box center [483, 117] width 48 height 16
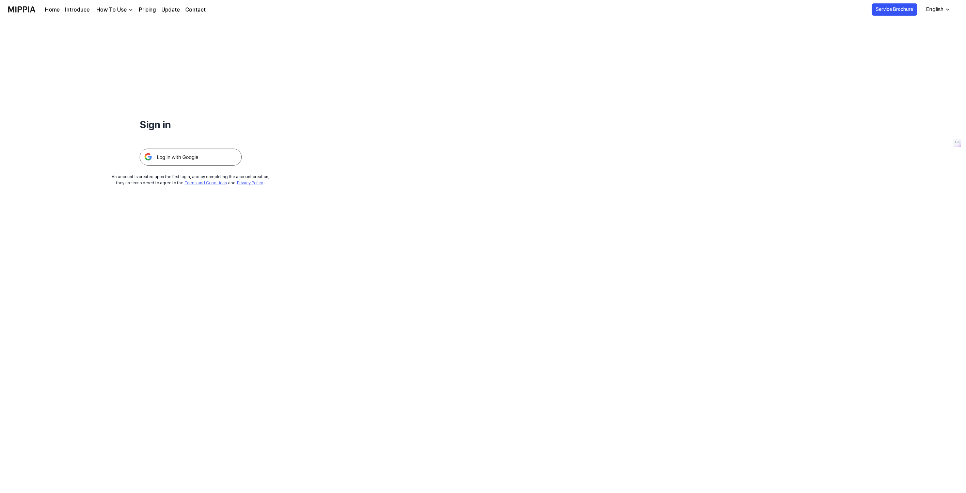
click at [173, 157] on img at bounding box center [191, 157] width 102 height 17
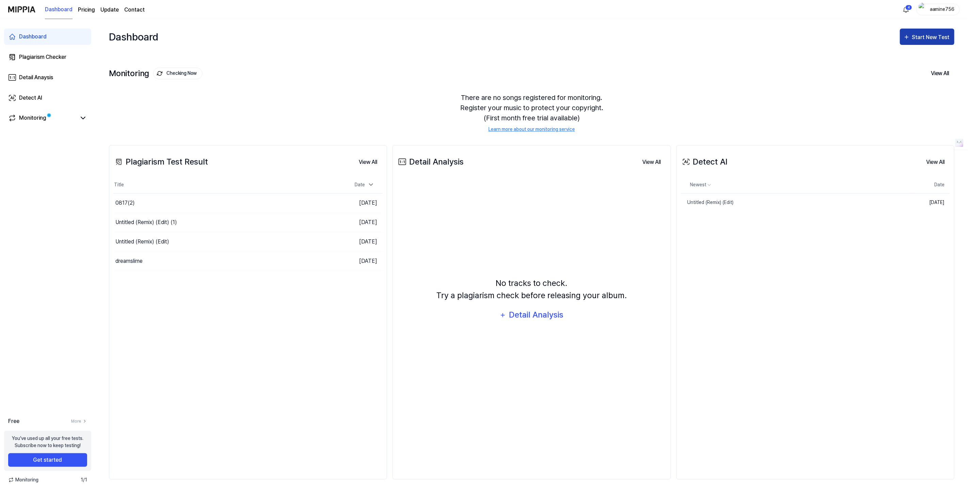
click at [931, 35] on div "Start New Test" at bounding box center [931, 37] width 39 height 9
click at [927, 13] on div "aamine756" at bounding box center [938, 10] width 44 height 12
click at [891, 61] on button "Log out" at bounding box center [916, 62] width 78 height 7
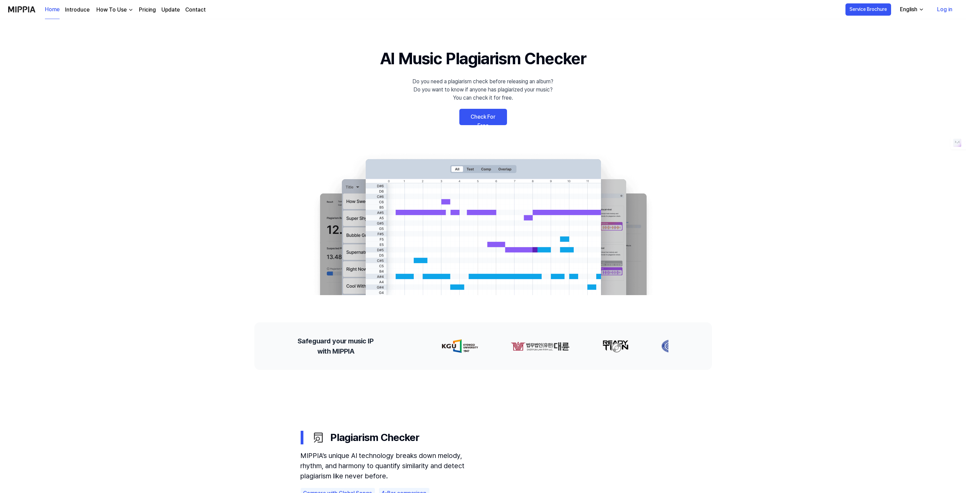
click at [484, 111] on link "Check For Free" at bounding box center [483, 117] width 48 height 16
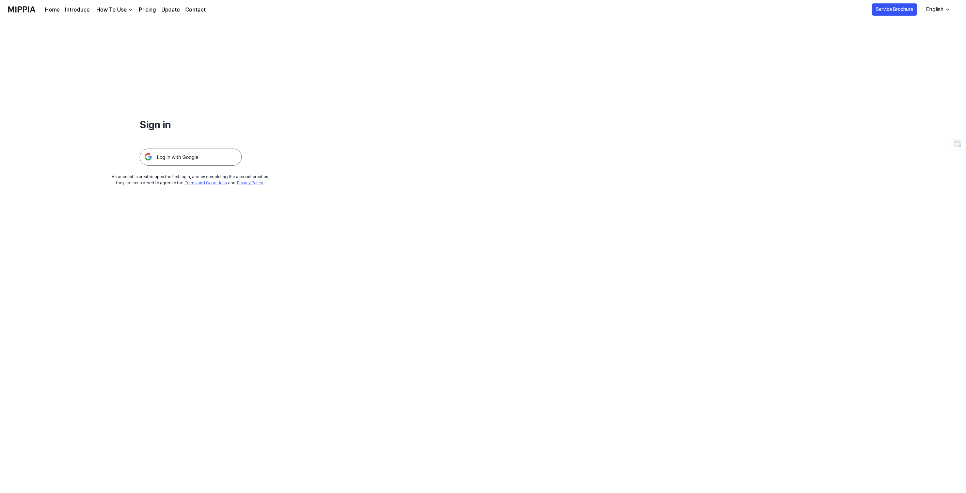
click at [187, 150] on img at bounding box center [191, 157] width 102 height 17
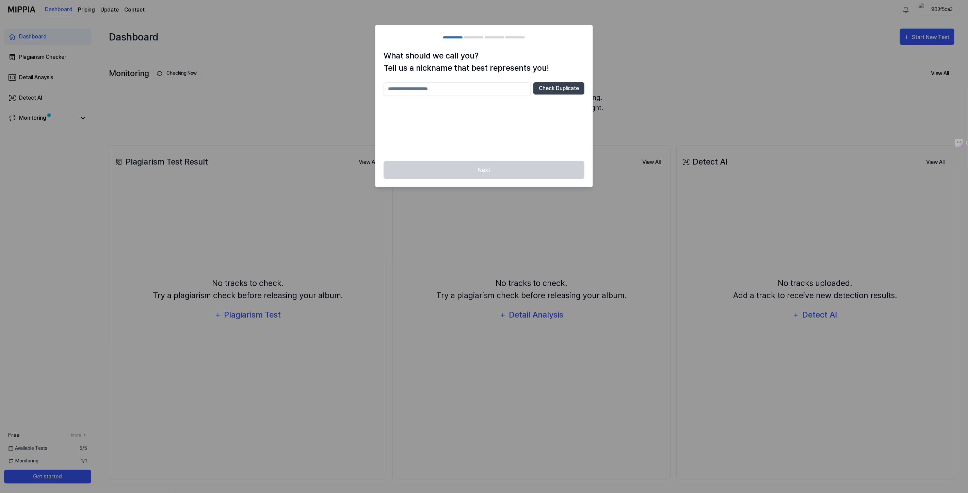
click at [439, 91] on input "text" at bounding box center [457, 89] width 147 height 14
type input "**********"
click at [569, 93] on button "Check Duplicate" at bounding box center [558, 88] width 51 height 12
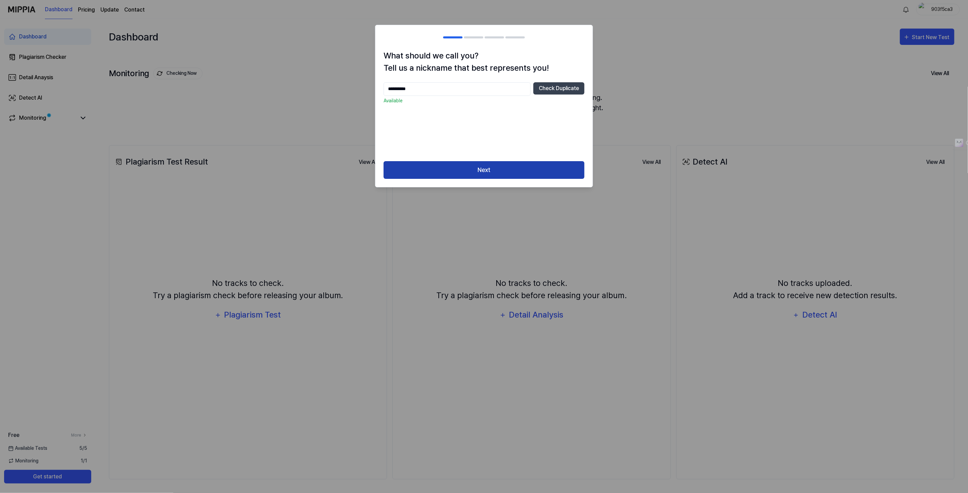
click at [473, 174] on button "Next" at bounding box center [484, 170] width 201 height 18
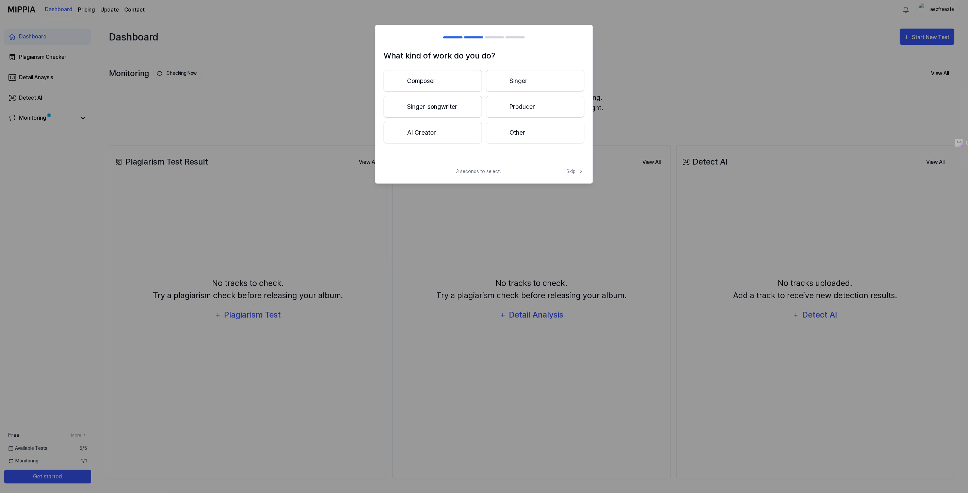
click at [482, 81] on div "Composer Singer Singer-songwriter Producer AI Creator Other" at bounding box center [484, 107] width 201 height 74
click at [572, 172] on span "Skip" at bounding box center [575, 171] width 18 height 7
click at [571, 163] on span "Skip" at bounding box center [574, 164] width 19 height 8
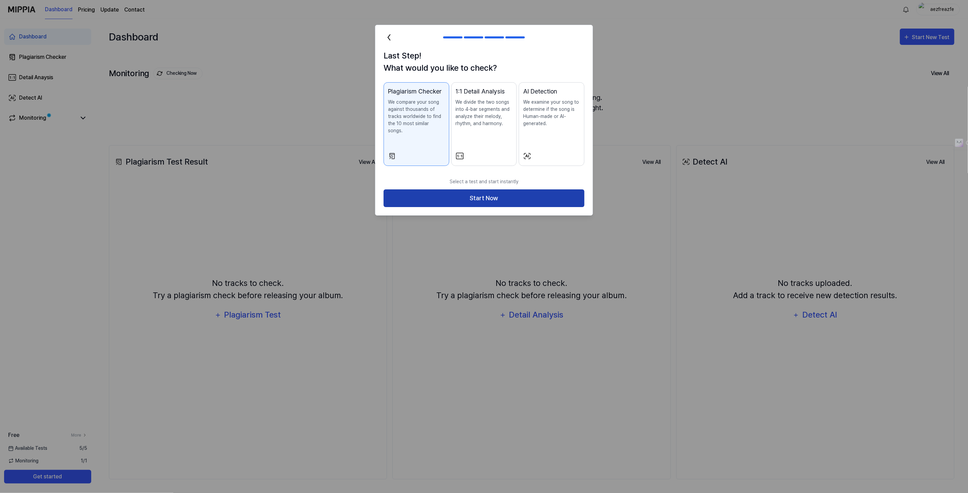
click at [505, 190] on button "Start Now" at bounding box center [484, 199] width 201 height 18
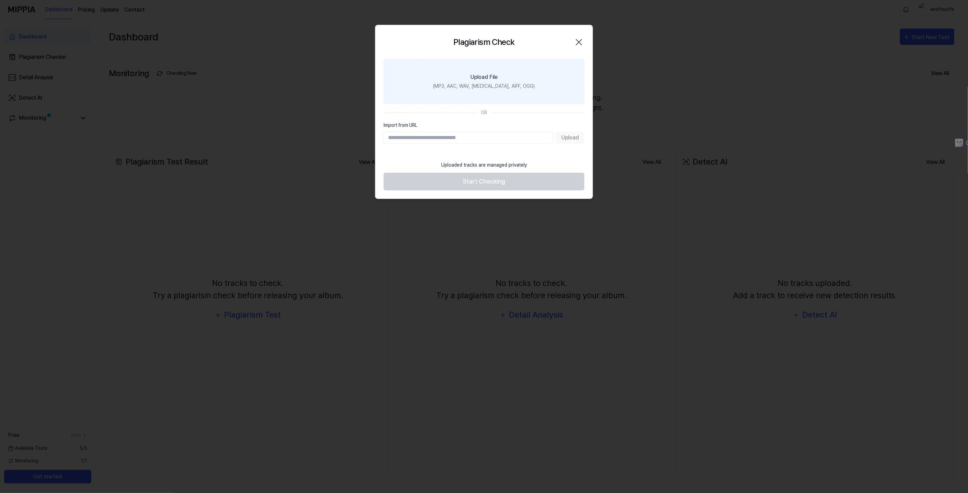
click at [495, 84] on div "(MP3, AAC, WAV, [MEDICAL_DATA], AIFF, OGG)" at bounding box center [484, 86] width 102 height 7
click at [0, 0] on input "Upload File (MP3, AAC, WAV, [MEDICAL_DATA], AIFF, OGG)" at bounding box center [0, 0] width 0 height 0
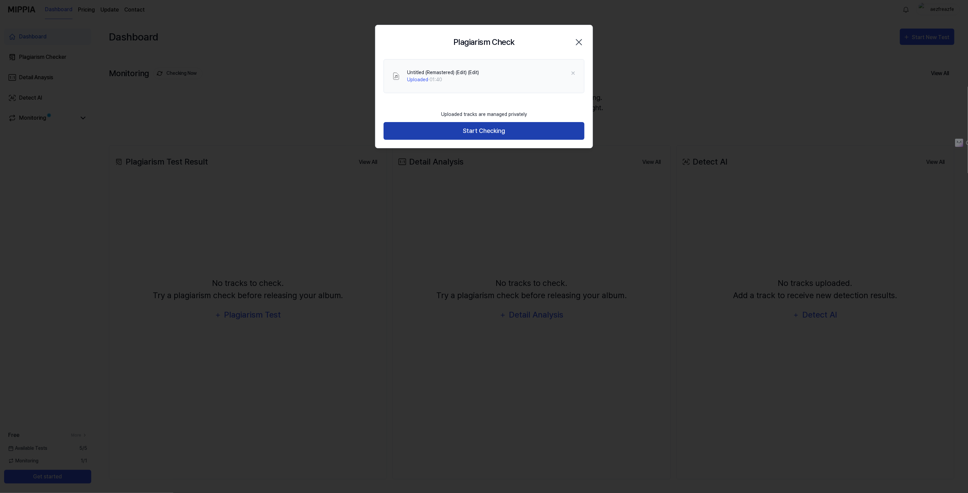
click at [473, 130] on button "Start Checking" at bounding box center [484, 131] width 201 height 18
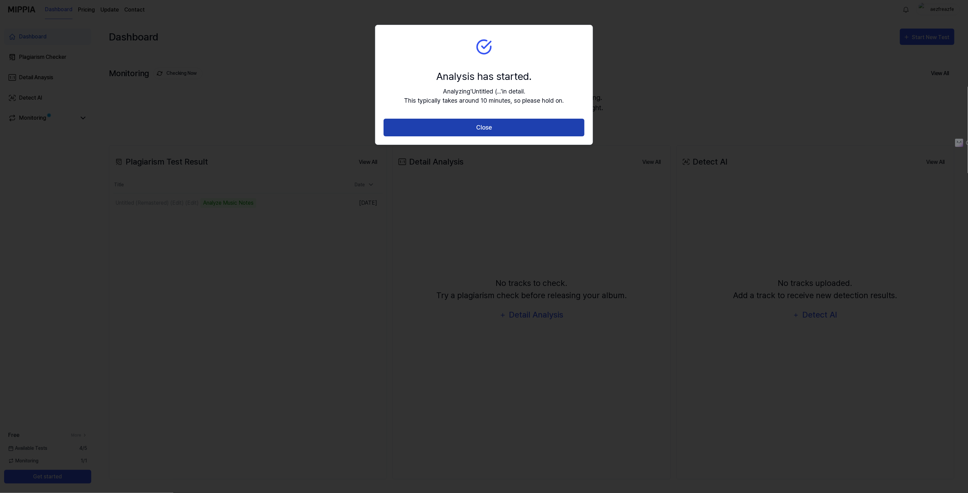
click at [550, 124] on button "Close" at bounding box center [484, 128] width 201 height 18
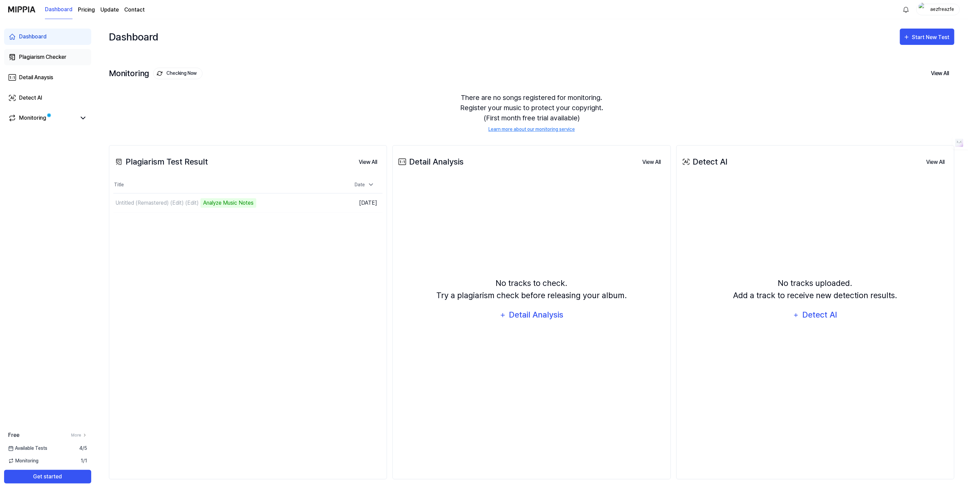
click at [43, 59] on div "Plagiarism Checker" at bounding box center [42, 57] width 47 height 8
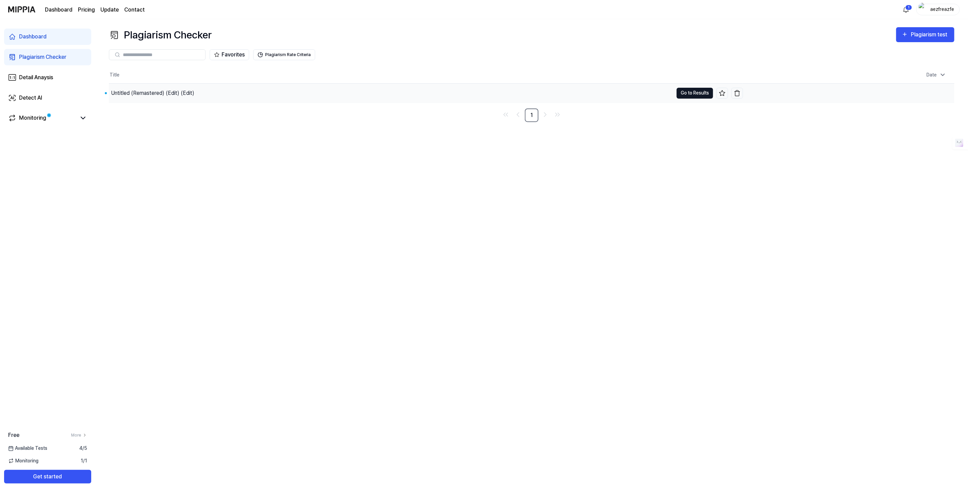
click at [679, 94] on button "Go to Results" at bounding box center [695, 93] width 36 height 11
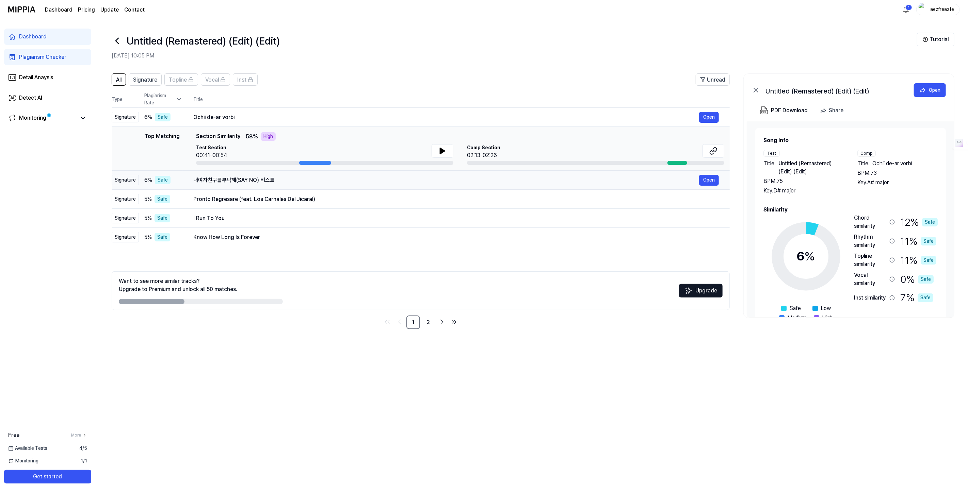
click at [251, 180] on div "내여자친구를부탁해(SAY NO) 비스트" at bounding box center [446, 180] width 506 height 8
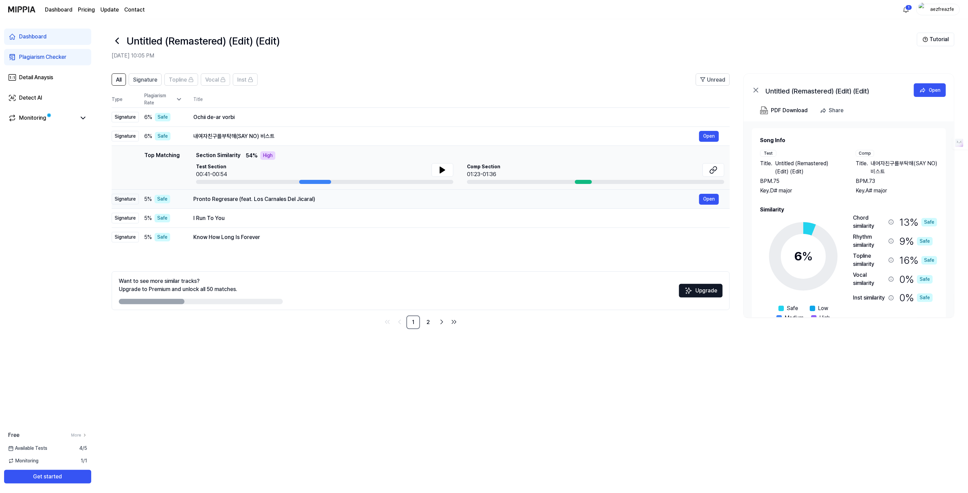
click at [242, 197] on div "Pronto Regresare (feat. Los Carnales Del Jicaral)" at bounding box center [446, 199] width 506 height 8
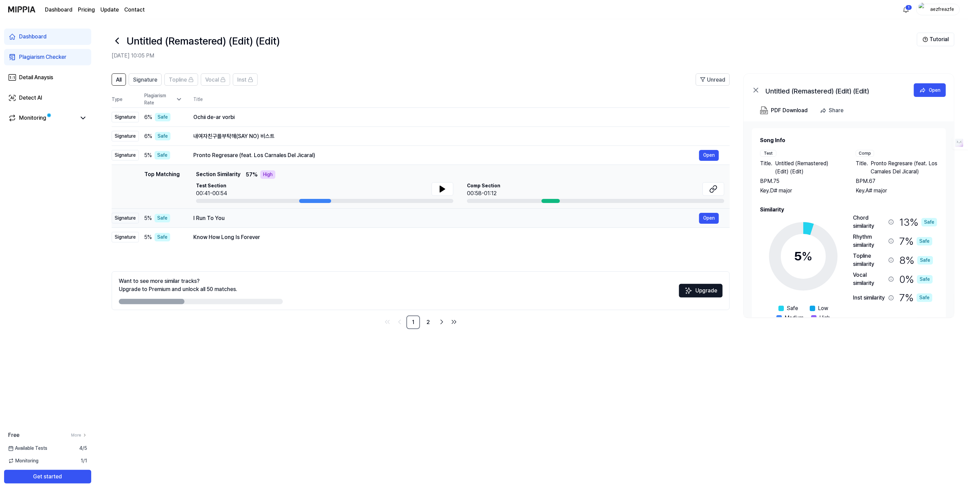
click at [242, 212] on td "I Run To You Open" at bounding box center [455, 218] width 547 height 19
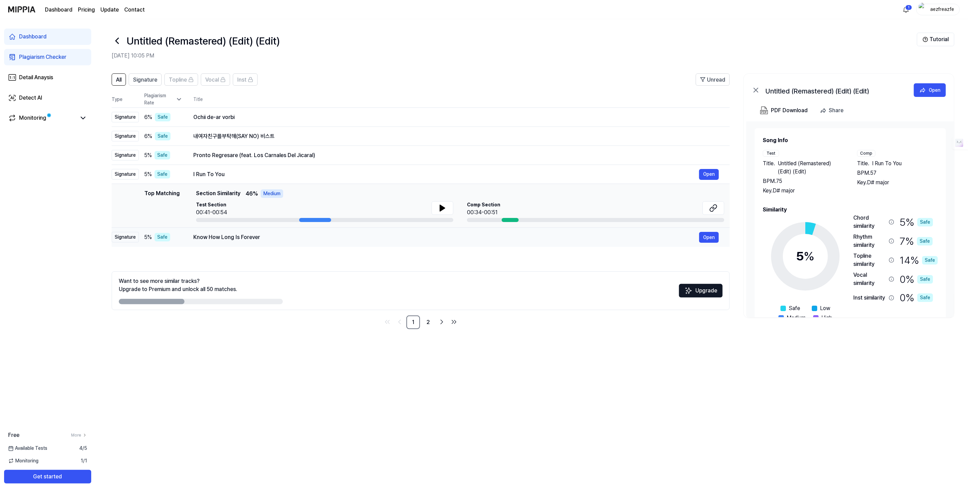
click at [241, 235] on div "Know How Long Is Forever" at bounding box center [446, 237] width 506 height 8
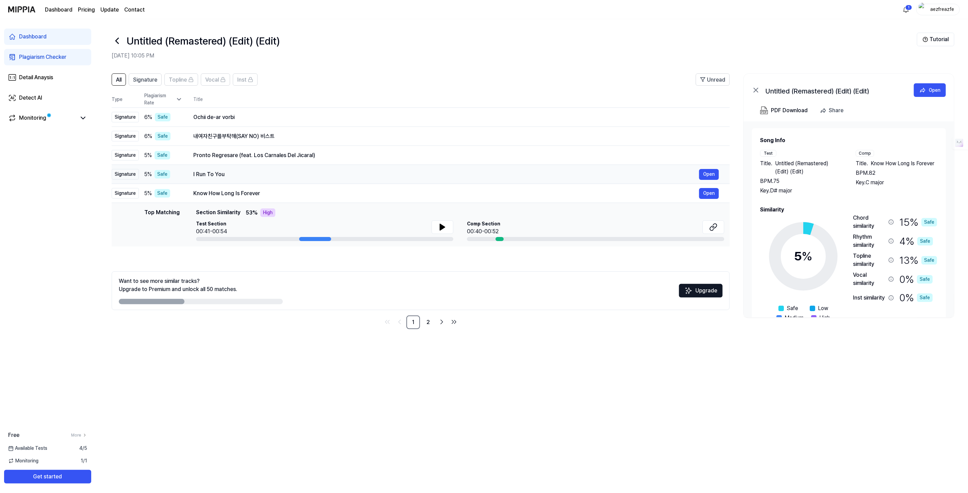
click at [257, 169] on div "I Run To You Open" at bounding box center [455, 174] width 525 height 11
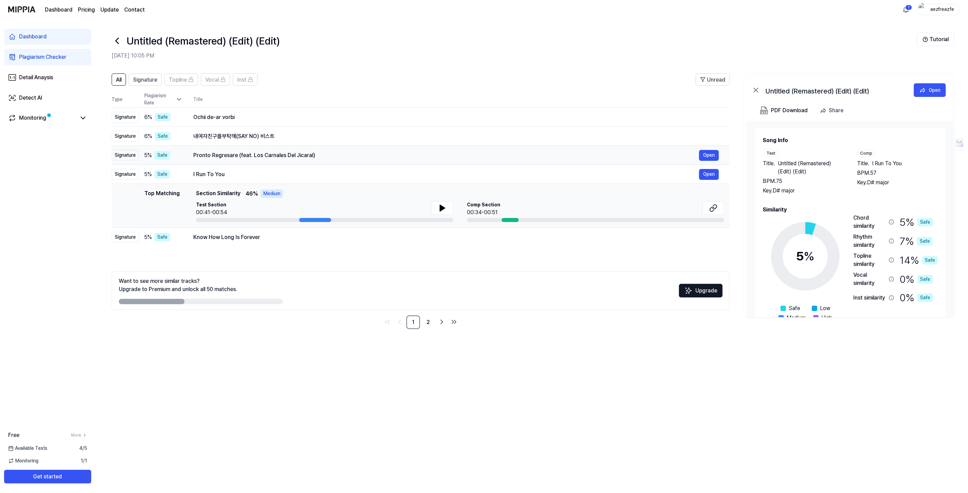
click at [268, 156] on div "Pronto Regresare (feat. Los Carnales Del Jicaral)" at bounding box center [446, 155] width 506 height 8
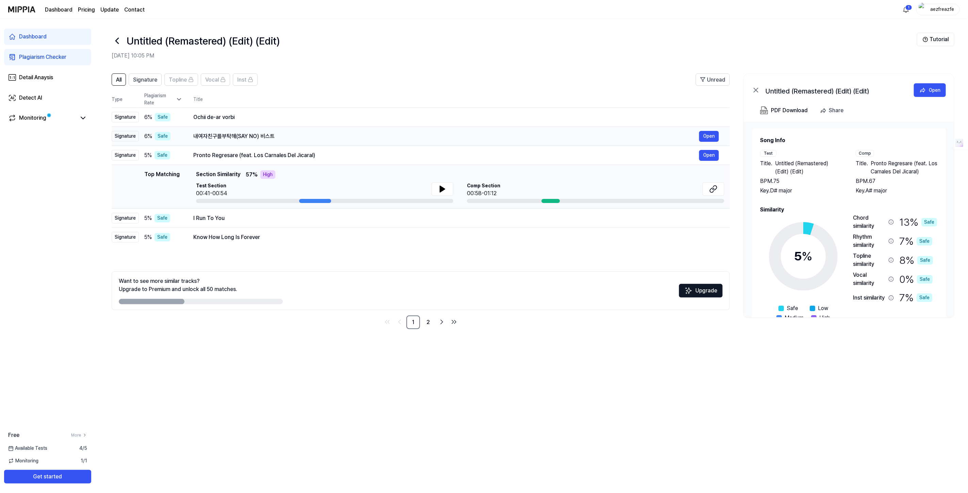
click at [257, 141] on div "내여자친구를부탁해(SAY NO) 비스트 Open" at bounding box center [455, 136] width 525 height 11
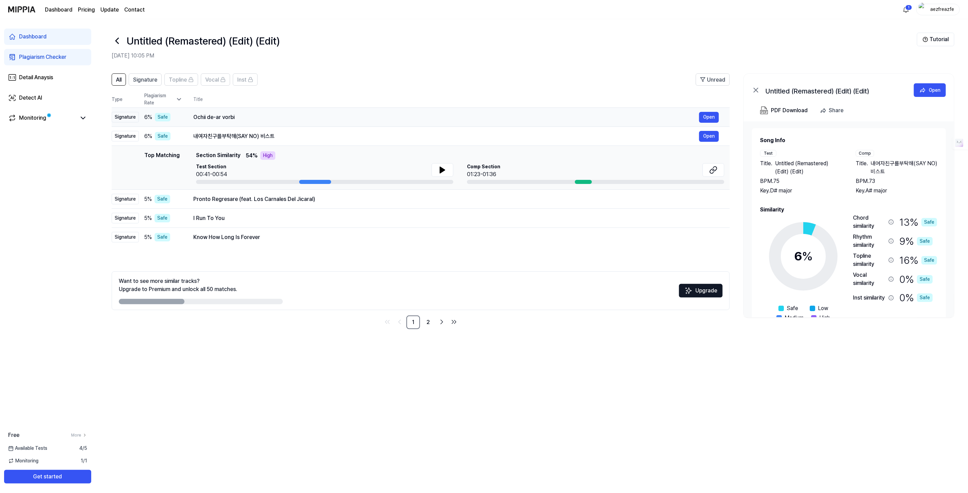
click at [260, 120] on div "Ochii de-ar vorbi" at bounding box center [446, 117] width 506 height 8
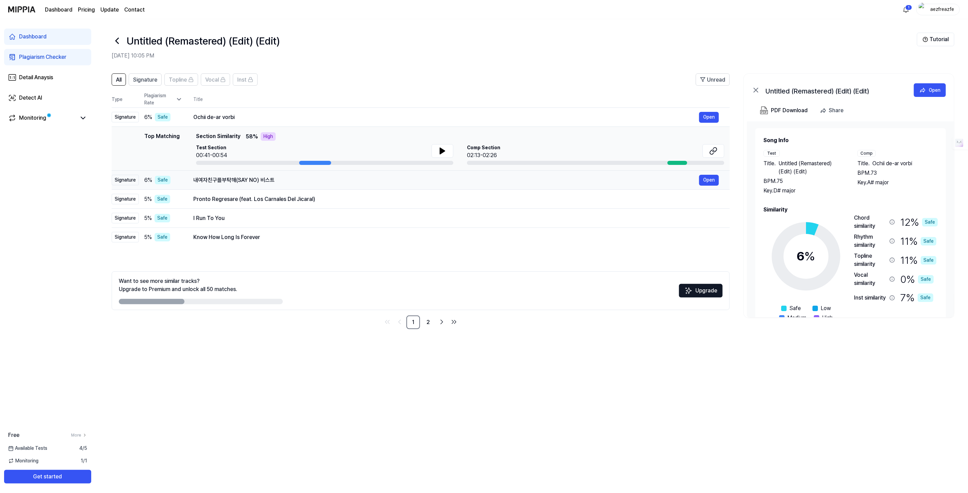
click at [249, 179] on div "내여자친구를부탁해(SAY NO) 비스트" at bounding box center [446, 180] width 506 height 8
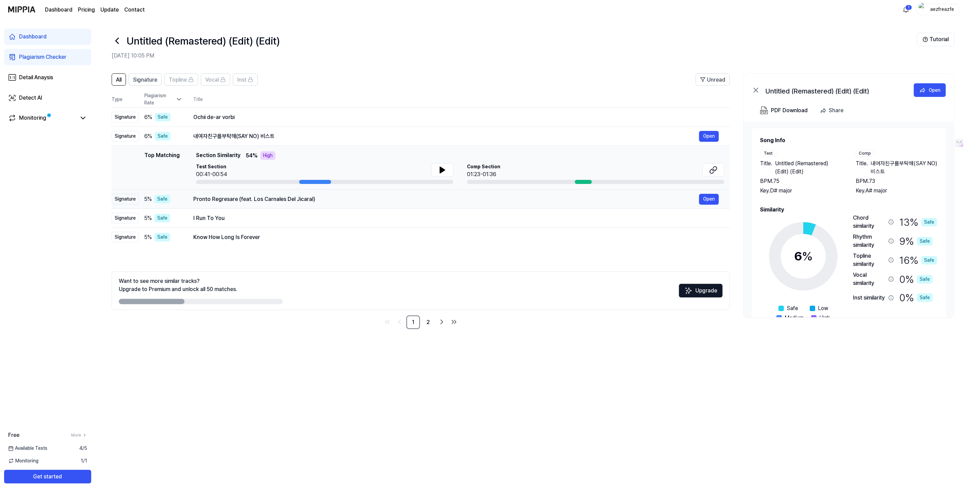
click at [254, 198] on div "Pronto Regresare (feat. Los Carnales Del Jicaral)" at bounding box center [446, 199] width 506 height 8
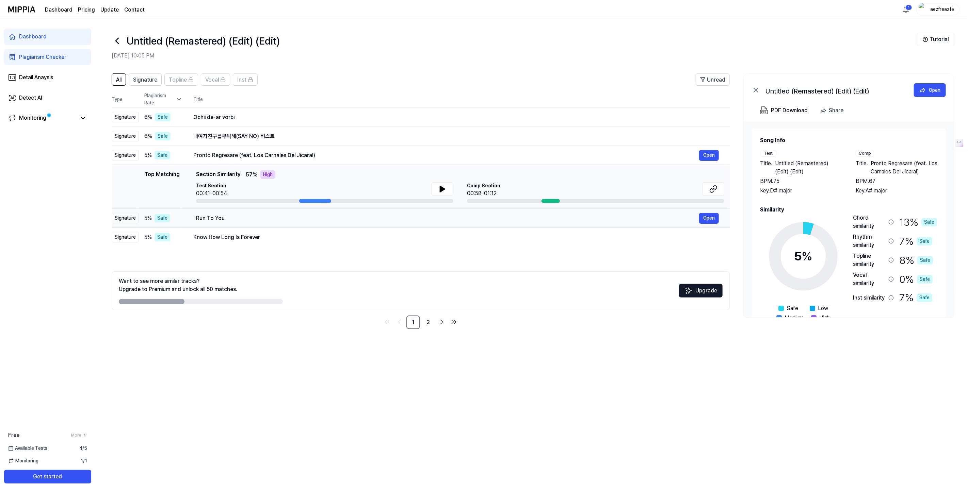
click at [246, 215] on div "I Run To You" at bounding box center [446, 218] width 506 height 8
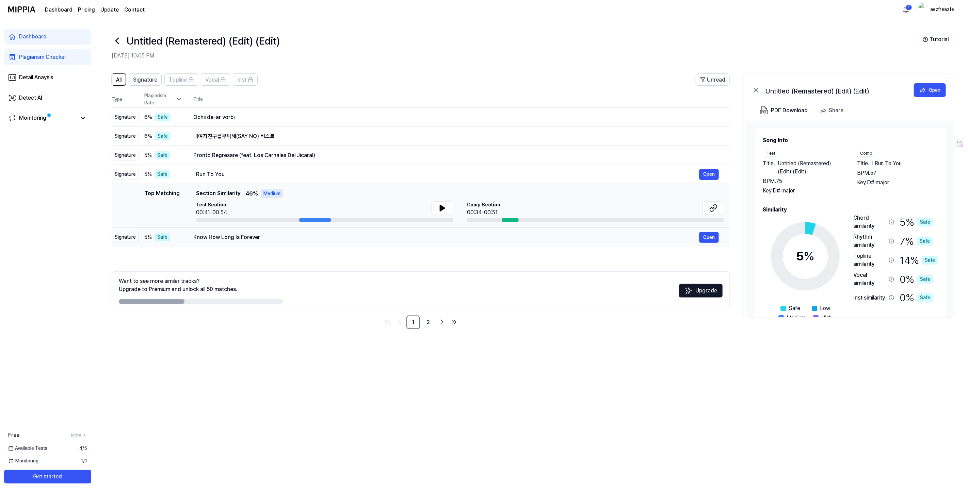
click at [244, 231] on td "Know How Long Is Forever Open" at bounding box center [455, 237] width 547 height 19
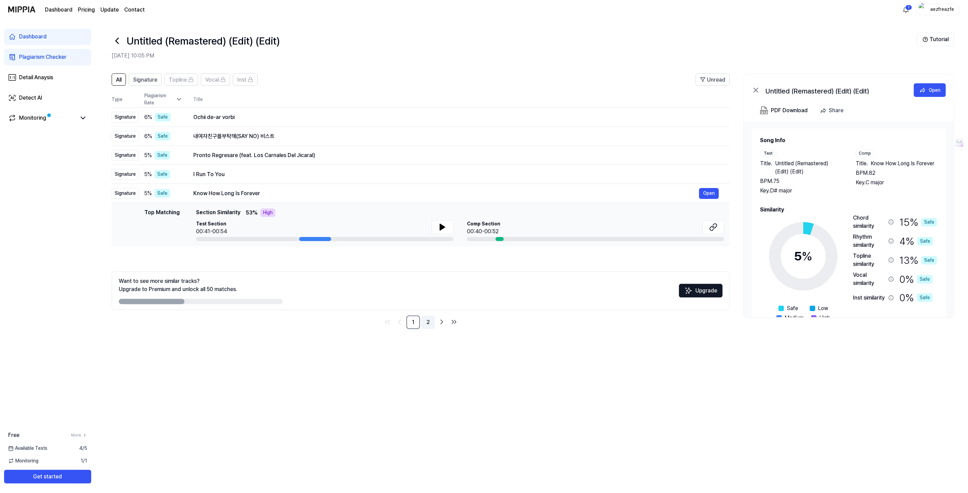
click at [426, 328] on link "2" at bounding box center [428, 323] width 14 height 14
click at [423, 322] on link "2" at bounding box center [428, 323] width 14 height 14
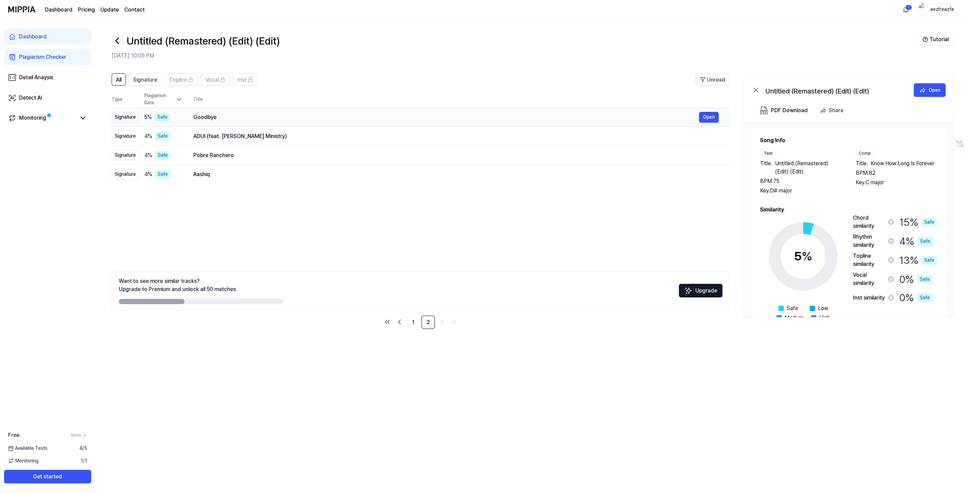
click at [246, 119] on div "Goodbye" at bounding box center [446, 117] width 506 height 8
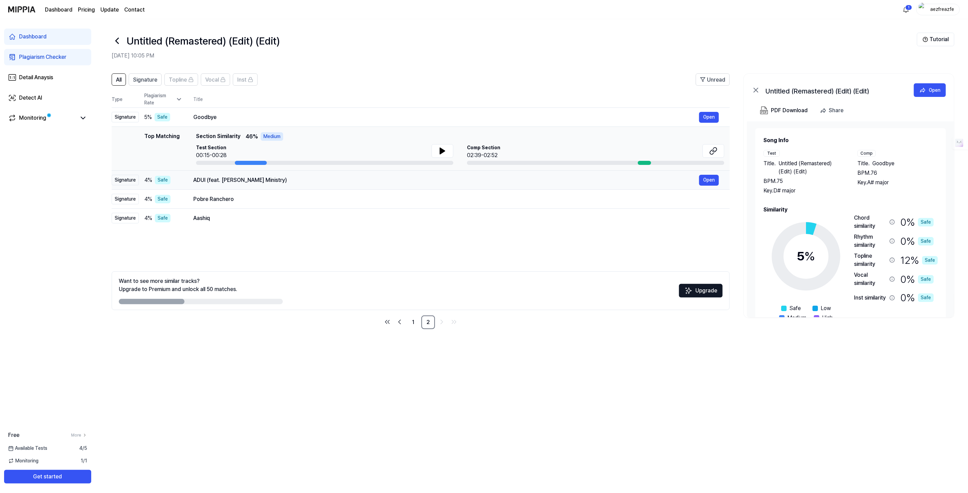
click at [251, 182] on div "ADUI (feat. [PERSON_NAME] Ministry)" at bounding box center [446, 180] width 506 height 8
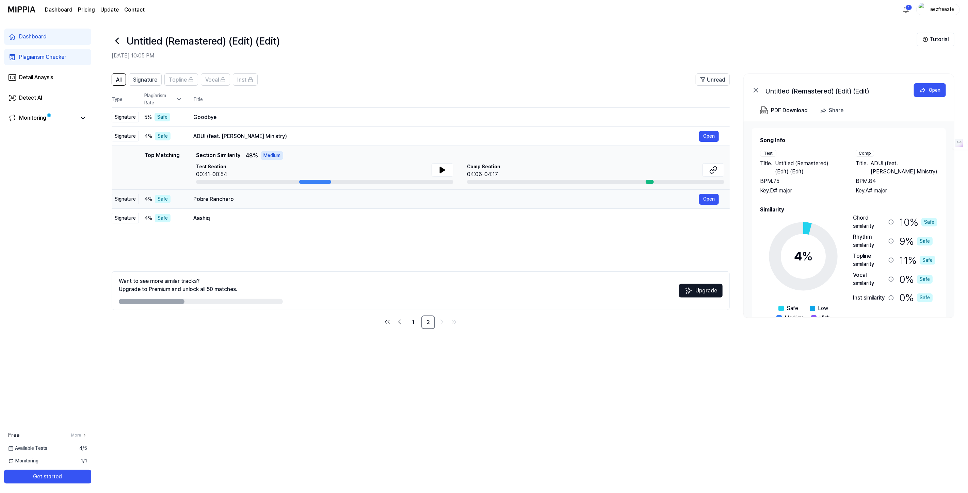
click at [244, 197] on div "Pobre Ranchero" at bounding box center [446, 199] width 506 height 8
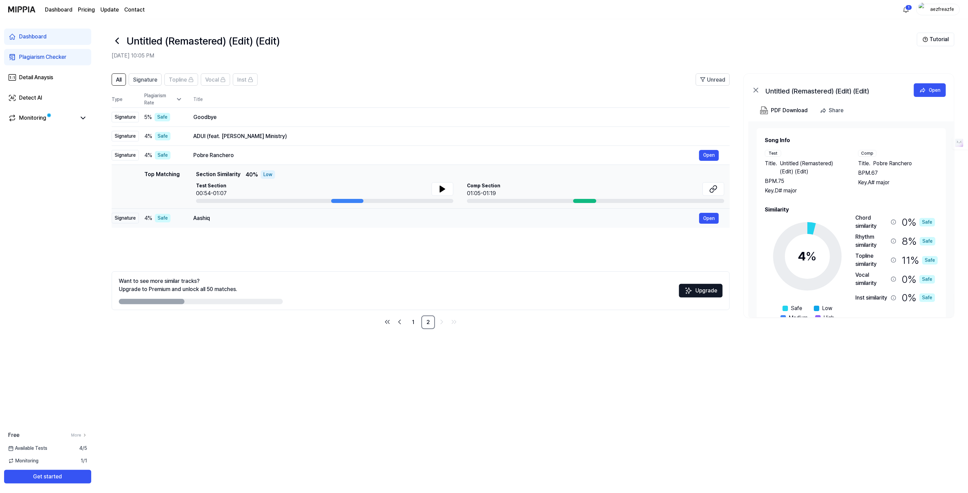
click at [241, 220] on div "Aashiq" at bounding box center [446, 218] width 506 height 8
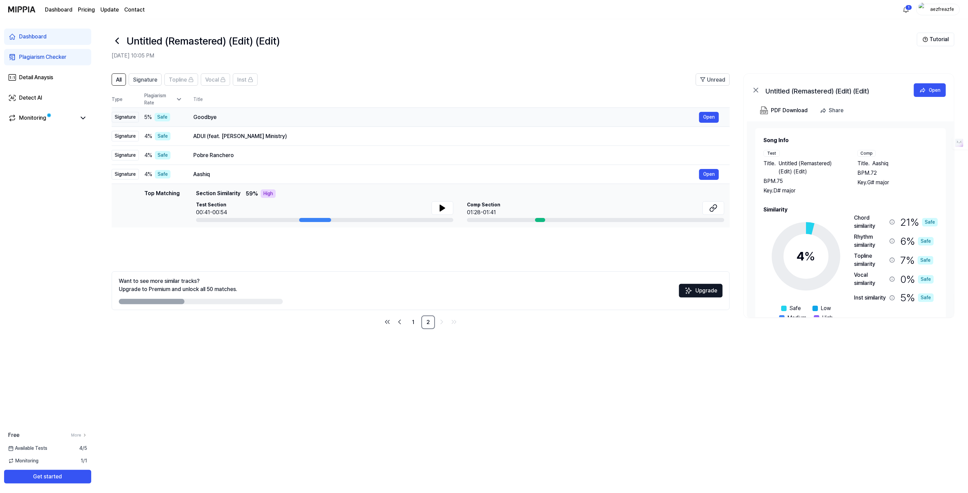
click at [224, 108] on td "Goodbye Open" at bounding box center [455, 117] width 547 height 19
